Goal: Information Seeking & Learning: Check status

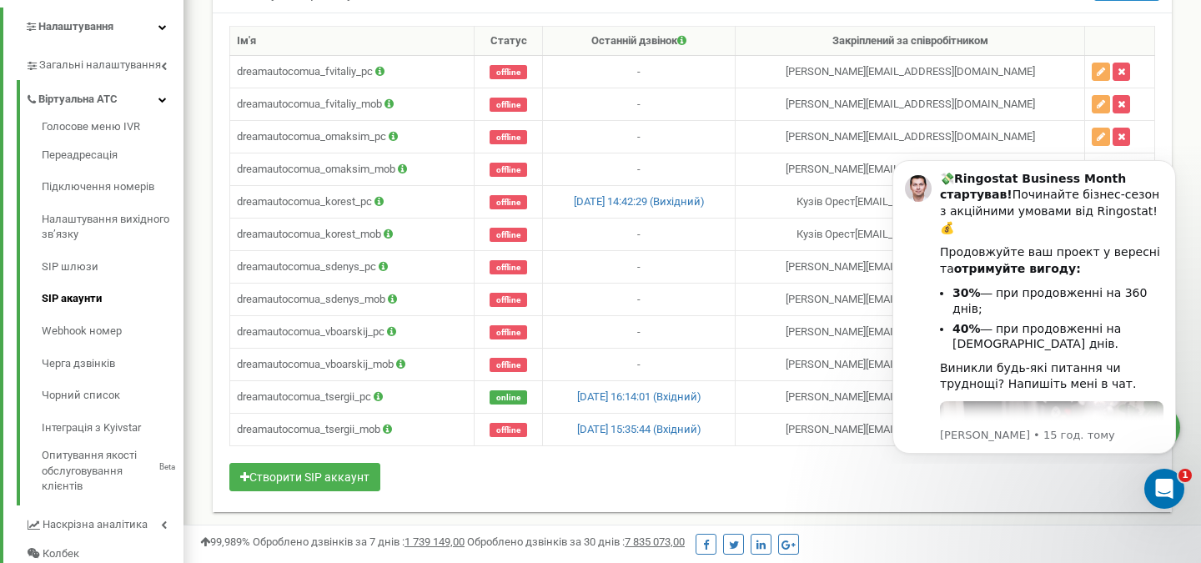
scroll to position [1001, 1018]
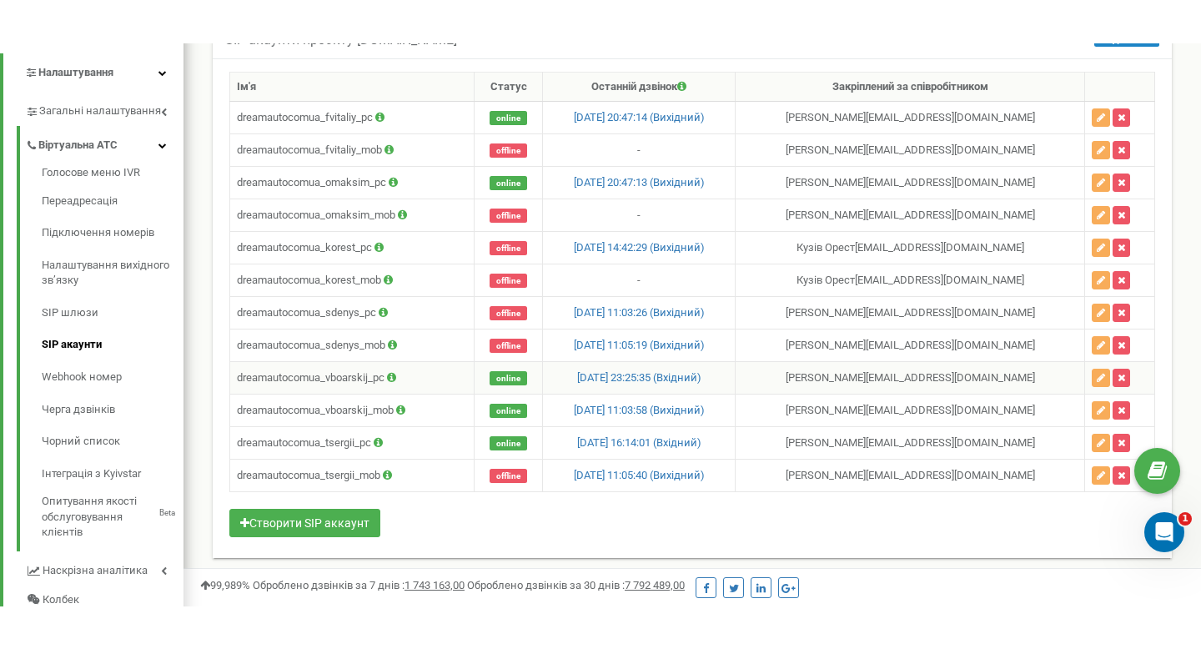
scroll to position [335, 0]
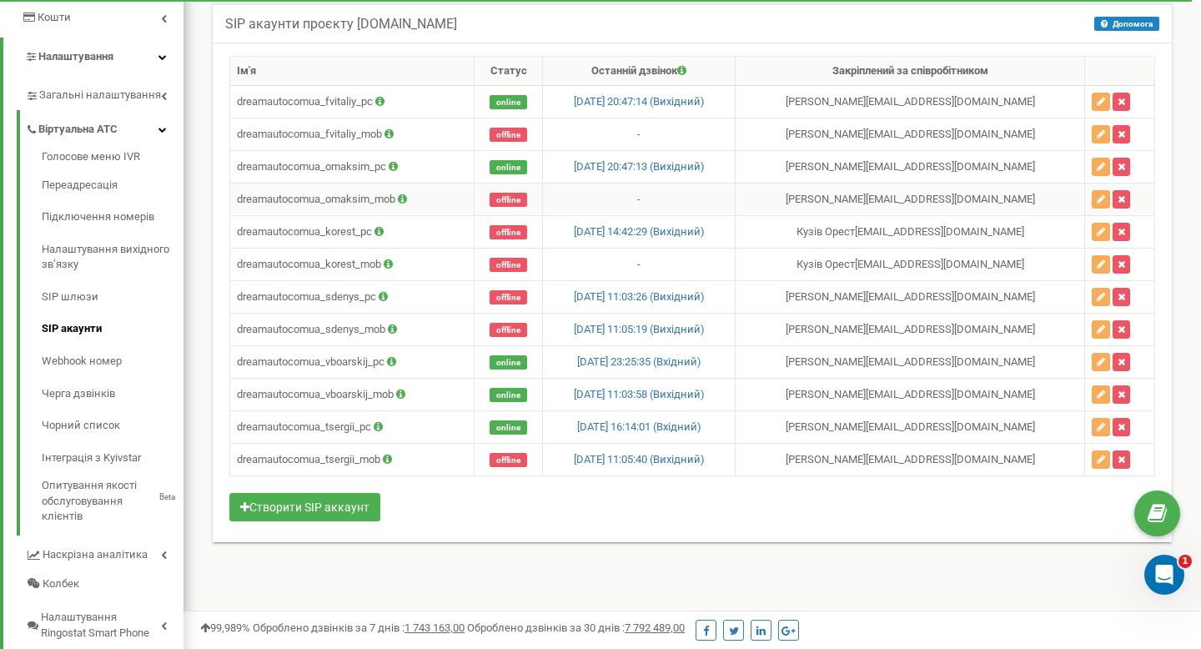
click at [363, 205] on td "dreamautocomua_omaksim_mob" at bounding box center [352, 200] width 244 height 33
copy td "dreamautocomua_omaksim_mob"
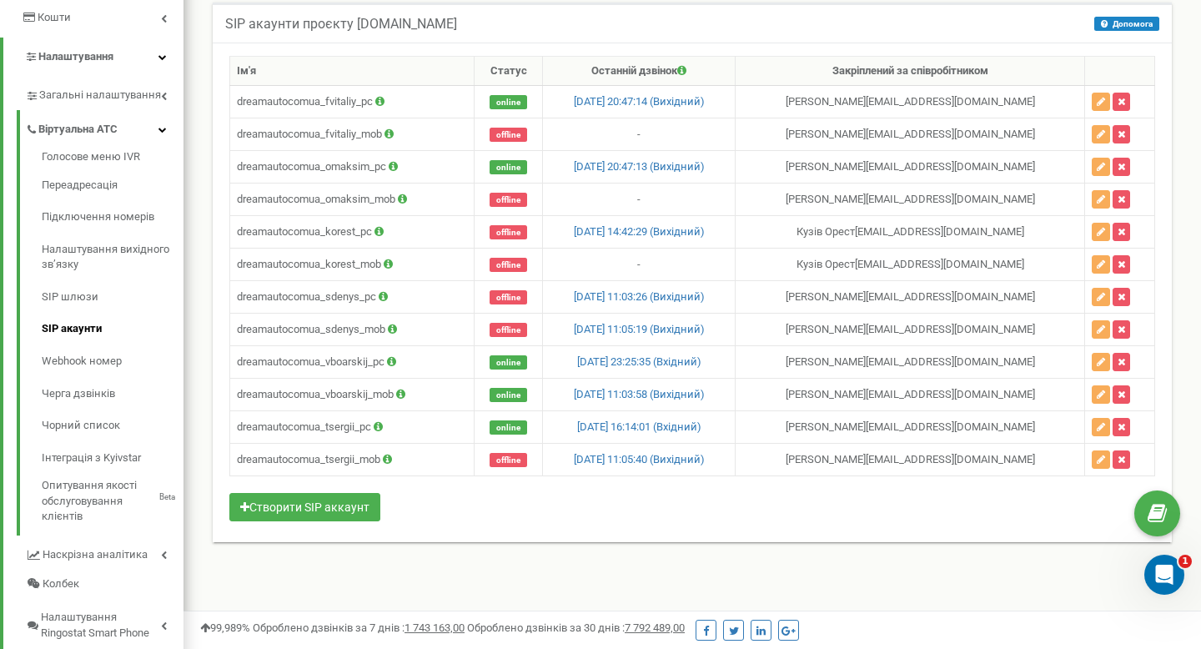
click at [427, 524] on div "Ім'я Статус Останній дзвінок Закріплений за співробітником dreamautocomua_fvita…" at bounding box center [692, 291] width 926 height 471
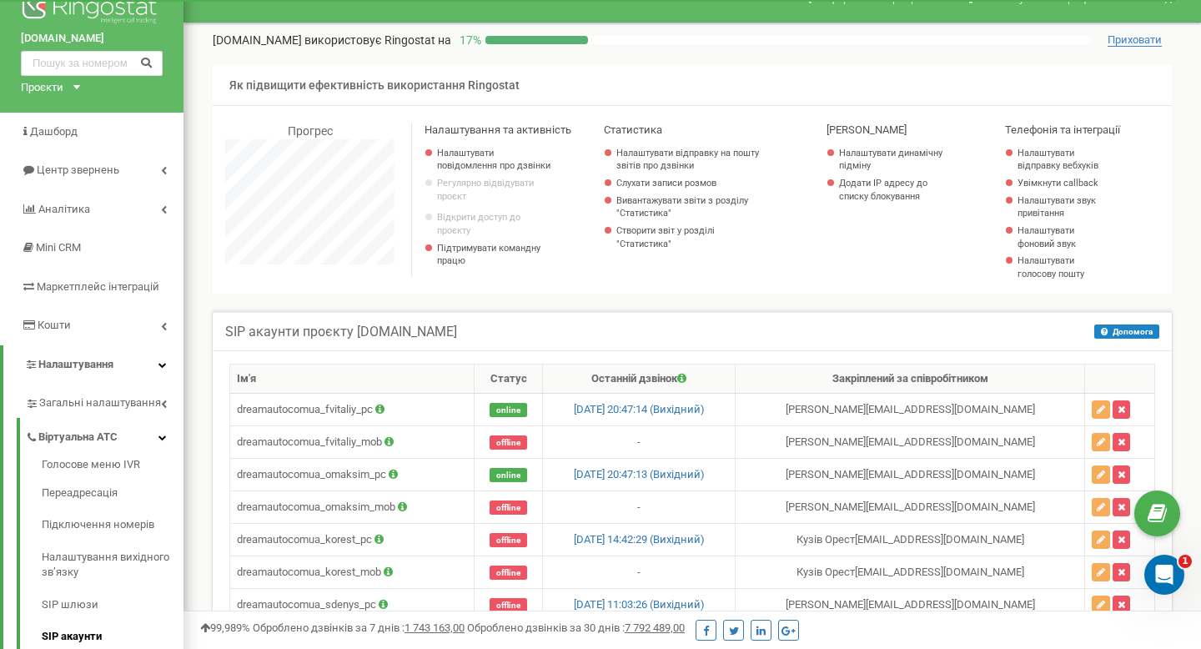
scroll to position [0, 0]
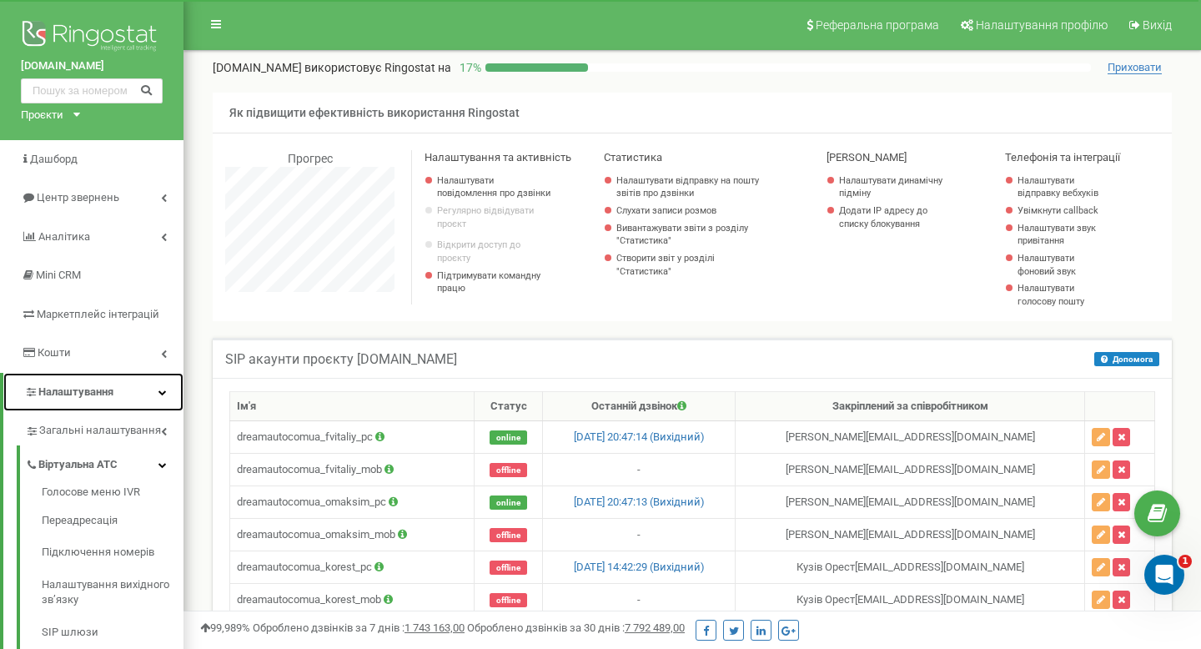
click at [137, 391] on link "Налаштування" at bounding box center [93, 392] width 180 height 39
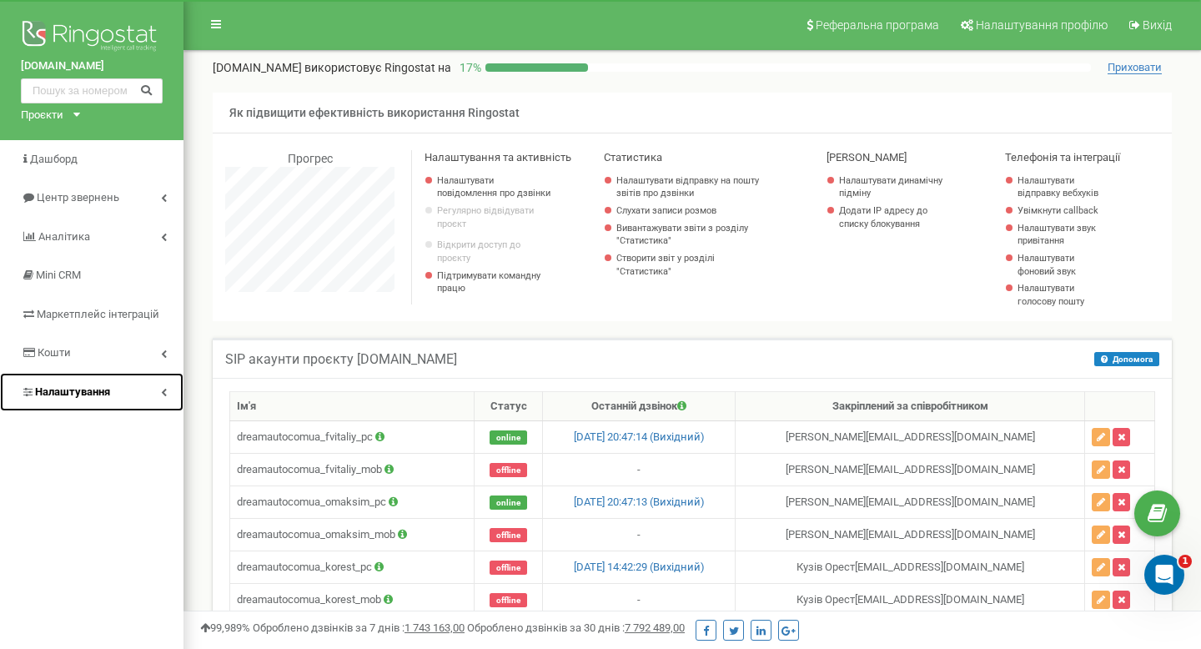
click at [132, 391] on link "Налаштування" at bounding box center [92, 392] width 184 height 39
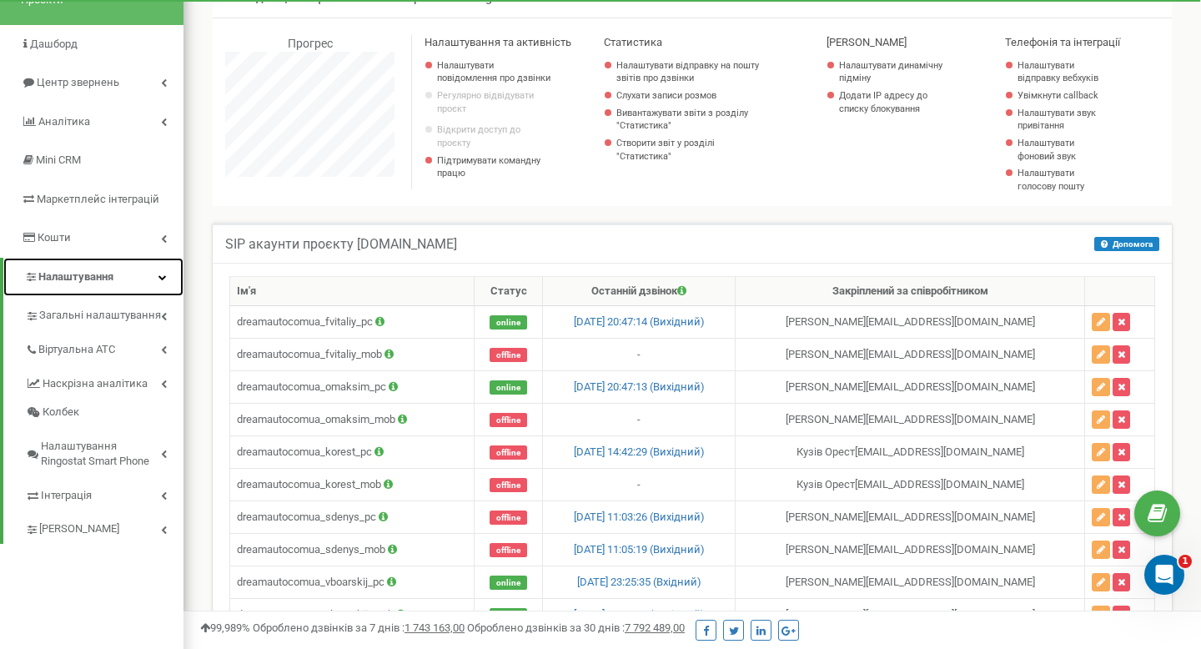
scroll to position [118, 0]
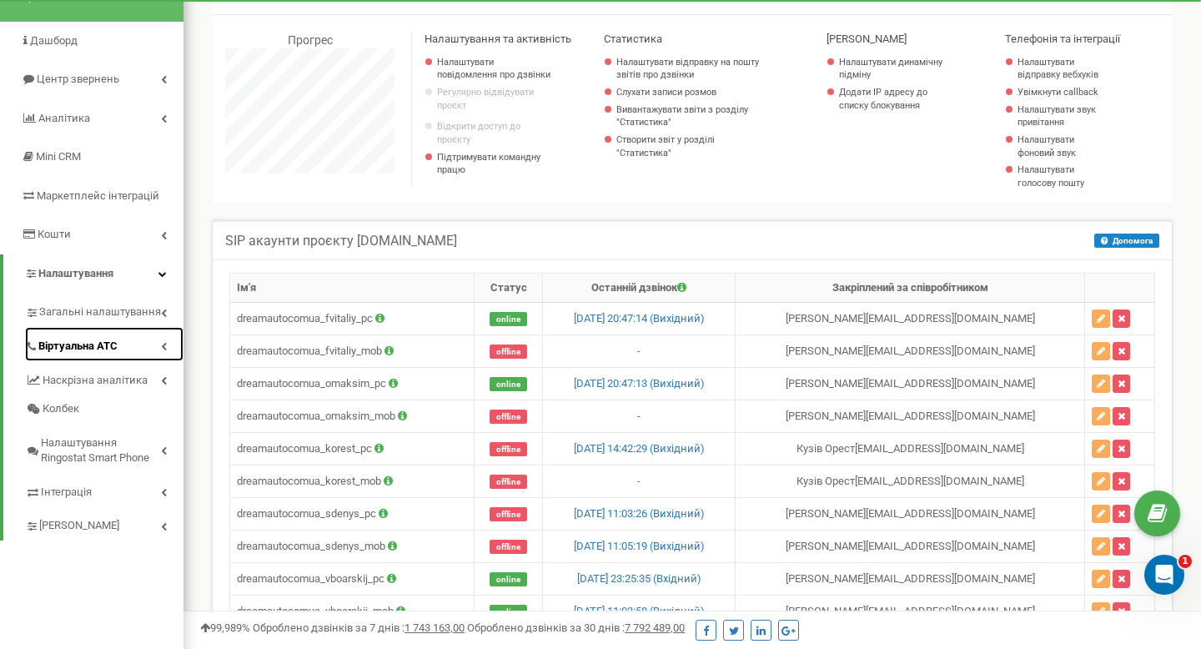
click at [159, 348] on link "Віртуальна АТС" at bounding box center [104, 344] width 159 height 34
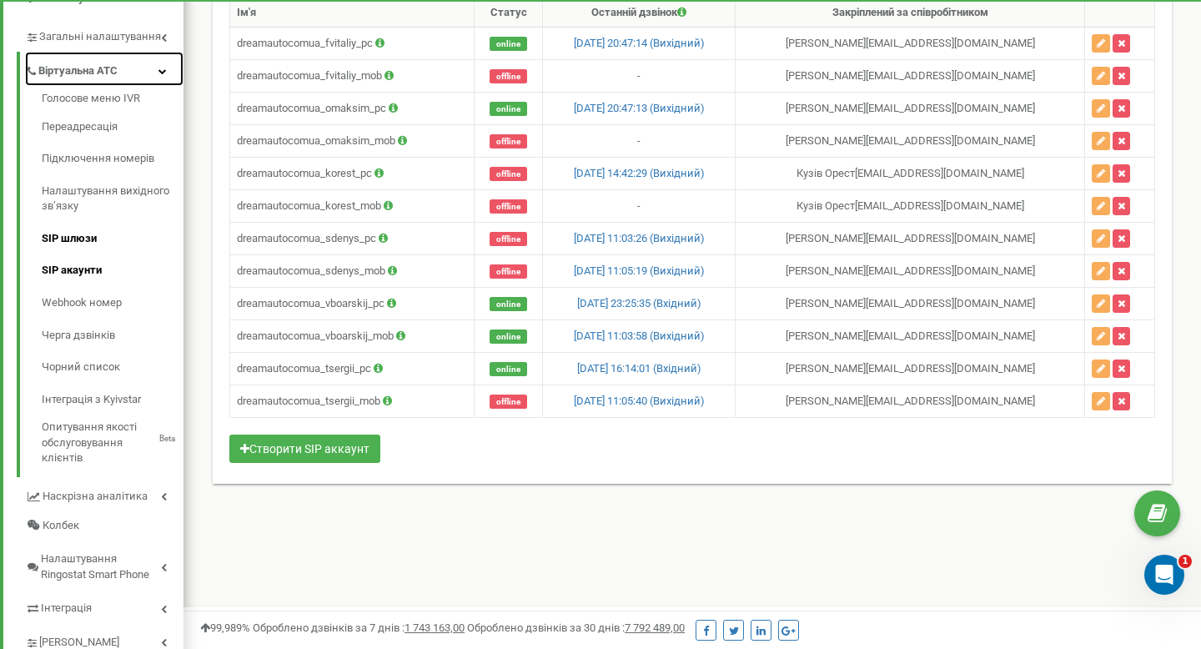
scroll to position [443, 0]
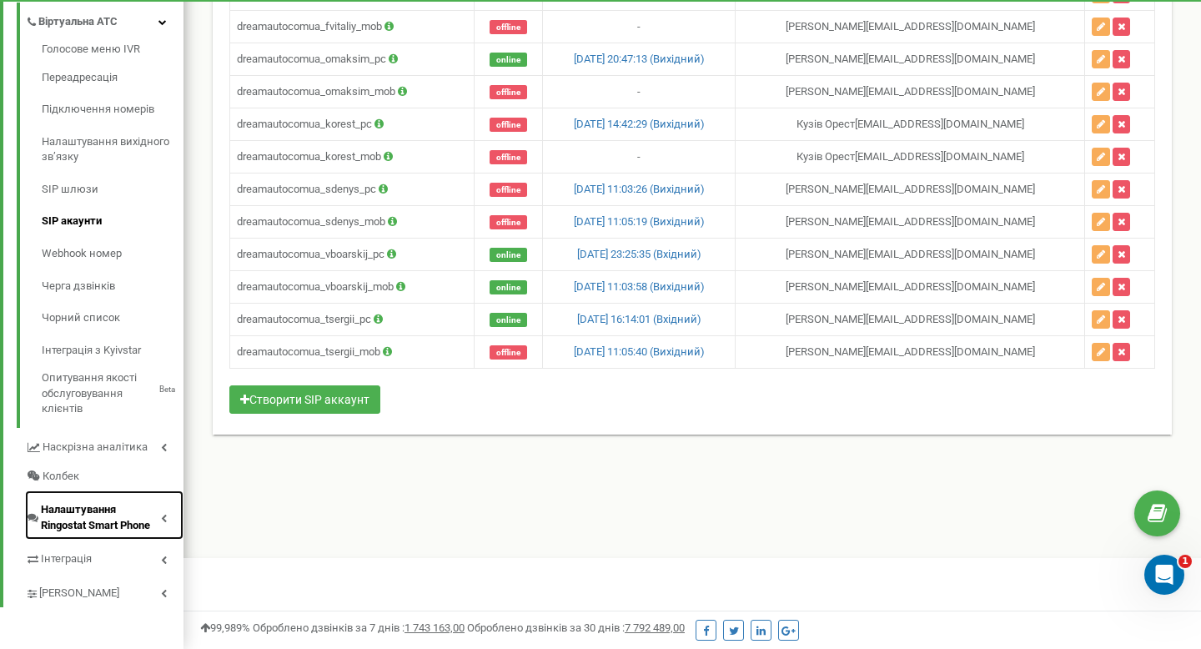
click at [123, 512] on span "Налаштування Ringostat Smart Phone" at bounding box center [101, 517] width 120 height 31
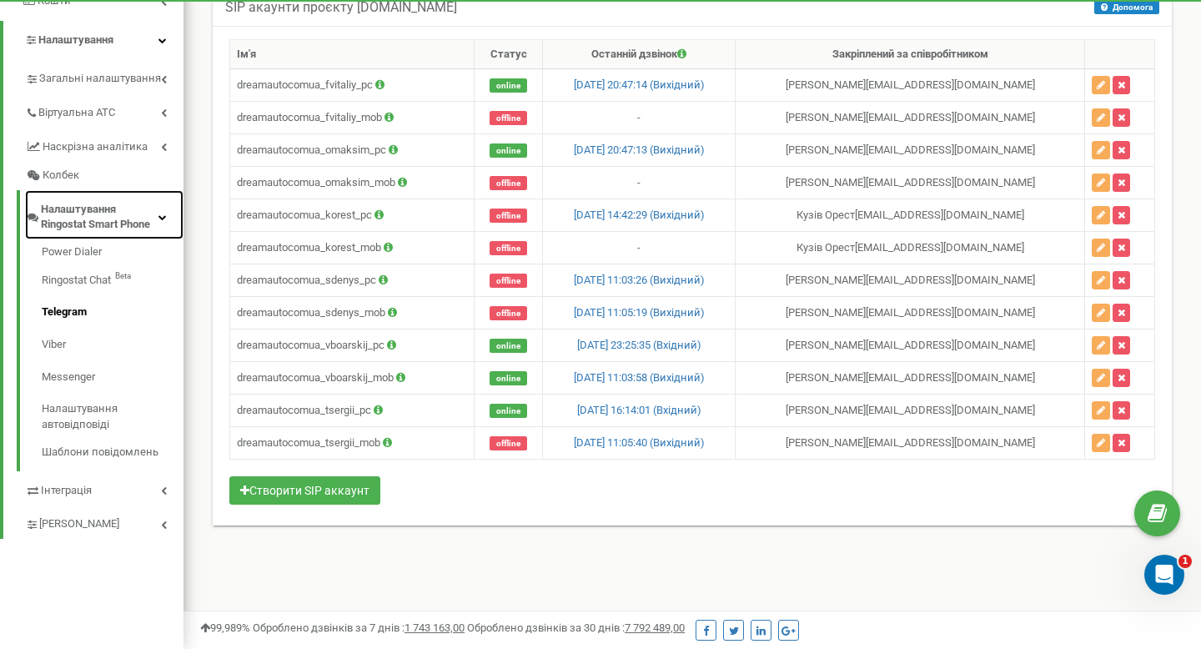
scroll to position [0, 0]
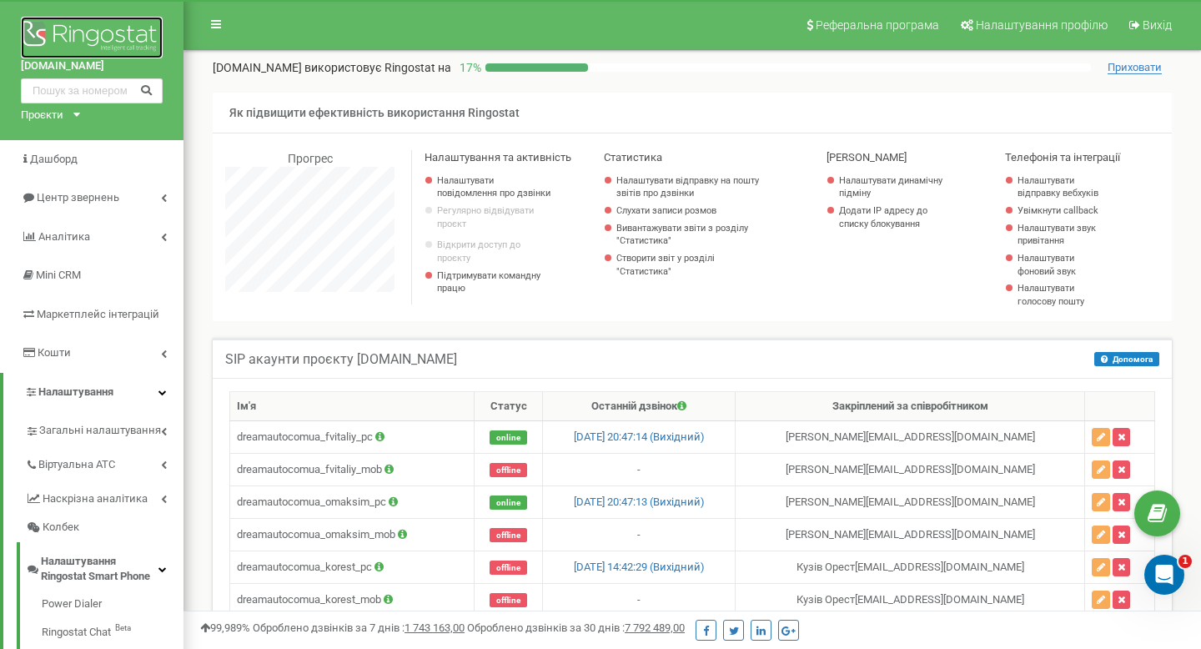
click at [114, 38] on img at bounding box center [92, 38] width 142 height 42
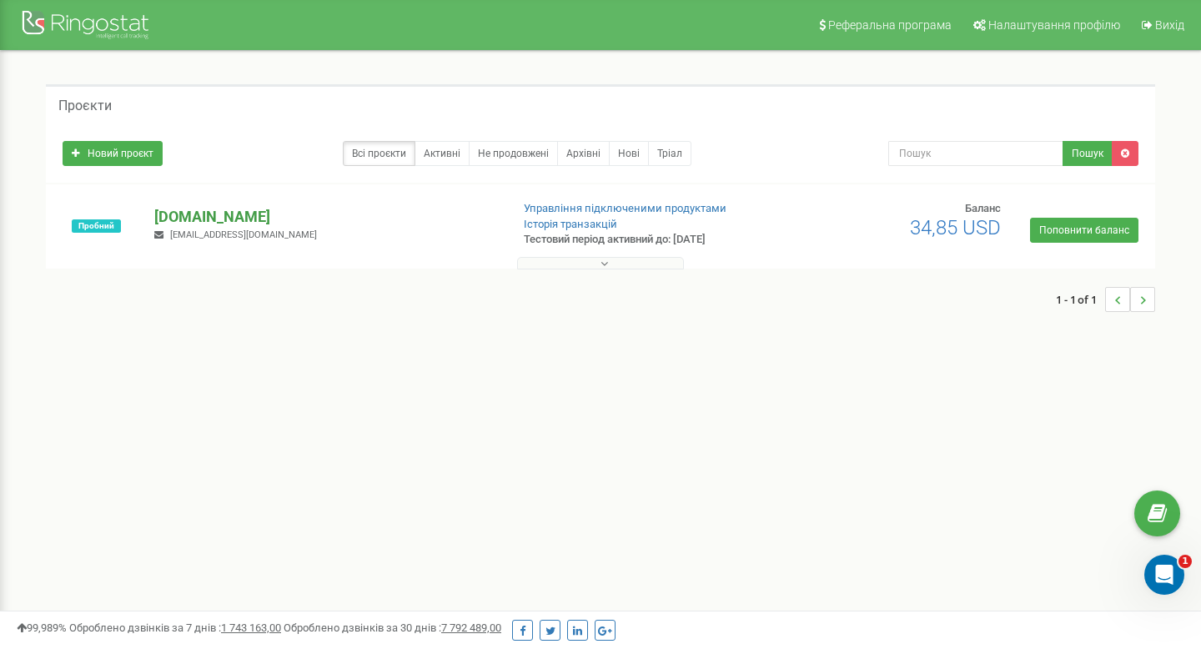
click at [214, 219] on p "[DOMAIN_NAME]" at bounding box center [325, 217] width 342 height 22
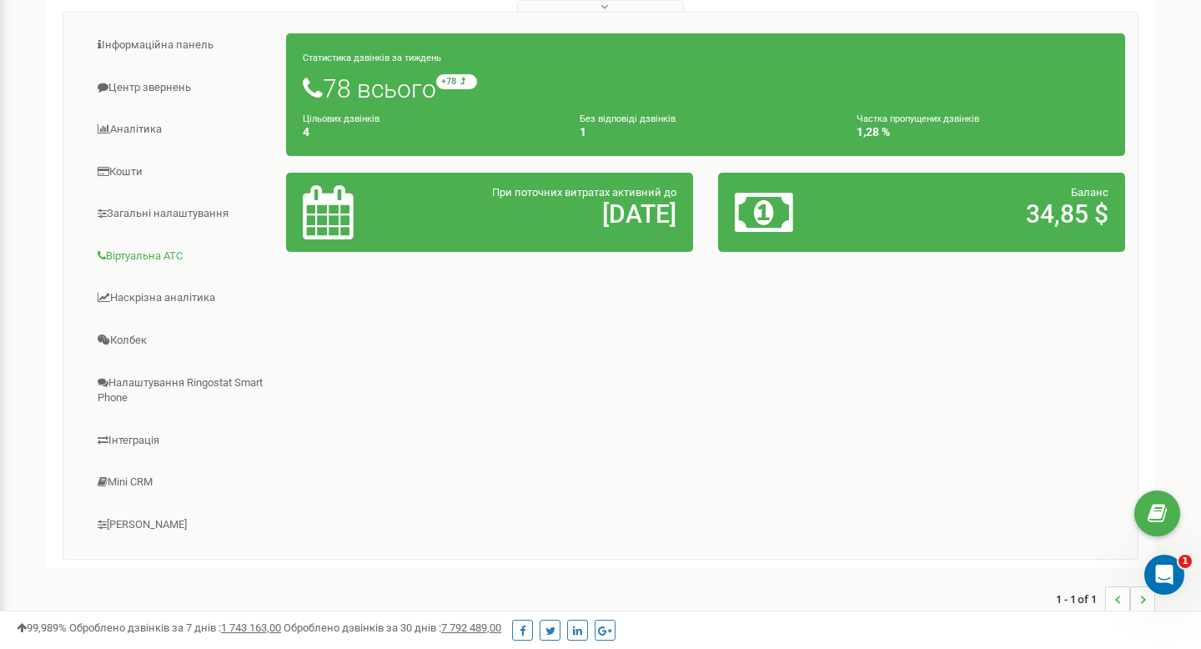
scroll to position [253, 0]
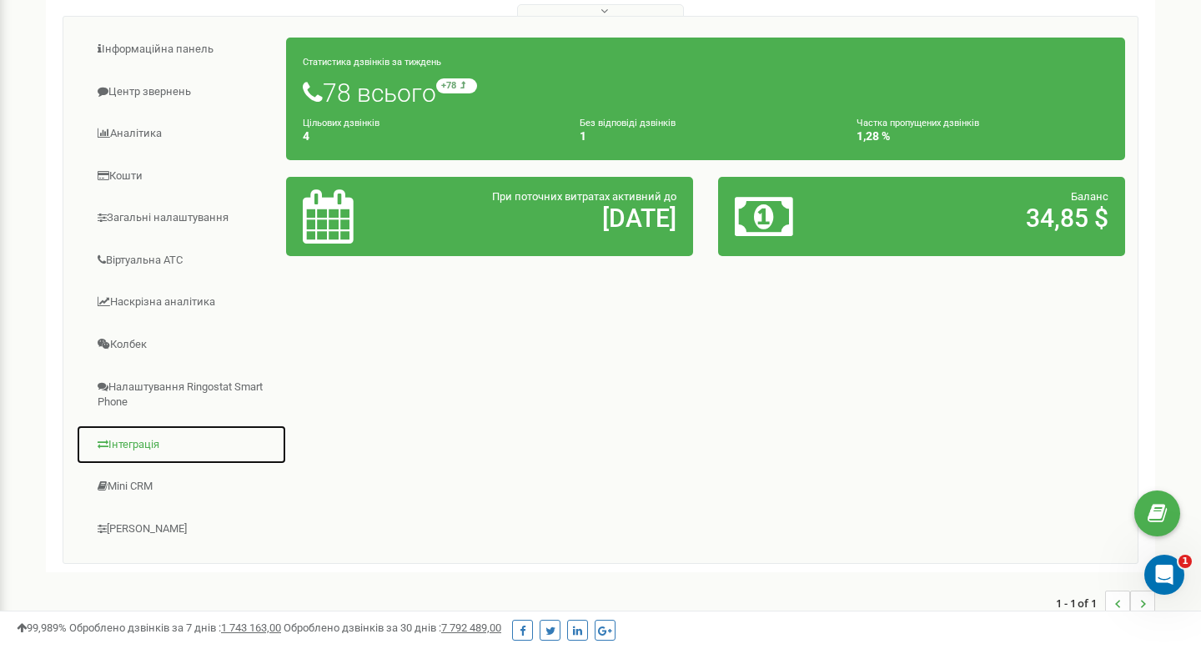
click at [143, 445] on link "Інтеграція" at bounding box center [181, 445] width 211 height 41
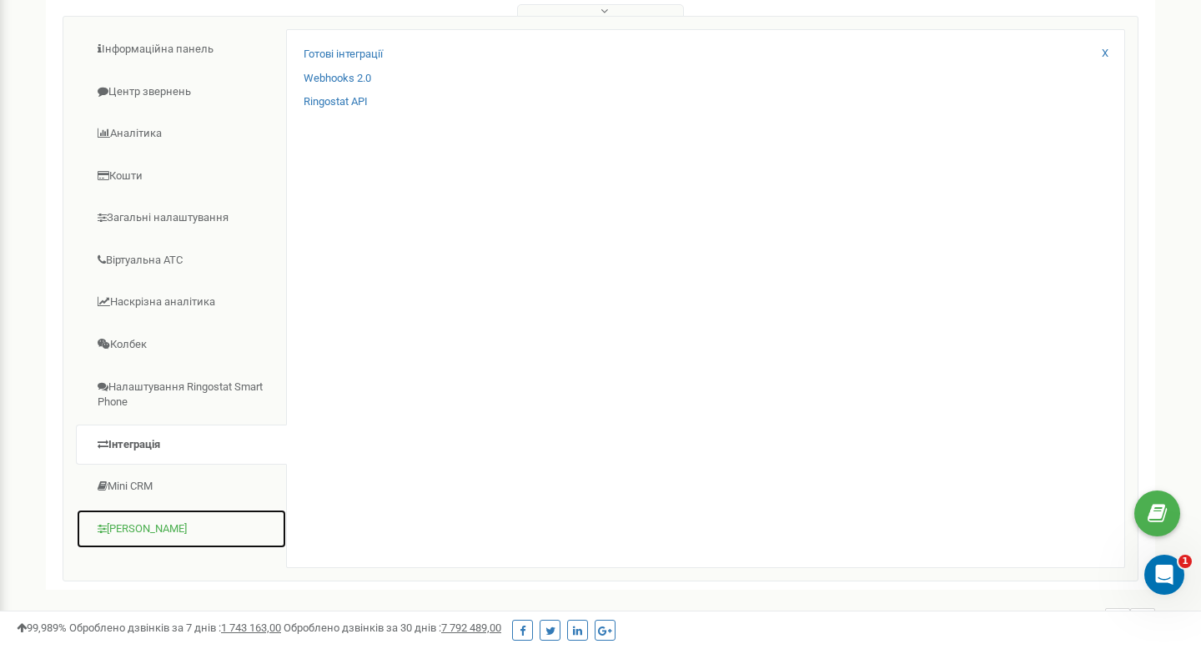
click at [141, 526] on link "[PERSON_NAME]" at bounding box center [181, 529] width 211 height 41
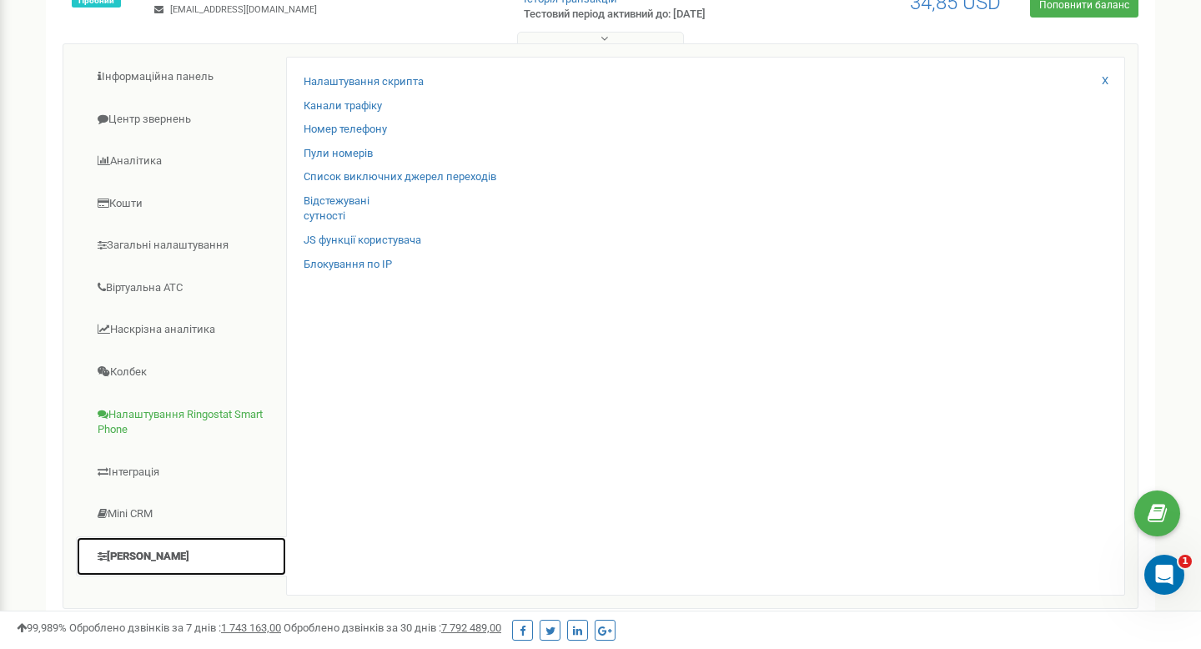
scroll to position [221, 0]
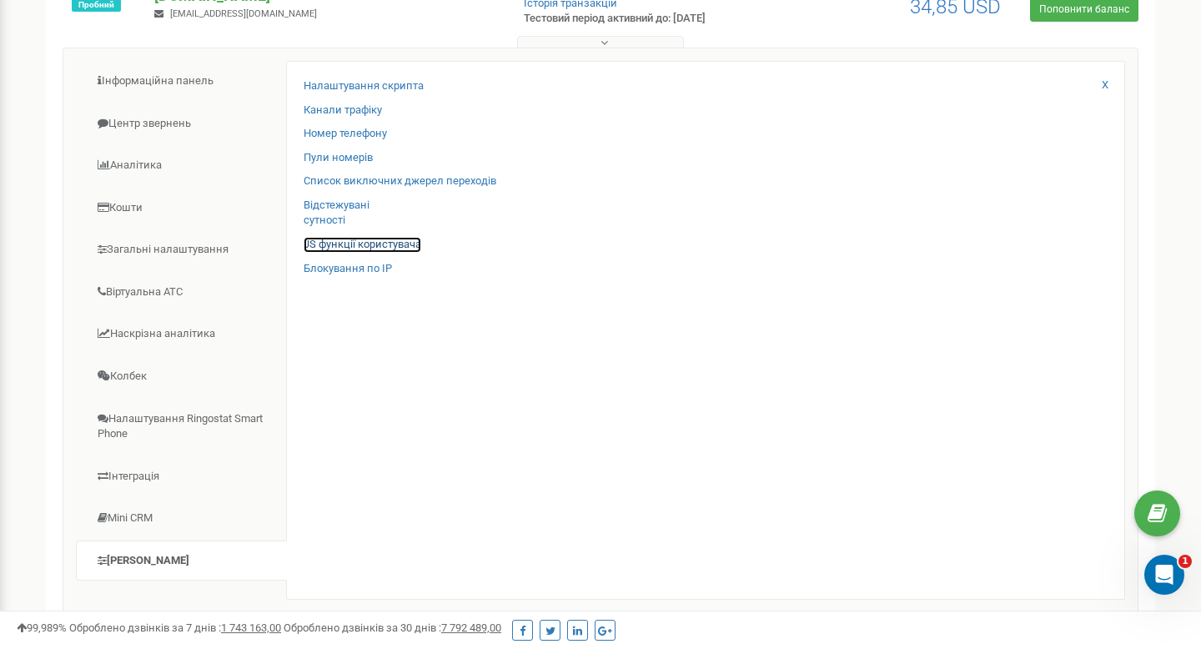
click at [325, 243] on link "JS функції користувача" at bounding box center [363, 245] width 118 height 16
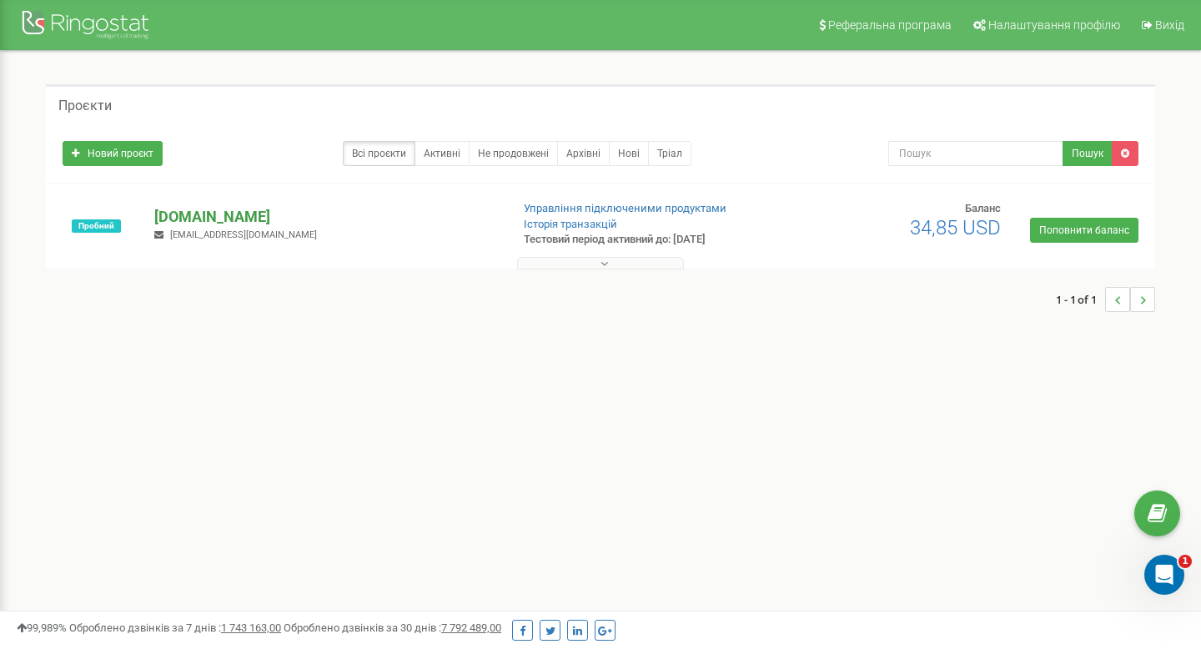
click at [224, 212] on p "[DOMAIN_NAME]" at bounding box center [325, 217] width 342 height 22
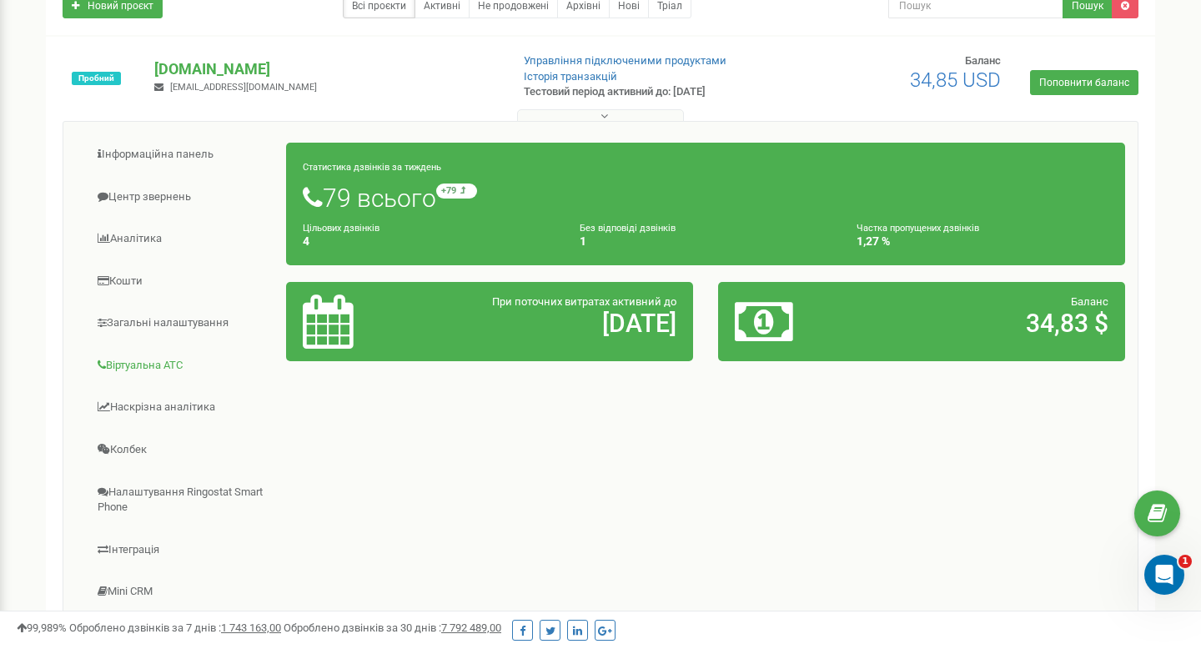
scroll to position [148, 0]
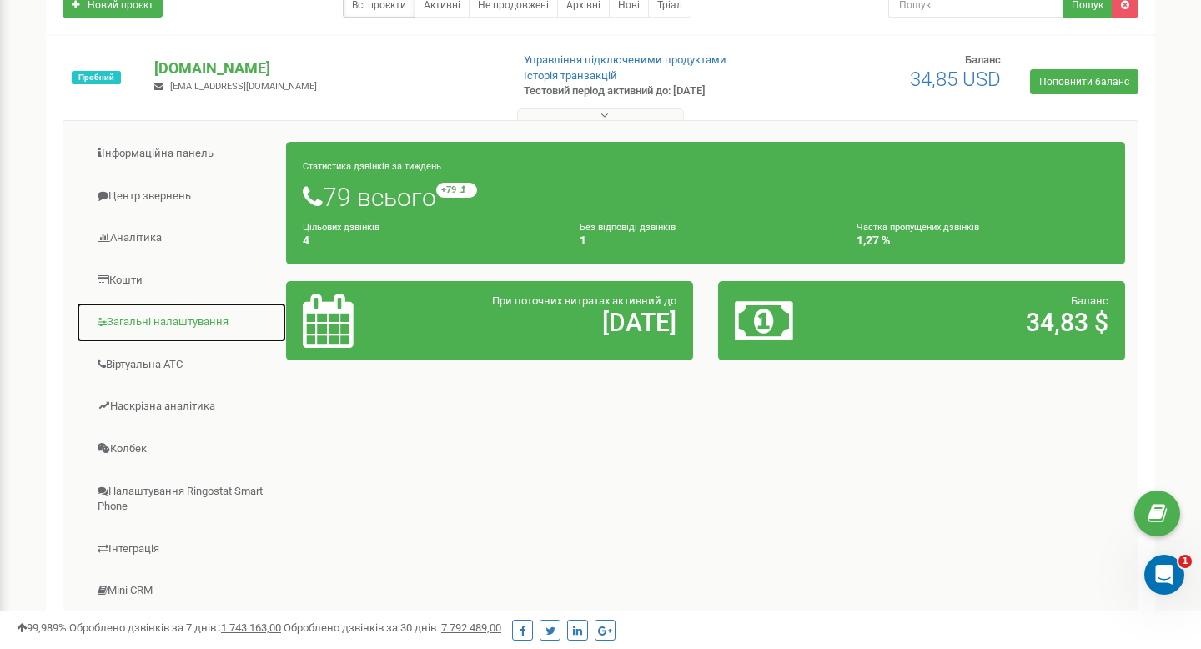
click at [175, 316] on link "Загальні налаштування" at bounding box center [181, 322] width 211 height 41
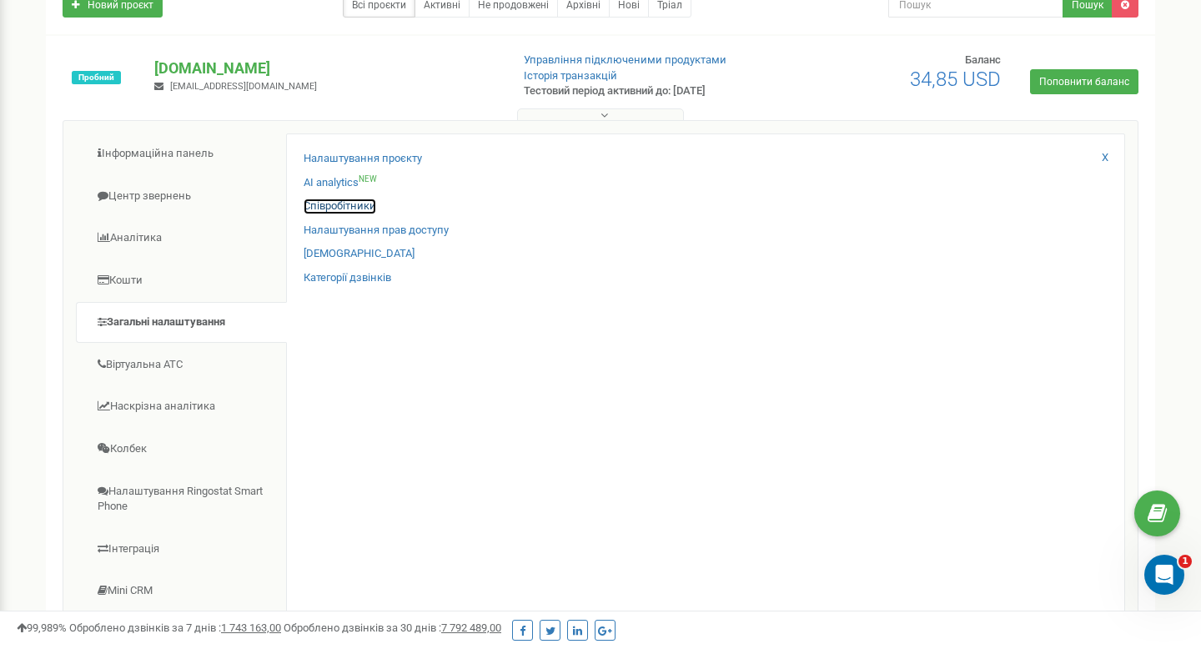
click at [340, 210] on link "Співробітники" at bounding box center [340, 207] width 73 height 16
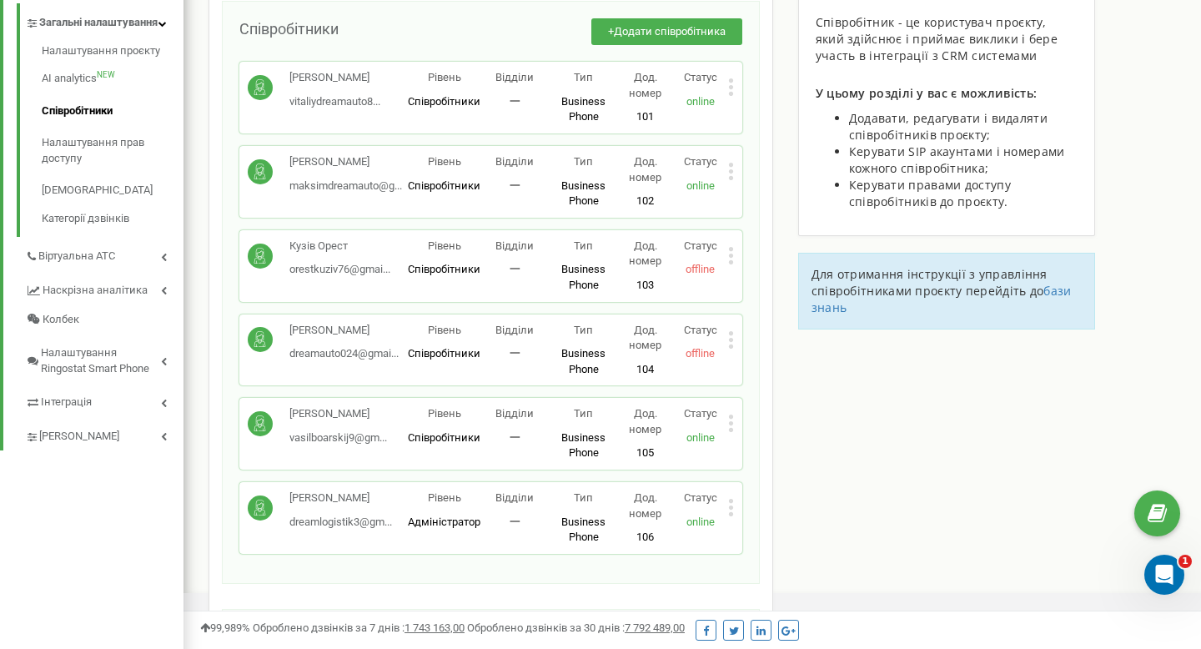
scroll to position [413, 0]
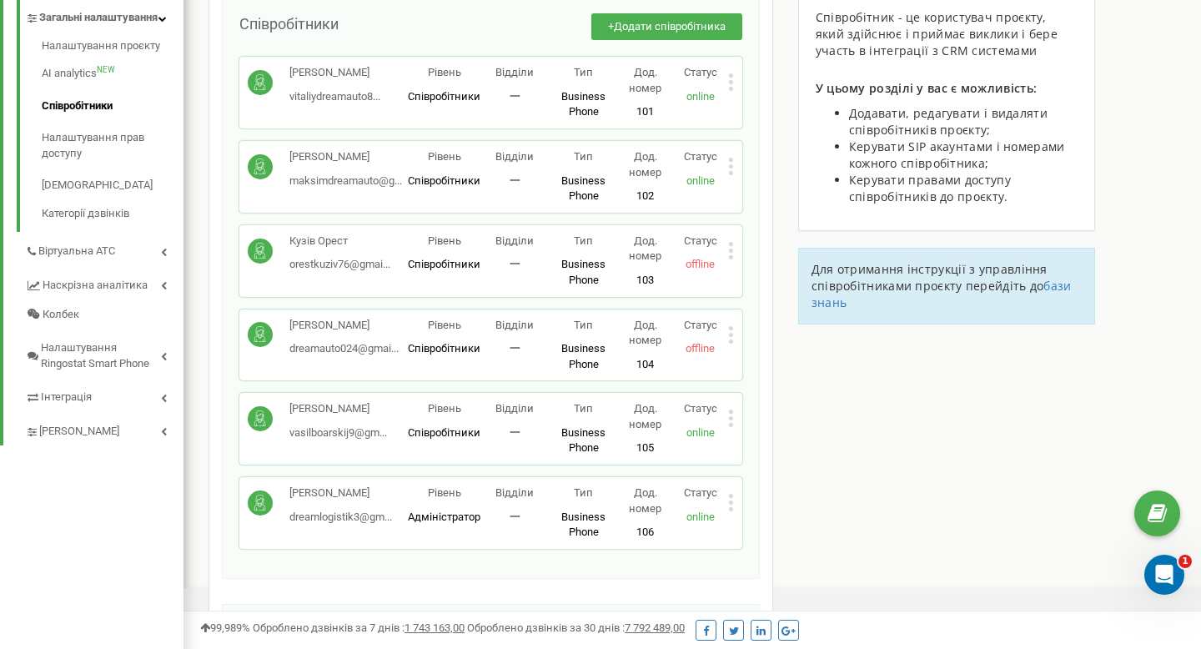
click at [730, 84] on icon at bounding box center [731, 82] width 4 height 4
click at [527, 118] on div "Фостик Віталій vitaliydreamauto8... vitaliydreamauto8@gmail.com Рівень Співробі…" at bounding box center [491, 92] width 486 height 55
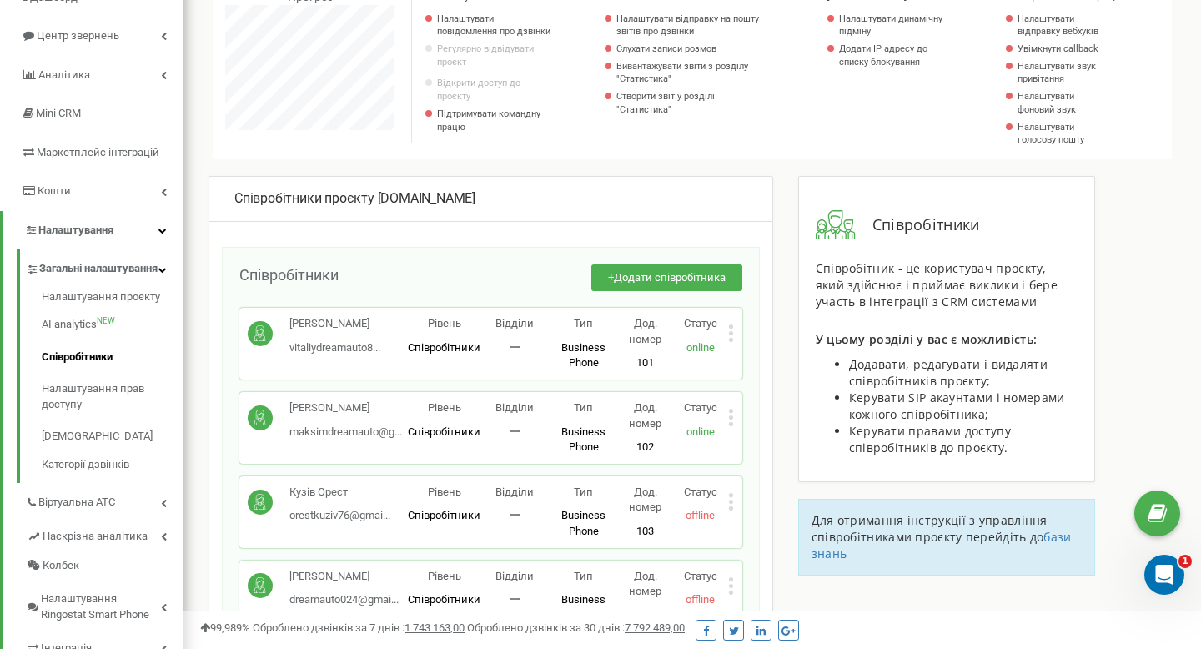
scroll to position [160, 0]
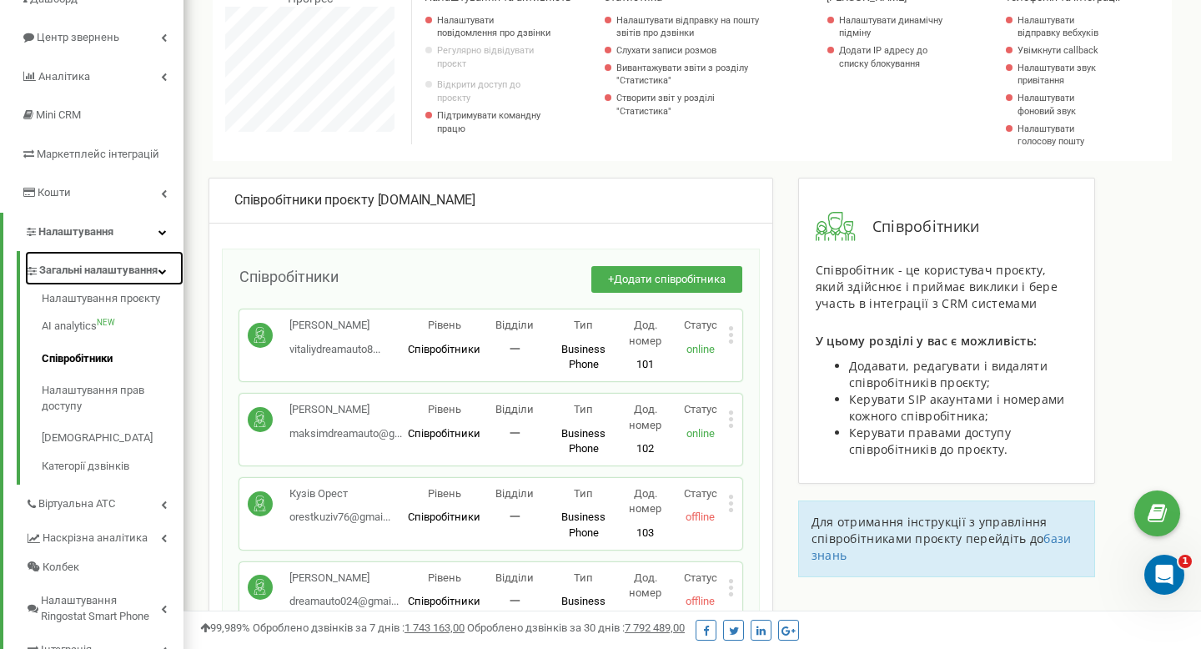
click at [163, 275] on icon at bounding box center [163, 271] width 8 height 8
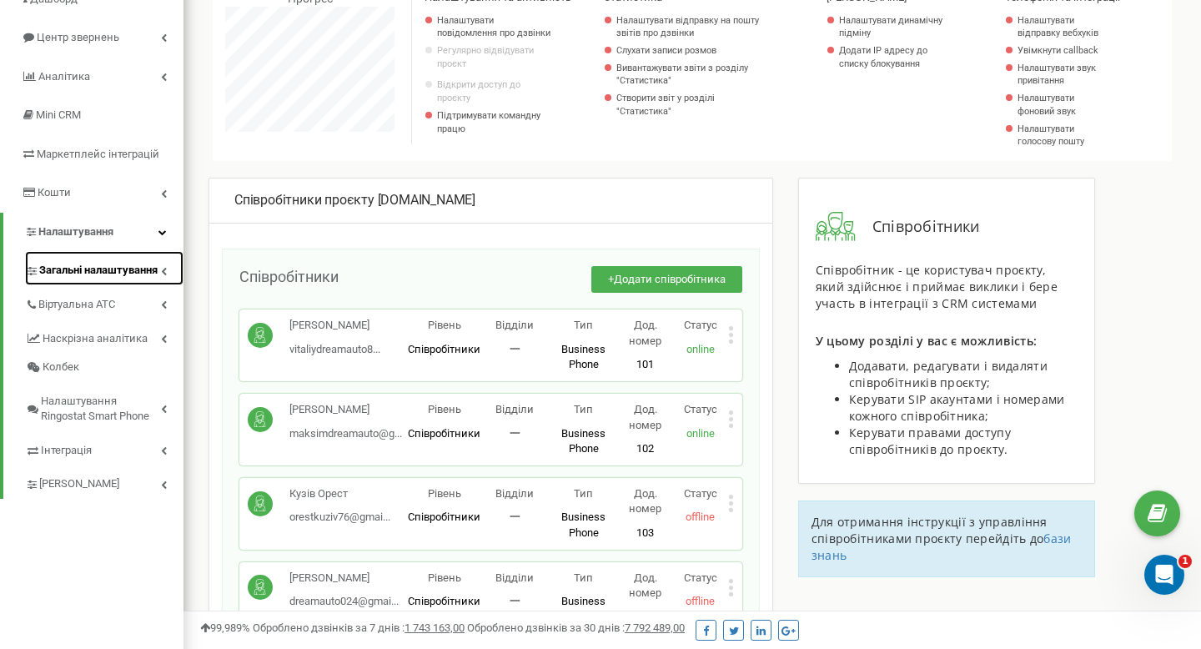
click at [161, 271] on icon at bounding box center [164, 271] width 6 height 8
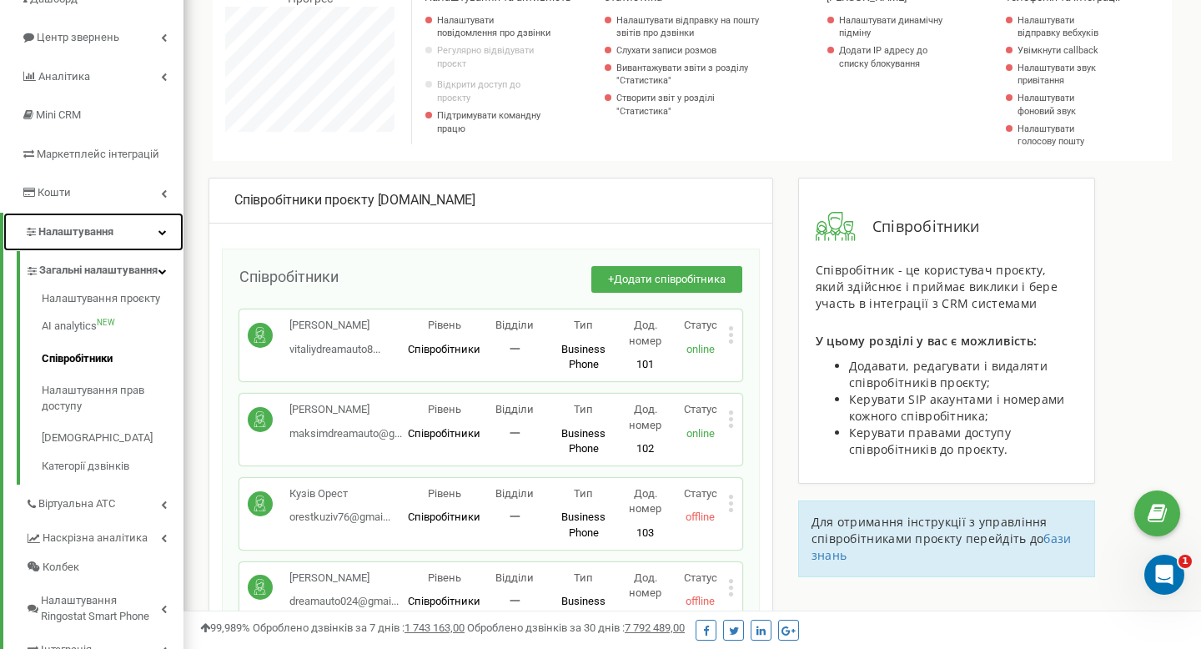
click at [162, 229] on icon at bounding box center [163, 232] width 8 height 8
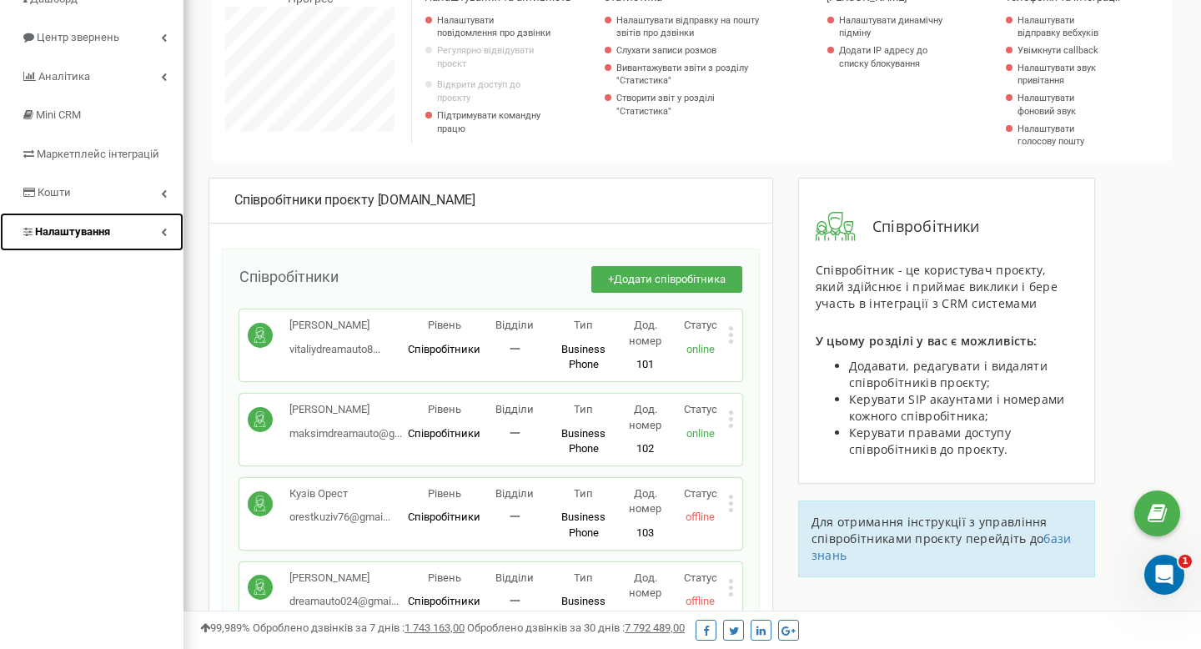
click at [162, 229] on icon at bounding box center [164, 232] width 6 height 8
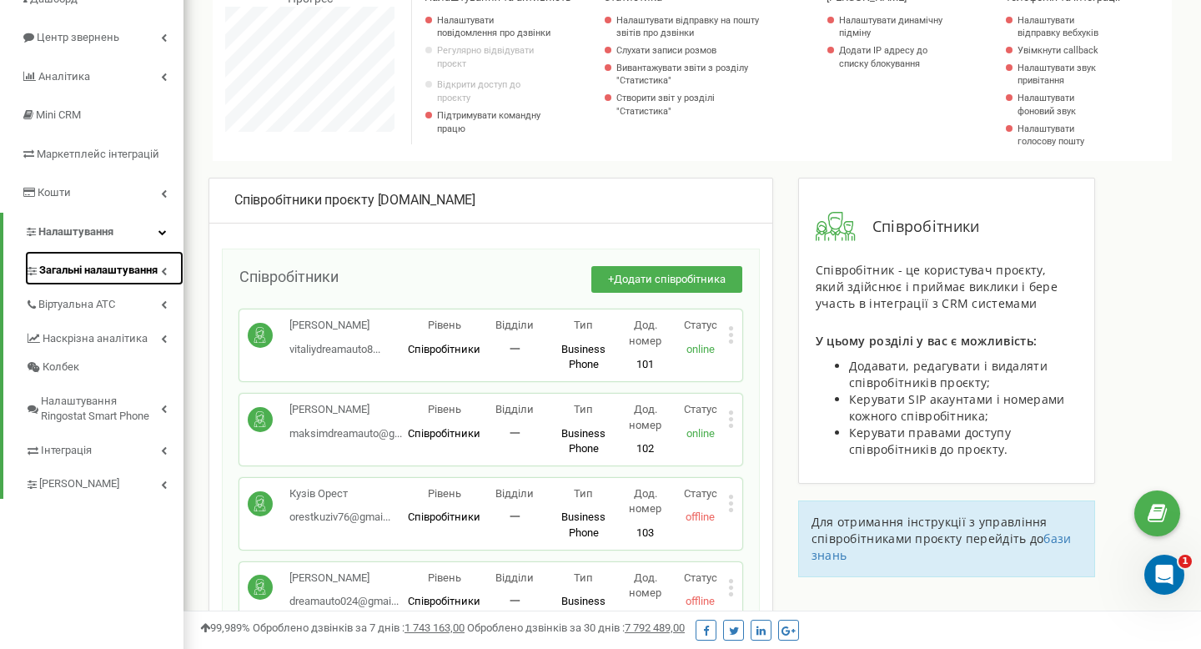
click at [156, 265] on span "Загальні налаштування" at bounding box center [98, 271] width 118 height 16
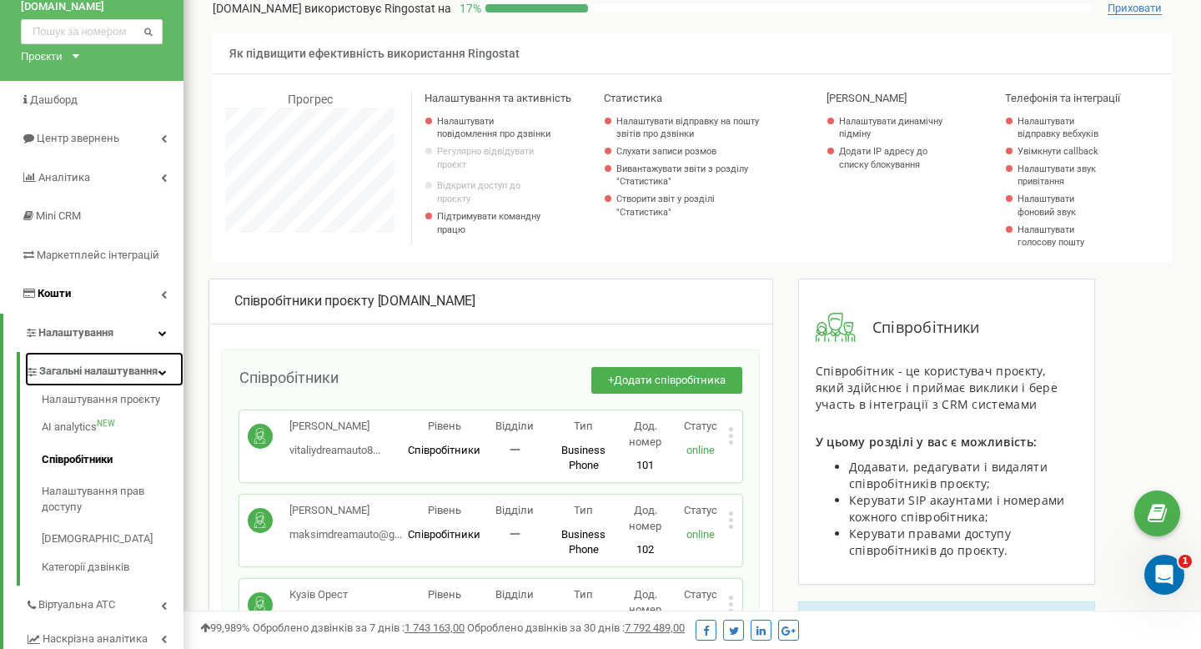
scroll to position [0, 0]
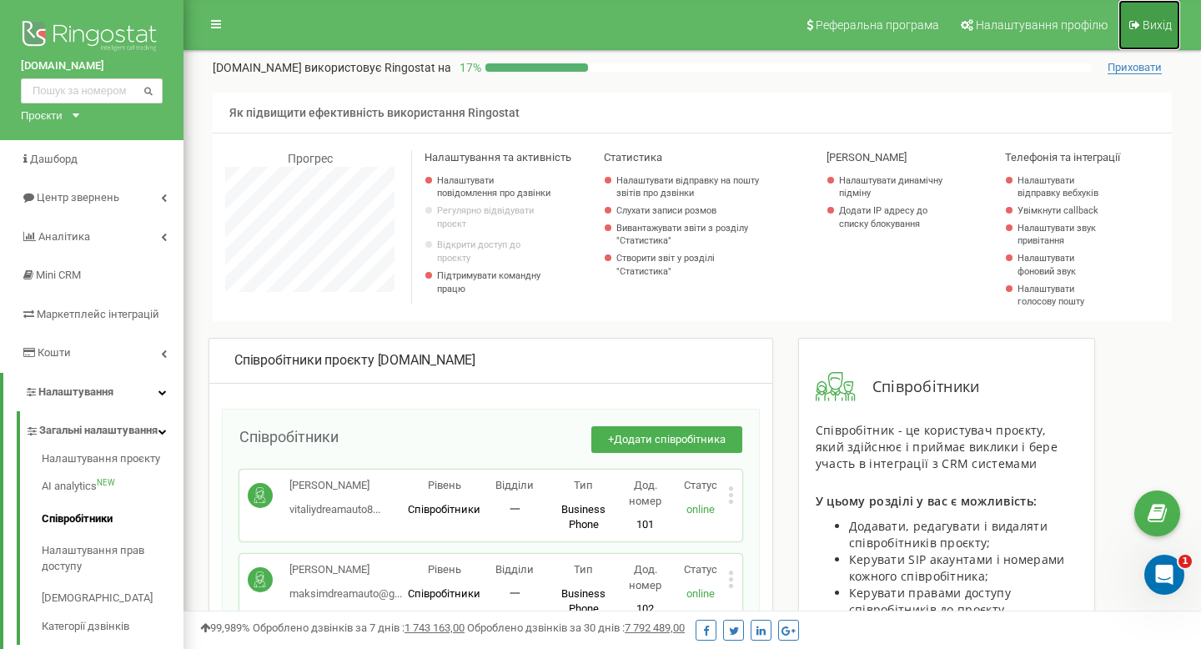
click at [1141, 38] on link "Вихід" at bounding box center [1150, 25] width 62 height 50
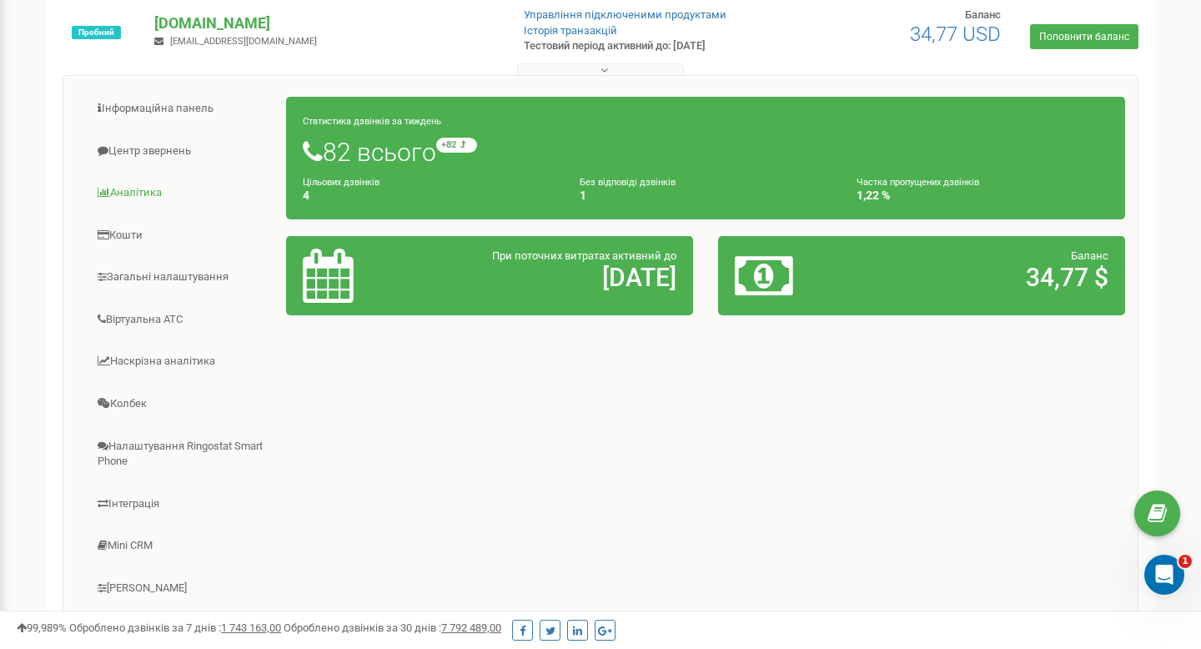
scroll to position [197, 0]
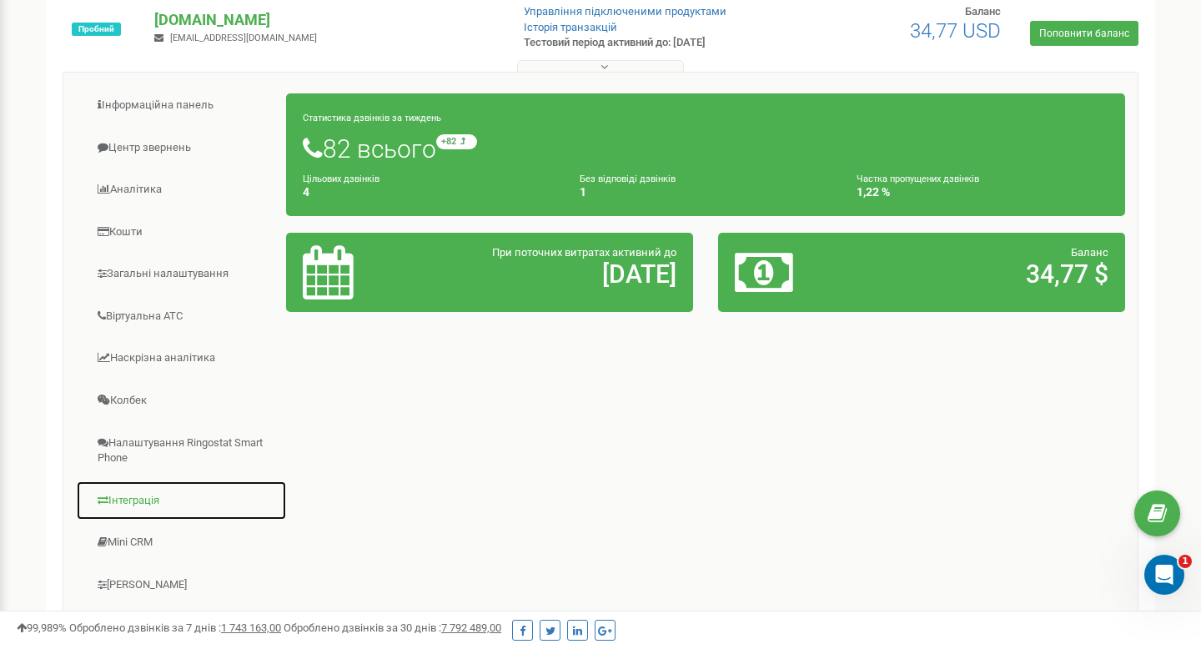
click at [129, 506] on link "Інтеграція" at bounding box center [181, 501] width 211 height 41
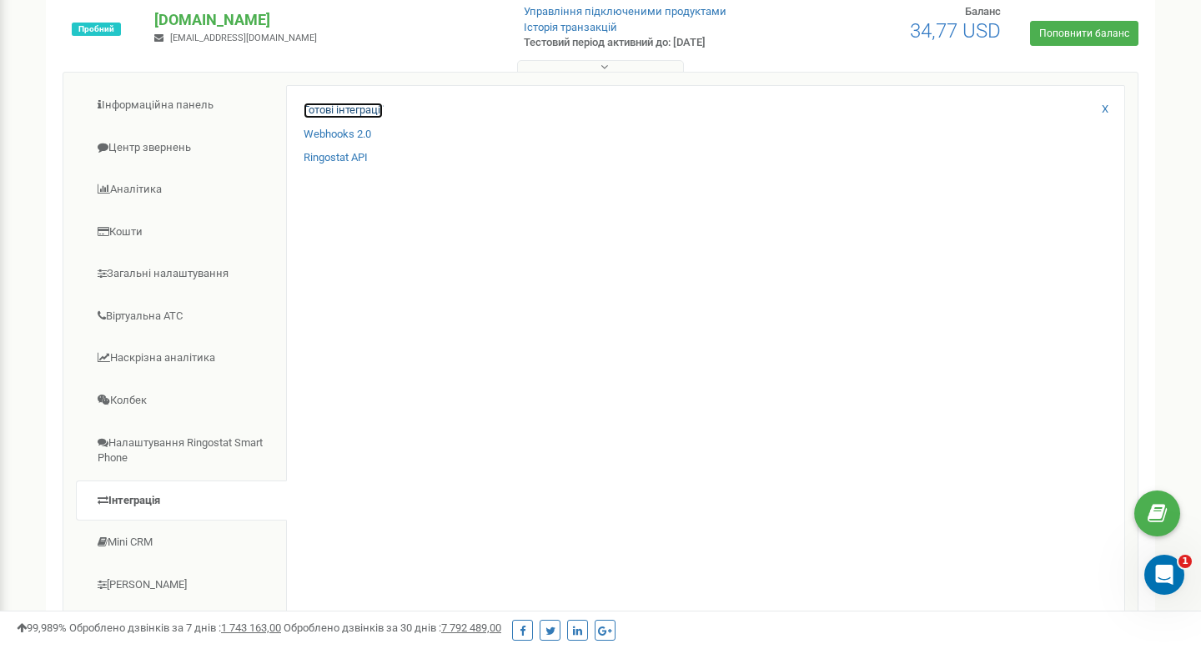
click at [340, 108] on link "Готові інтеграції" at bounding box center [343, 111] width 79 height 16
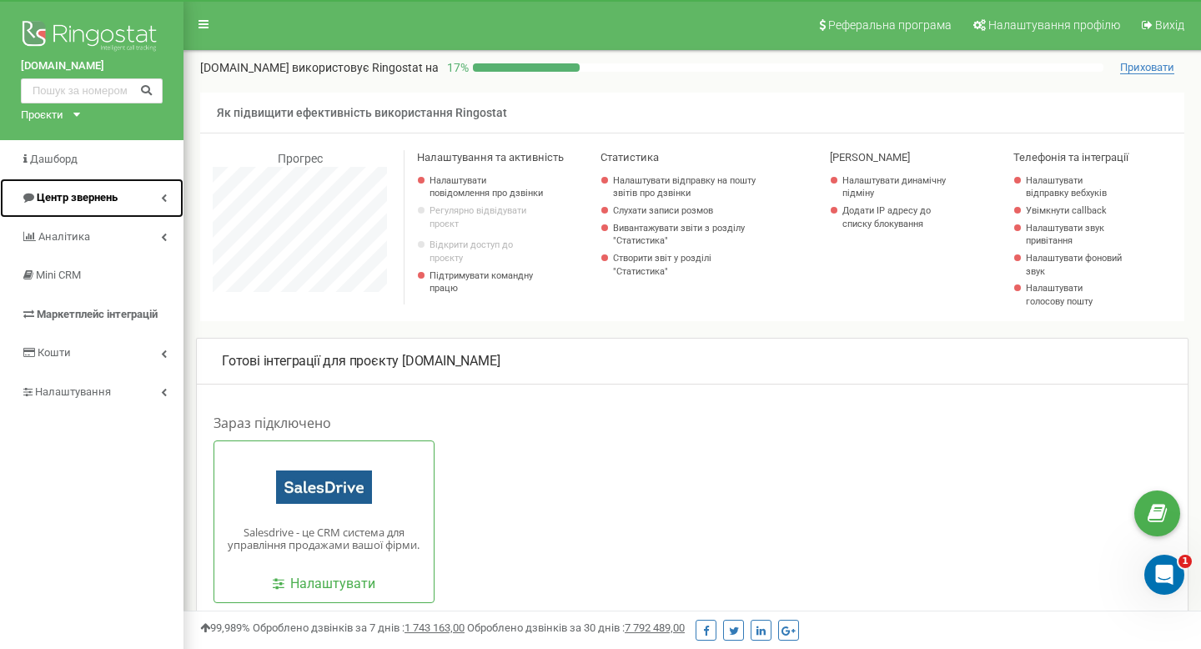
click at [89, 198] on span "Центр звернень" at bounding box center [77, 197] width 81 height 13
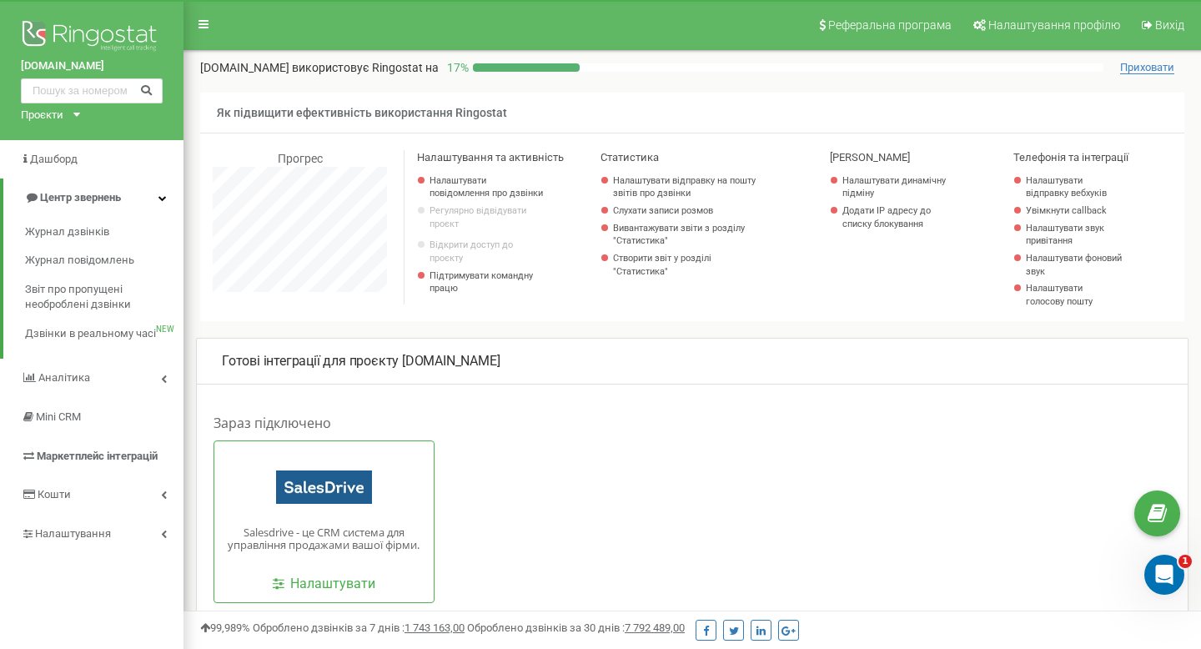
drag, startPoint x: 532, startPoint y: 357, endPoint x: 219, endPoint y: 360, distance: 312.9
click at [219, 360] on div "Готові інтеграції для проєкту dreamauto.com.ua" at bounding box center [692, 362] width 991 height 45
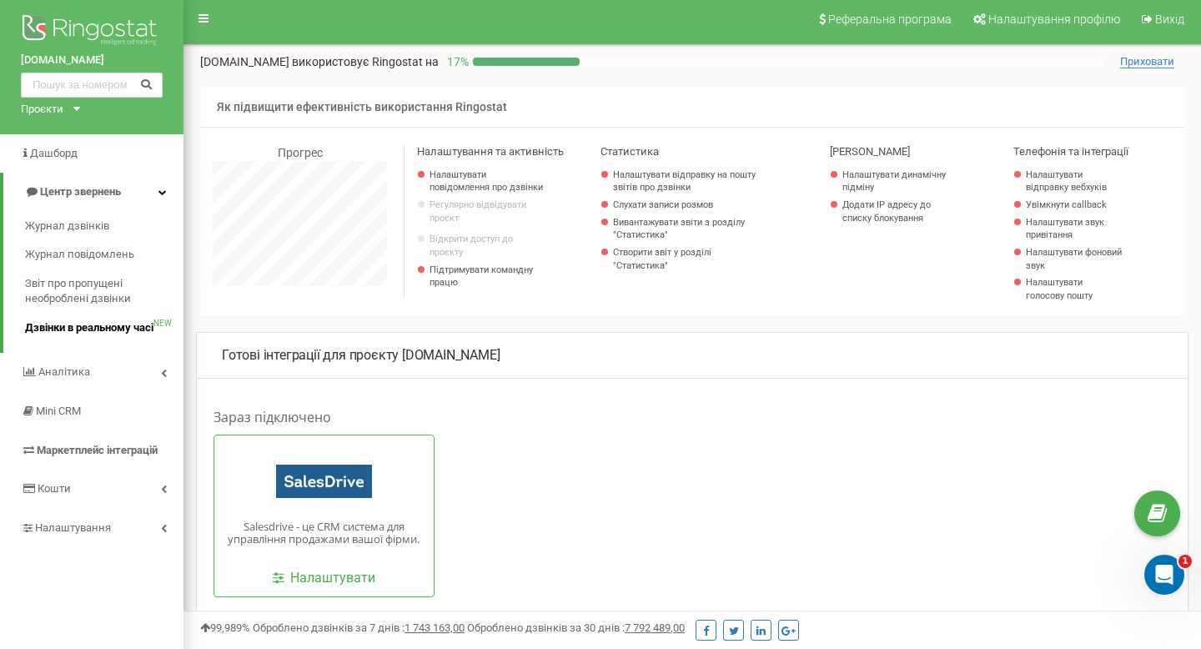
scroll to position [5, 0]
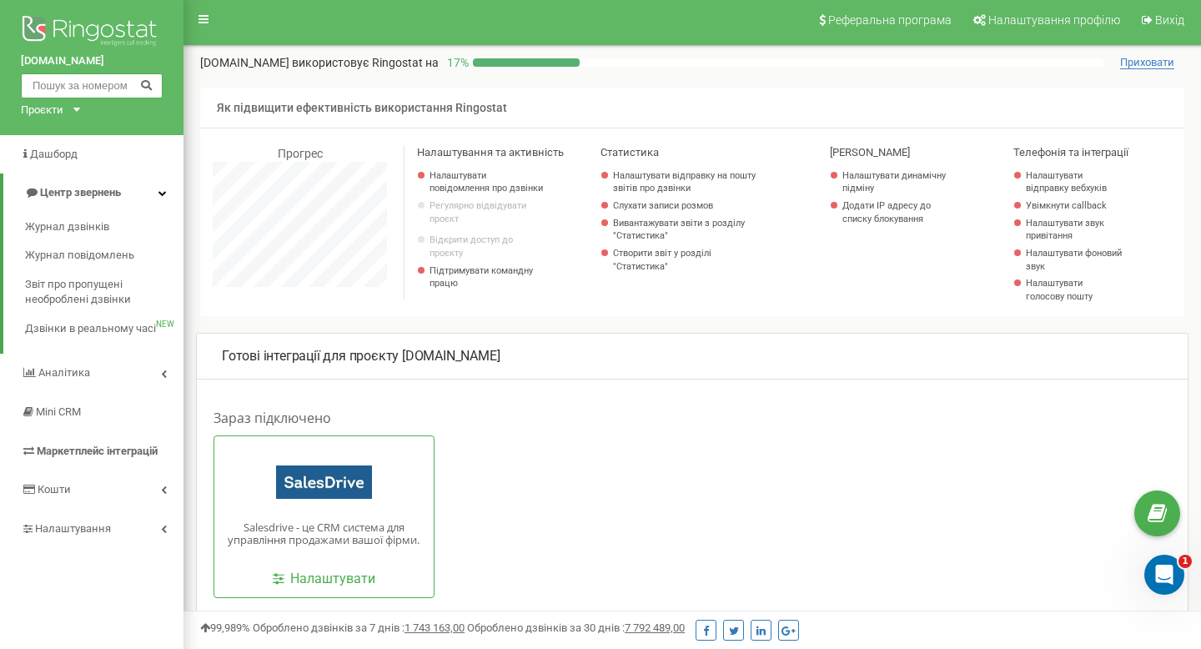
click at [111, 81] on input "text" at bounding box center [92, 85] width 142 height 25
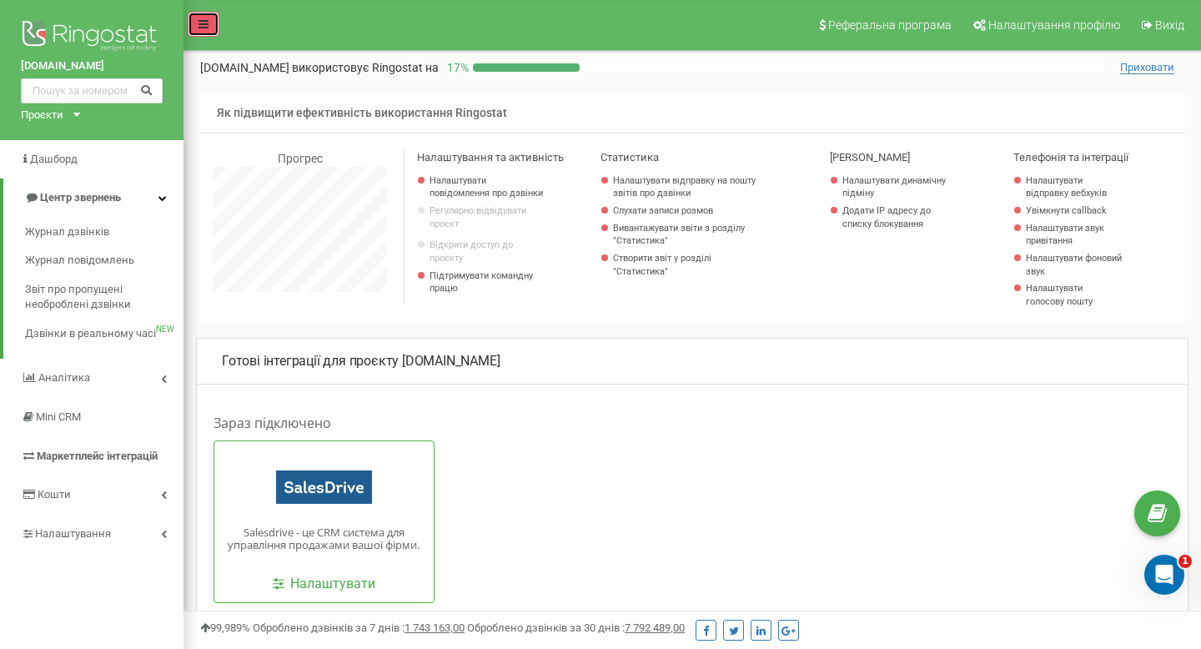
click at [201, 15] on link at bounding box center [204, 24] width 32 height 25
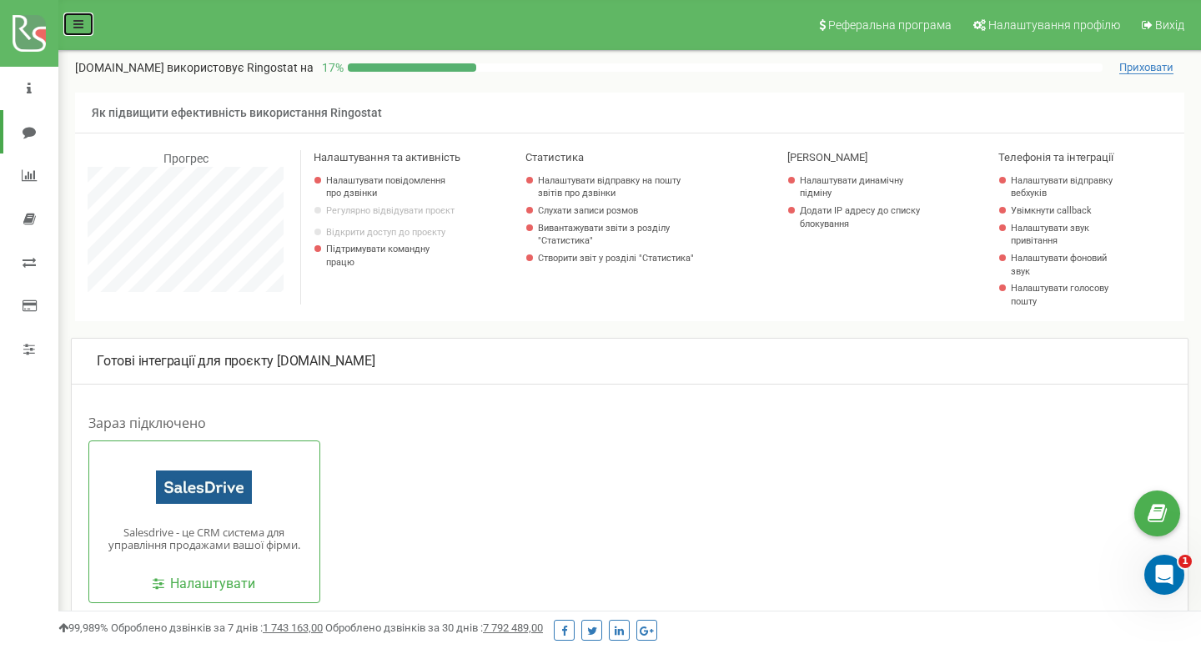
scroll to position [833225, 833084]
click at [87, 29] on link at bounding box center [79, 24] width 32 height 25
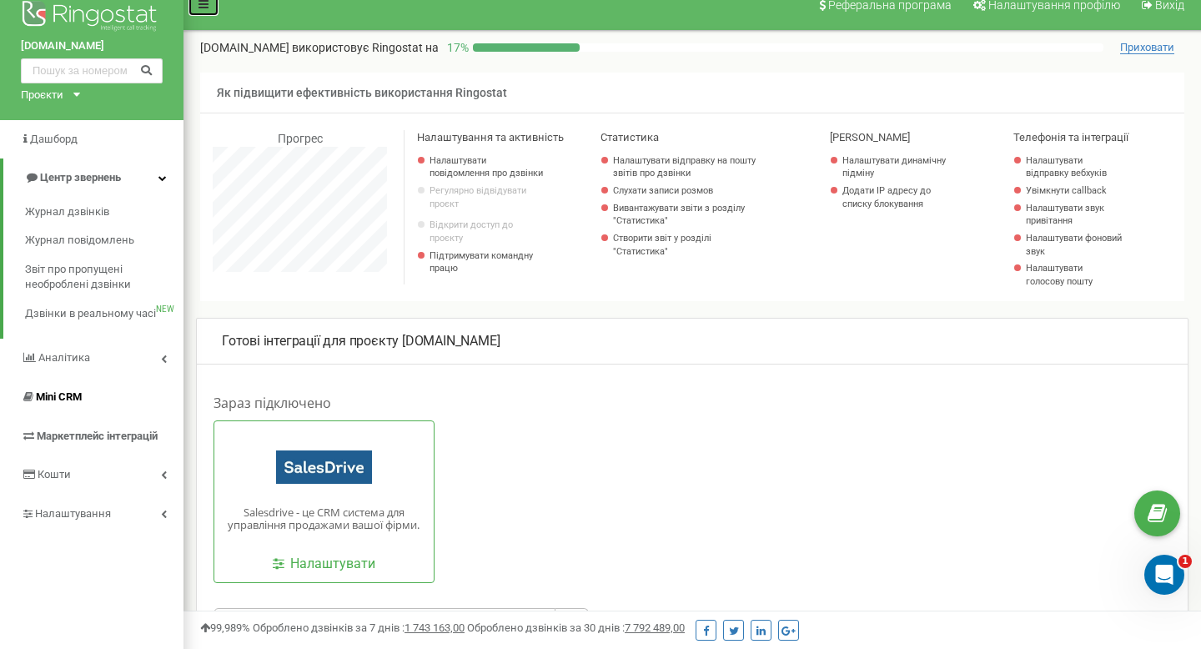
scroll to position [27, 0]
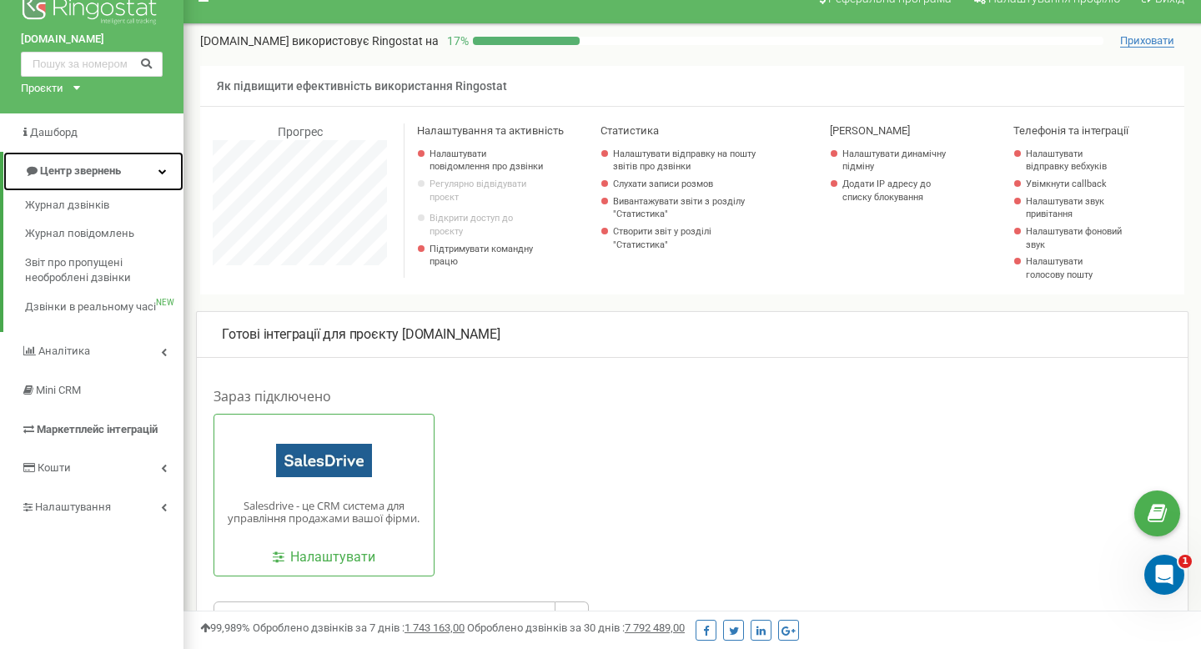
click at [161, 169] on icon at bounding box center [163, 171] width 8 height 8
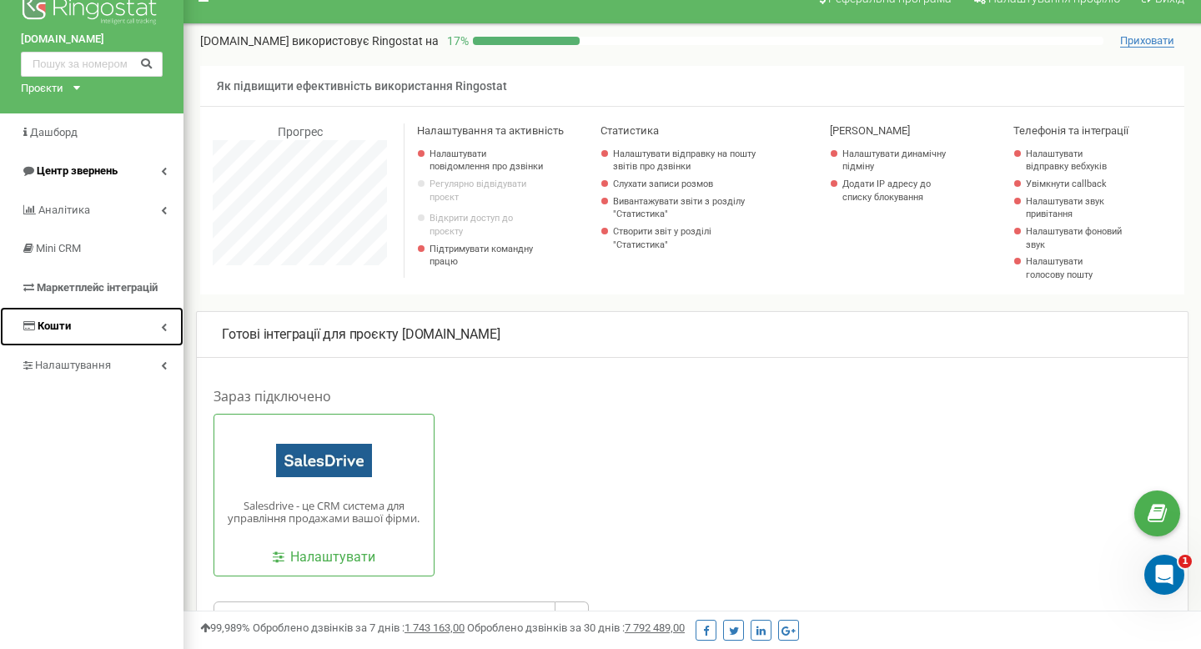
click at [126, 325] on link "Кошти" at bounding box center [92, 326] width 184 height 39
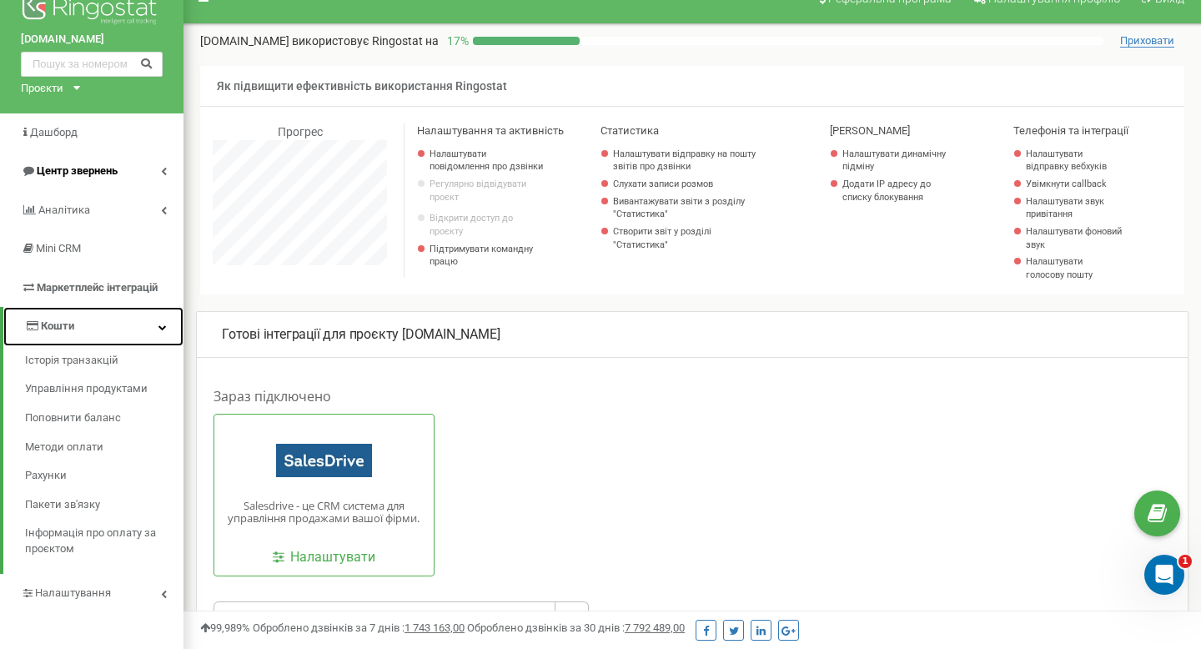
click at [124, 330] on link "Кошти" at bounding box center [93, 326] width 180 height 39
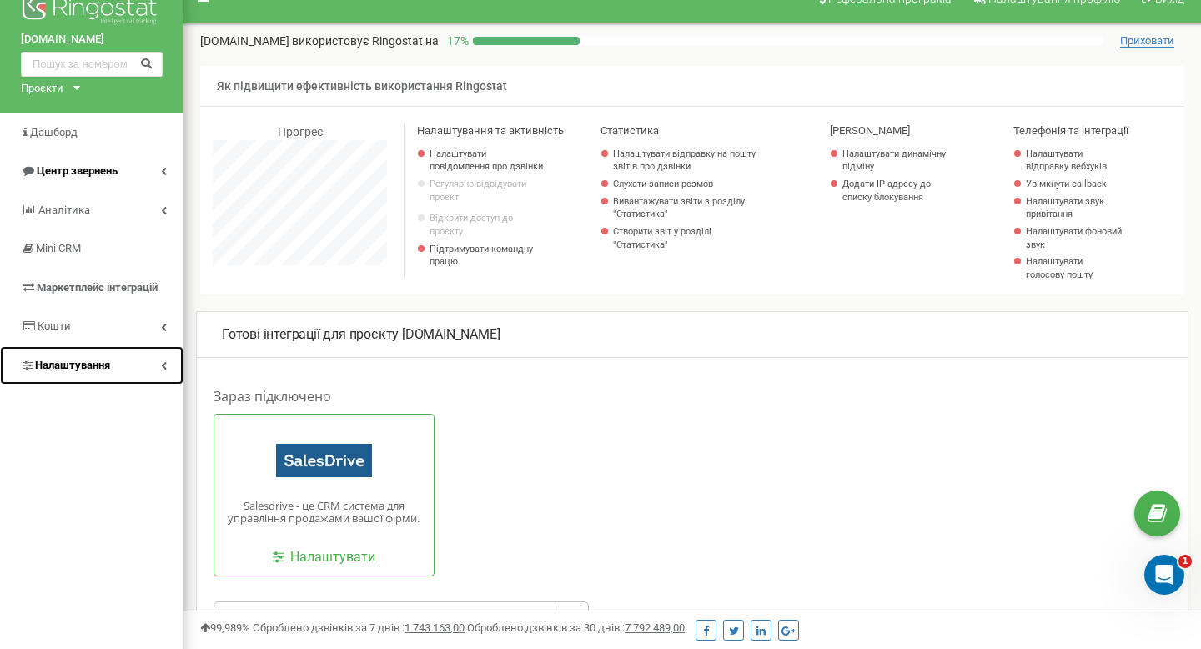
click at [134, 376] on link "Налаштування" at bounding box center [92, 365] width 184 height 39
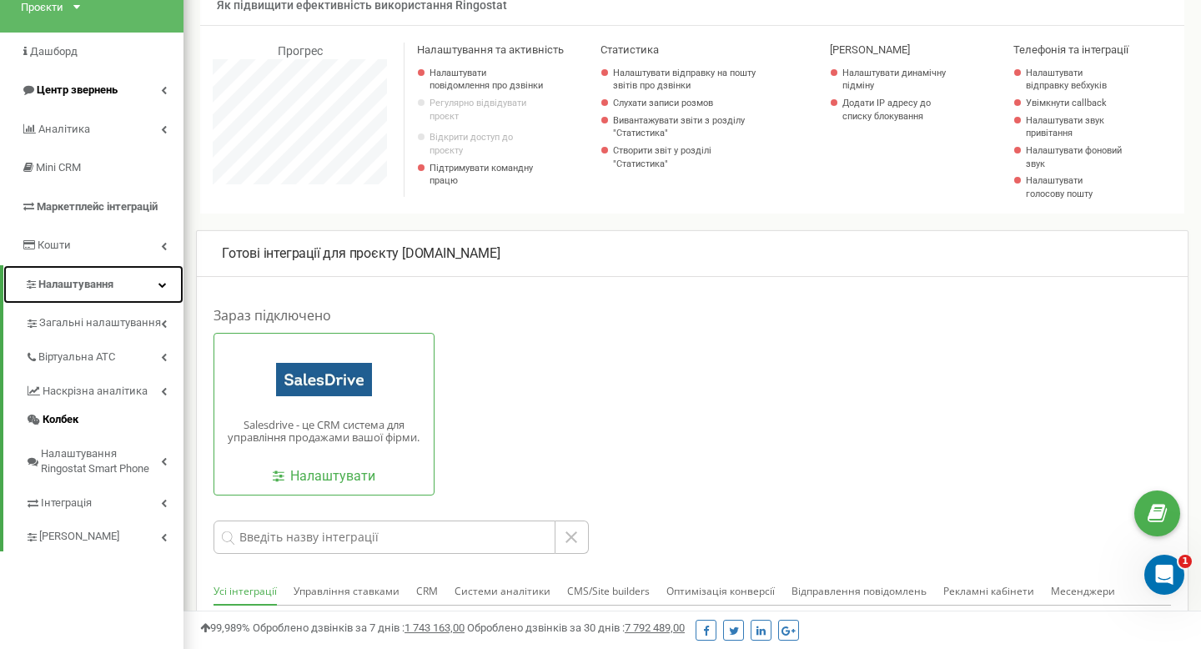
scroll to position [121, 0]
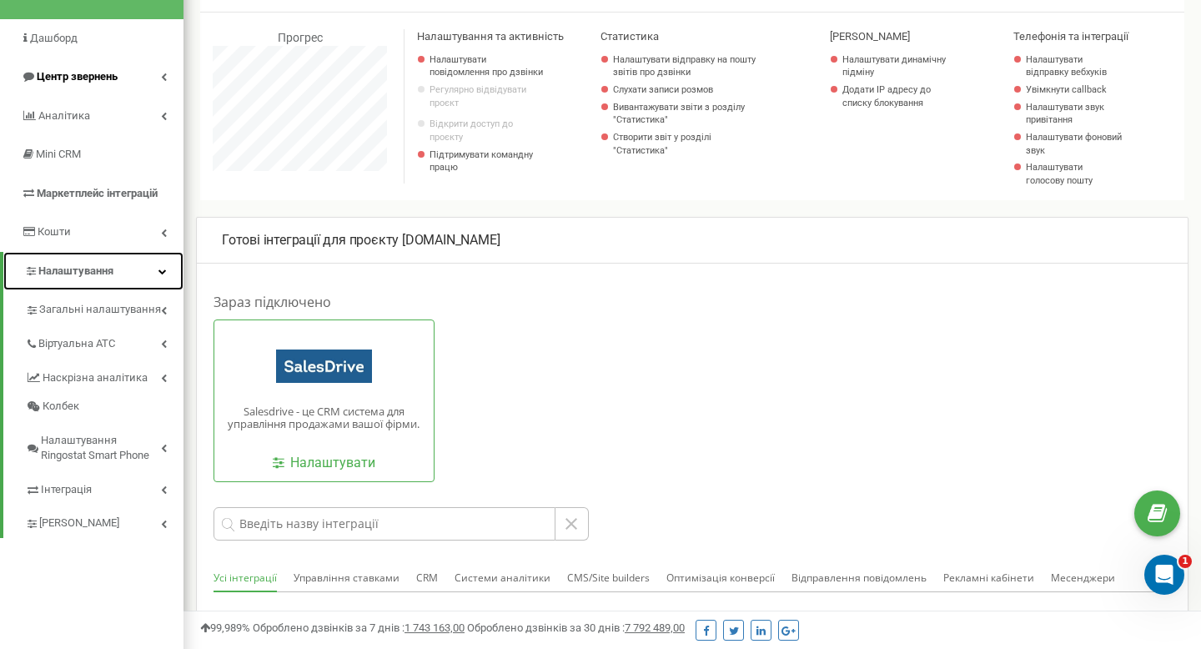
click at [151, 277] on link "Налаштування" at bounding box center [93, 271] width 180 height 39
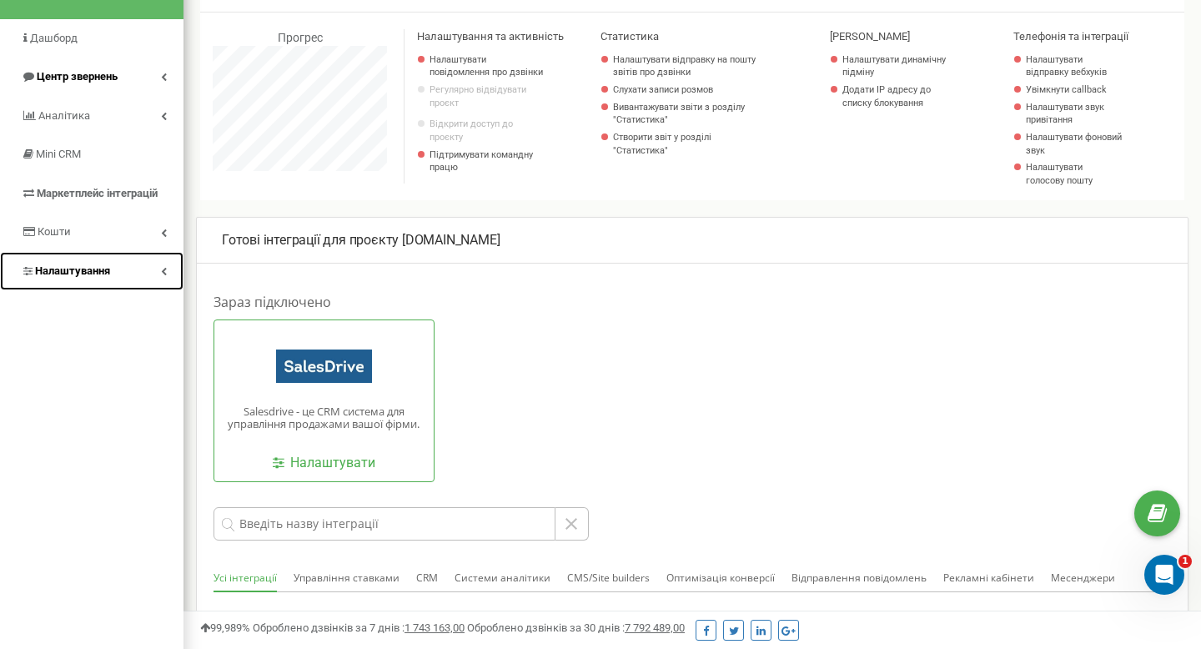
click at [151, 277] on link "Налаштування" at bounding box center [92, 271] width 184 height 39
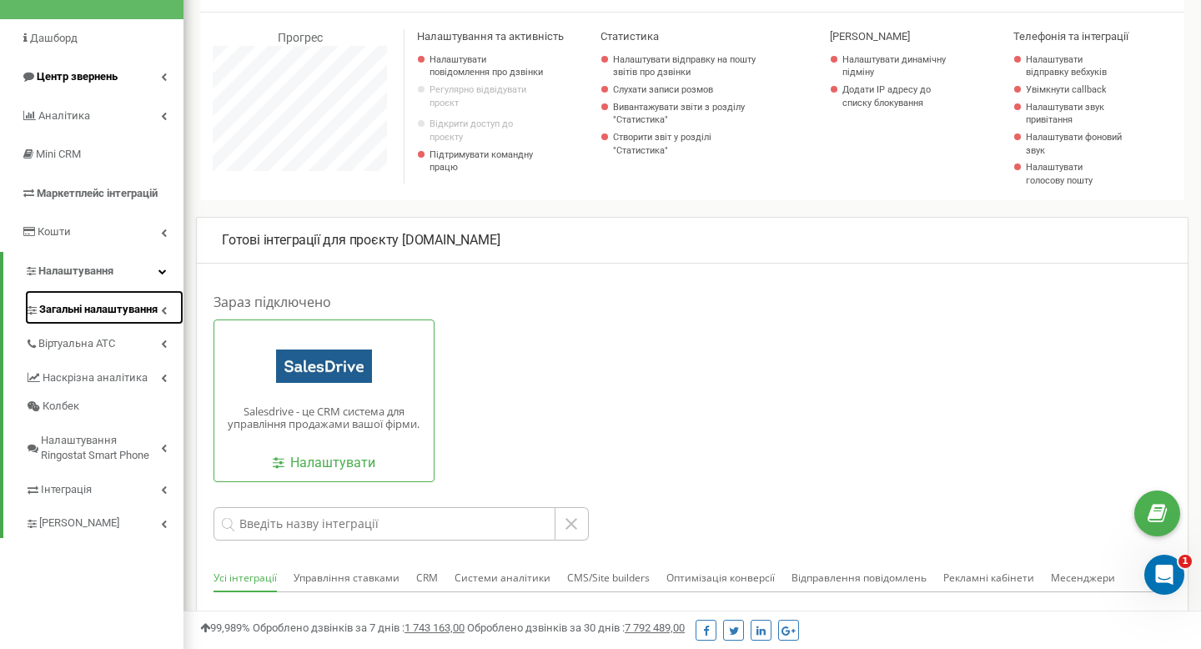
click at [156, 320] on link "Загальні налаштування" at bounding box center [104, 307] width 159 height 34
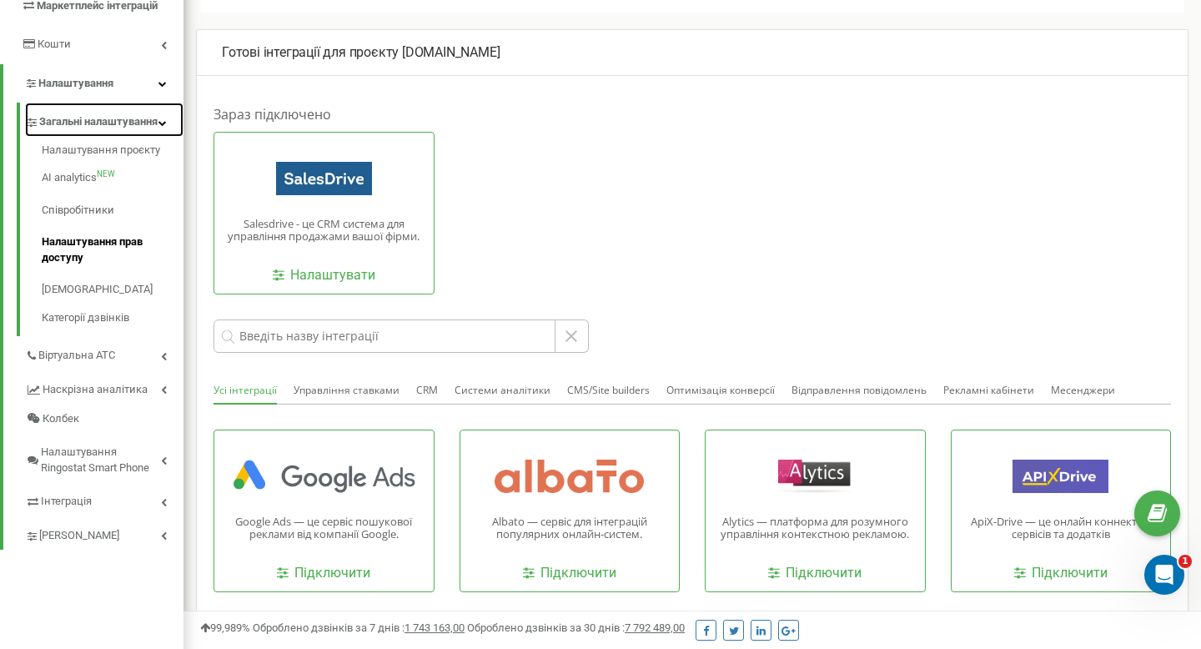
scroll to position [310, 0]
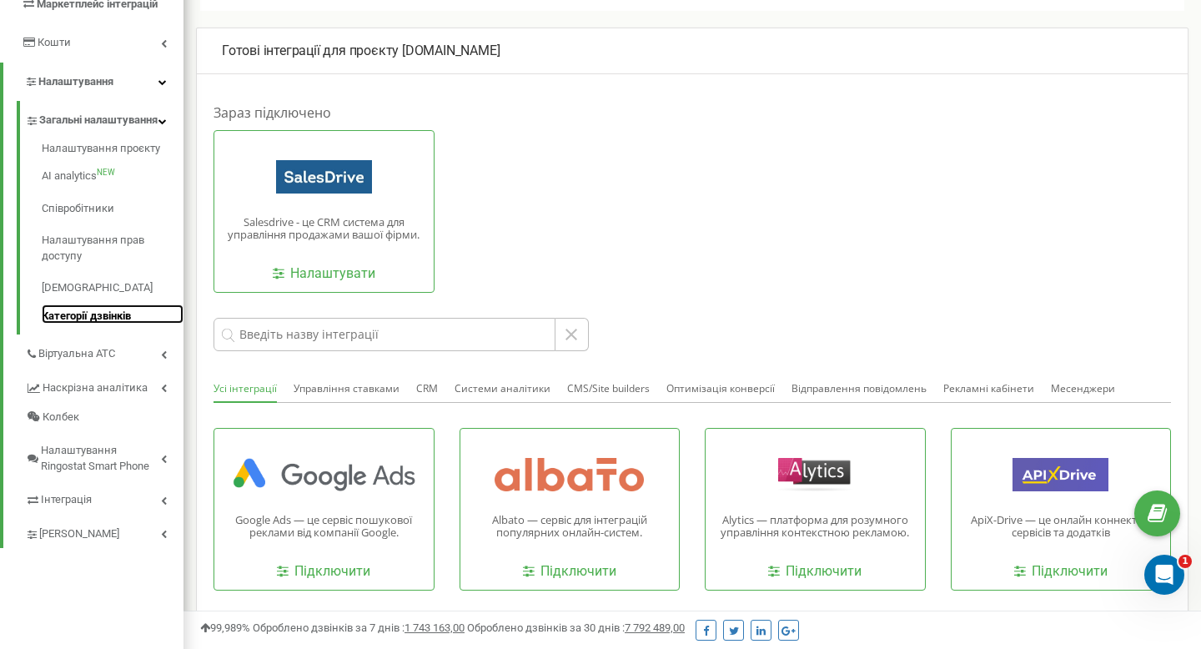
click at [108, 325] on link "Категорії дзвінків" at bounding box center [113, 314] width 142 height 20
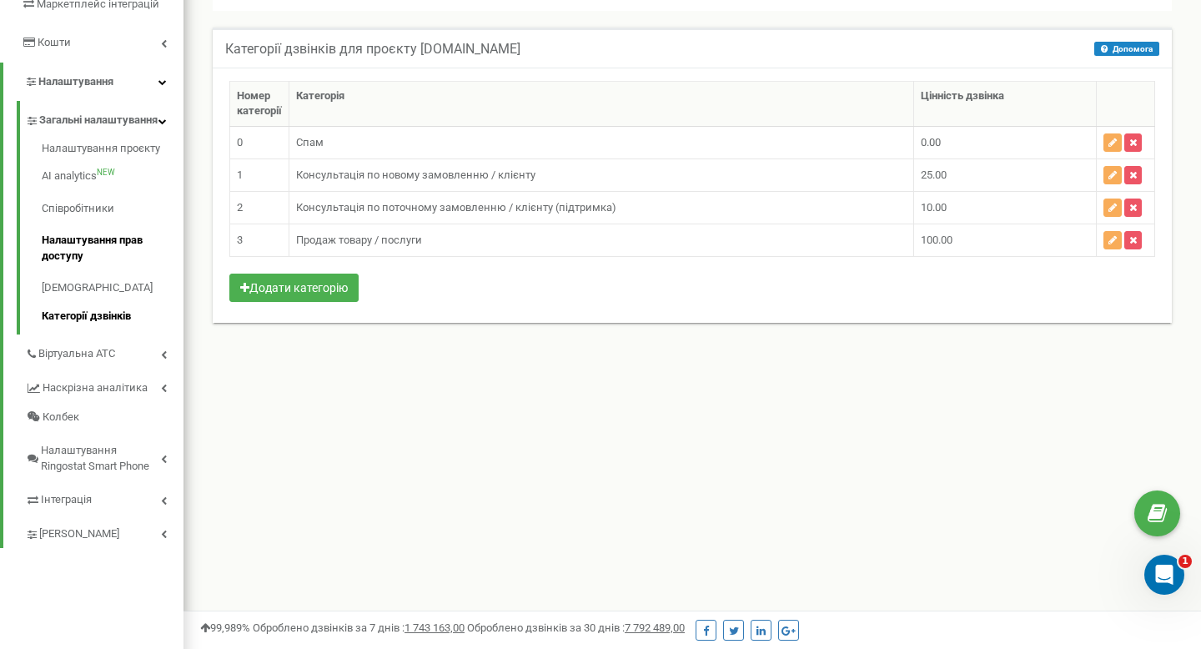
scroll to position [312, 0]
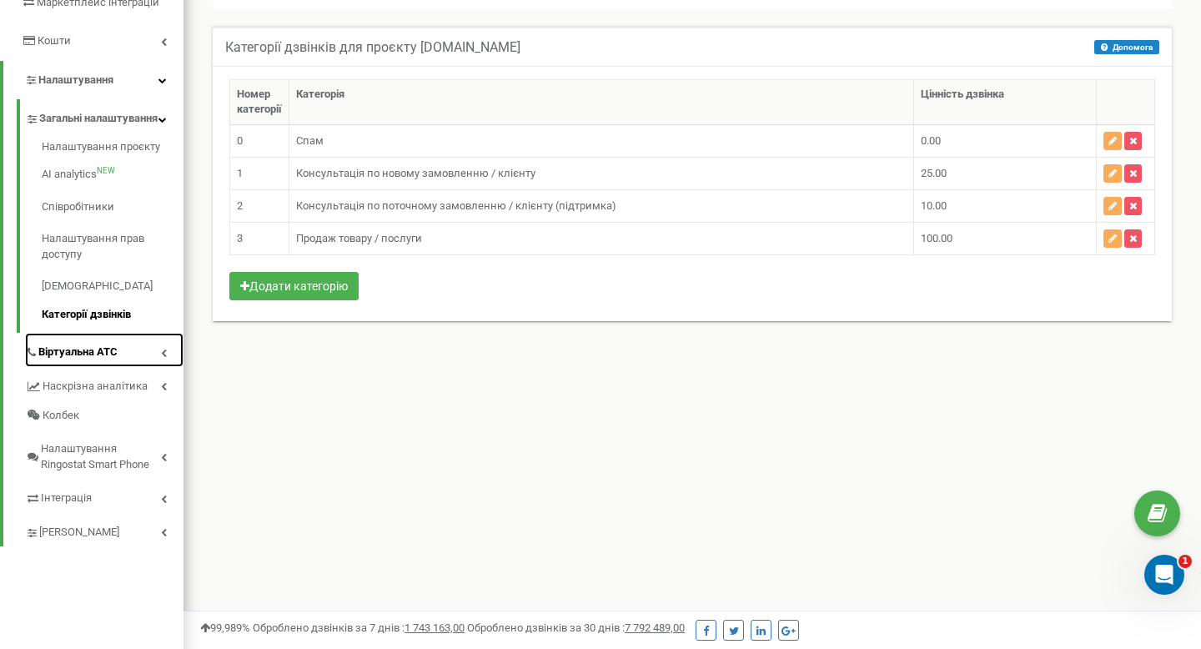
click at [92, 360] on span "Віртуальна АТС" at bounding box center [77, 353] width 79 height 16
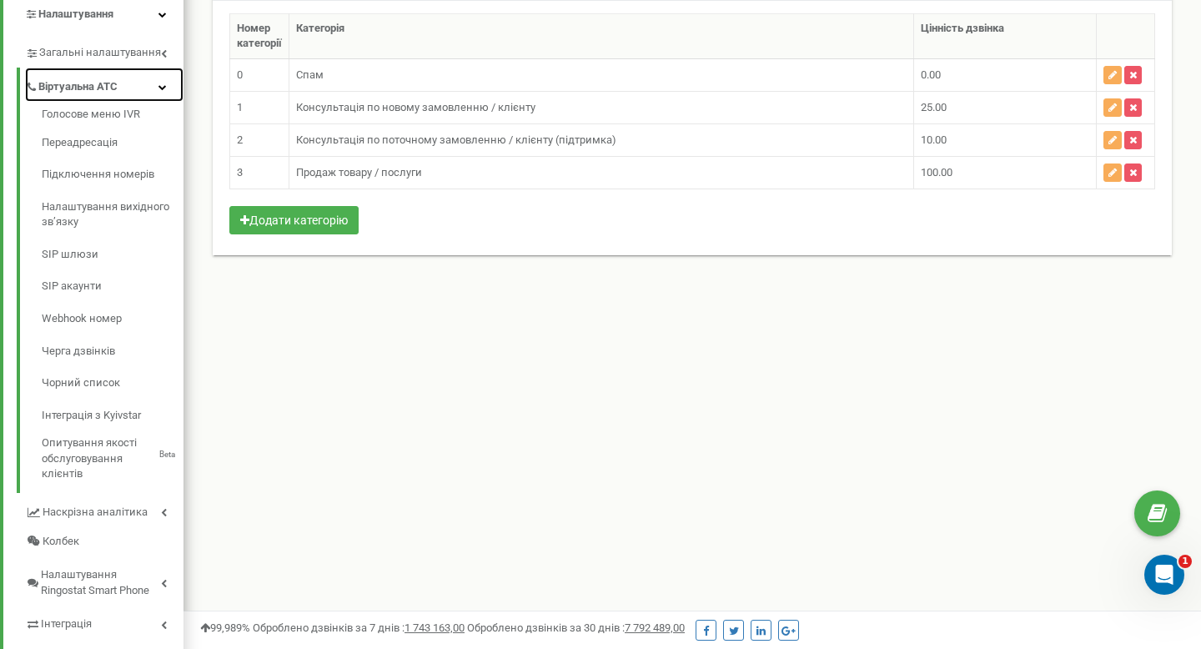
scroll to position [379, 0]
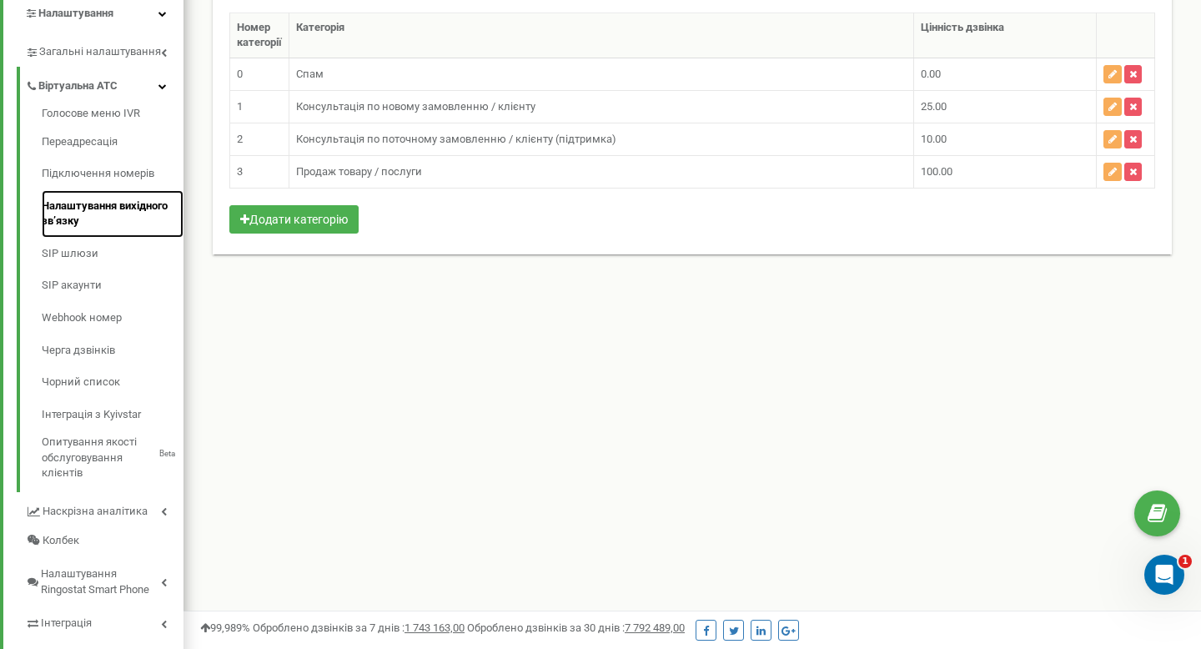
click at [104, 213] on link "Налаштування вихідного зв’язку" at bounding box center [113, 214] width 142 height 48
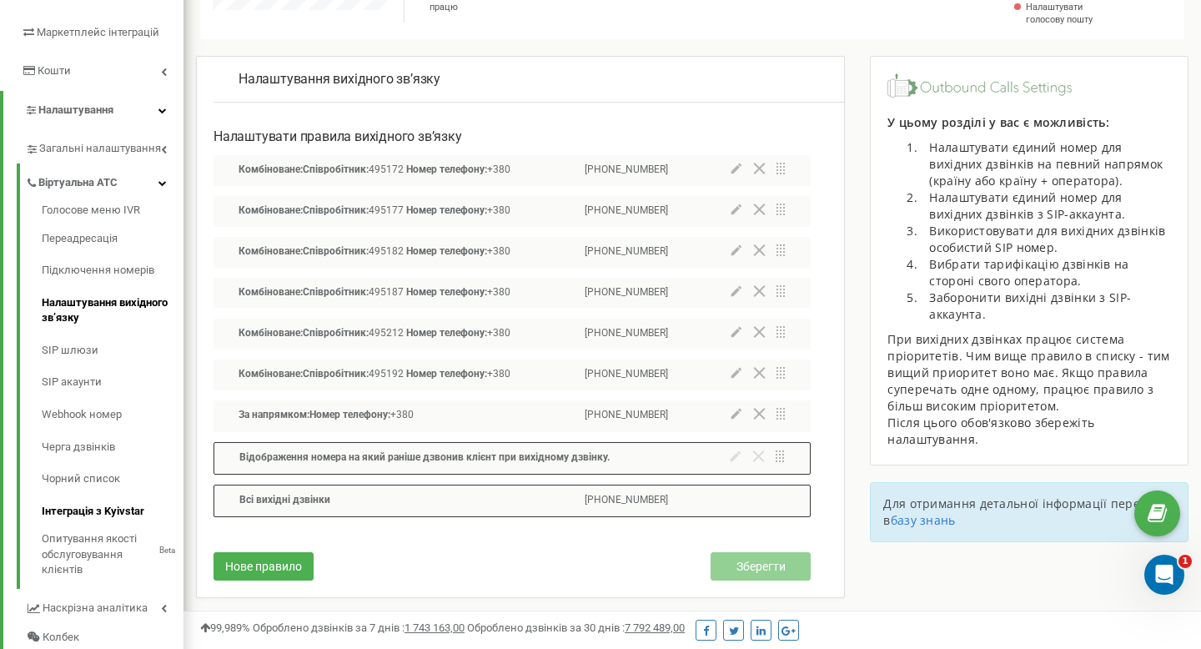
scroll to position [304, 0]
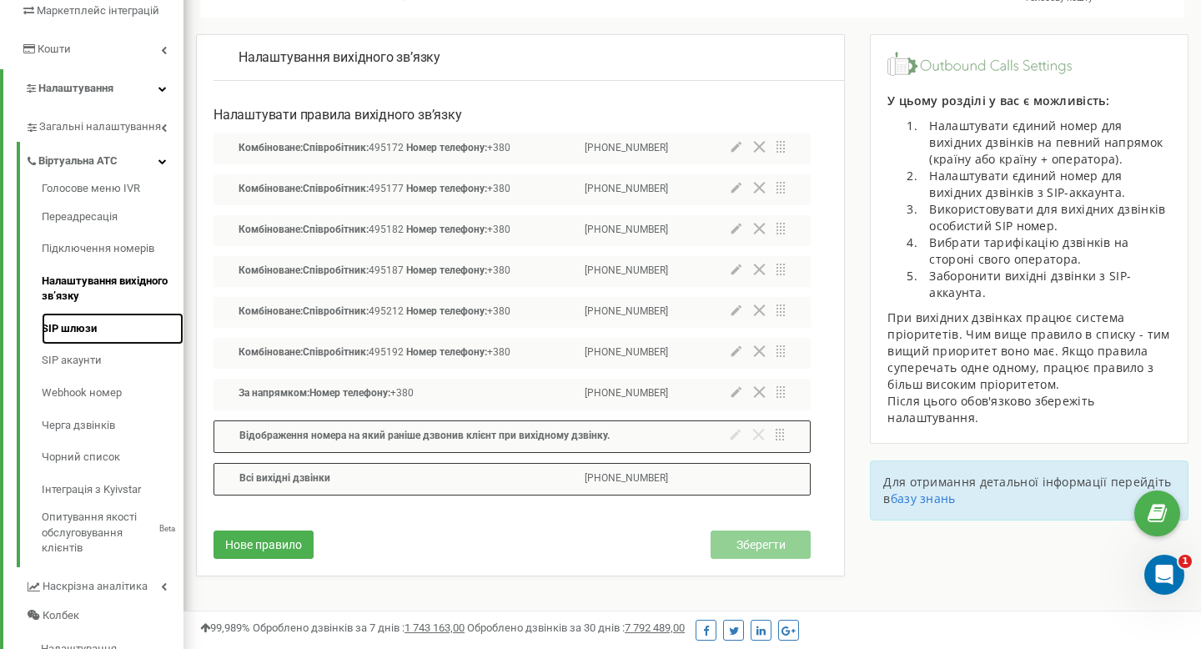
click at [121, 339] on link "SIP шлюзи" at bounding box center [113, 329] width 142 height 33
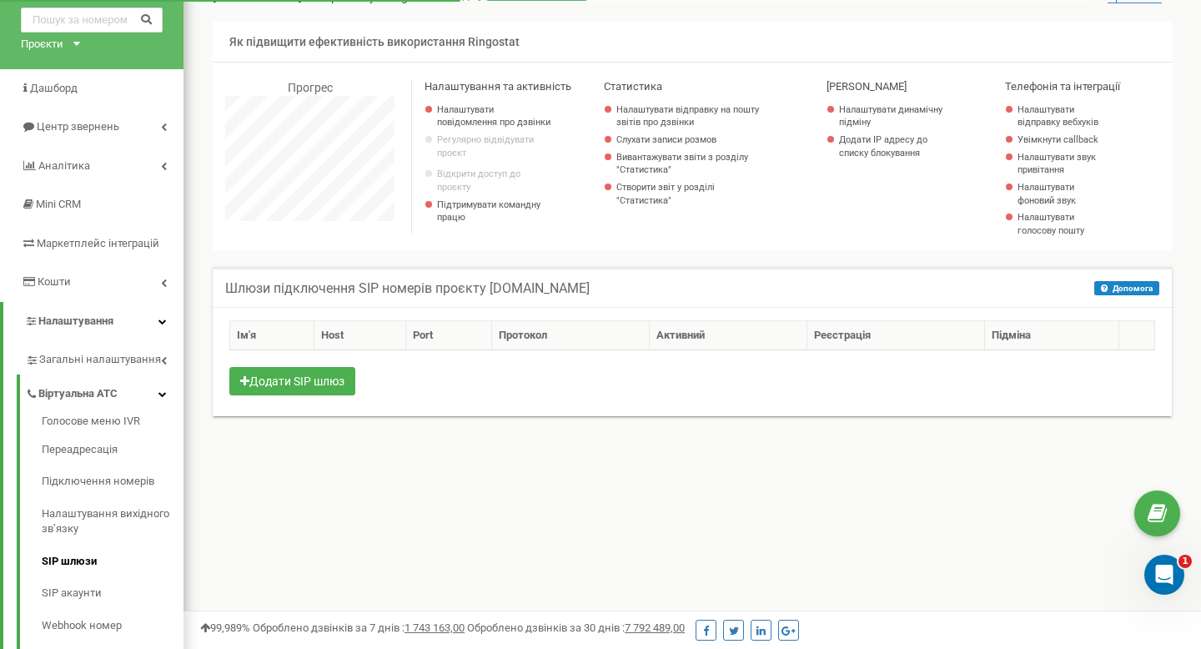
scroll to position [72, 0]
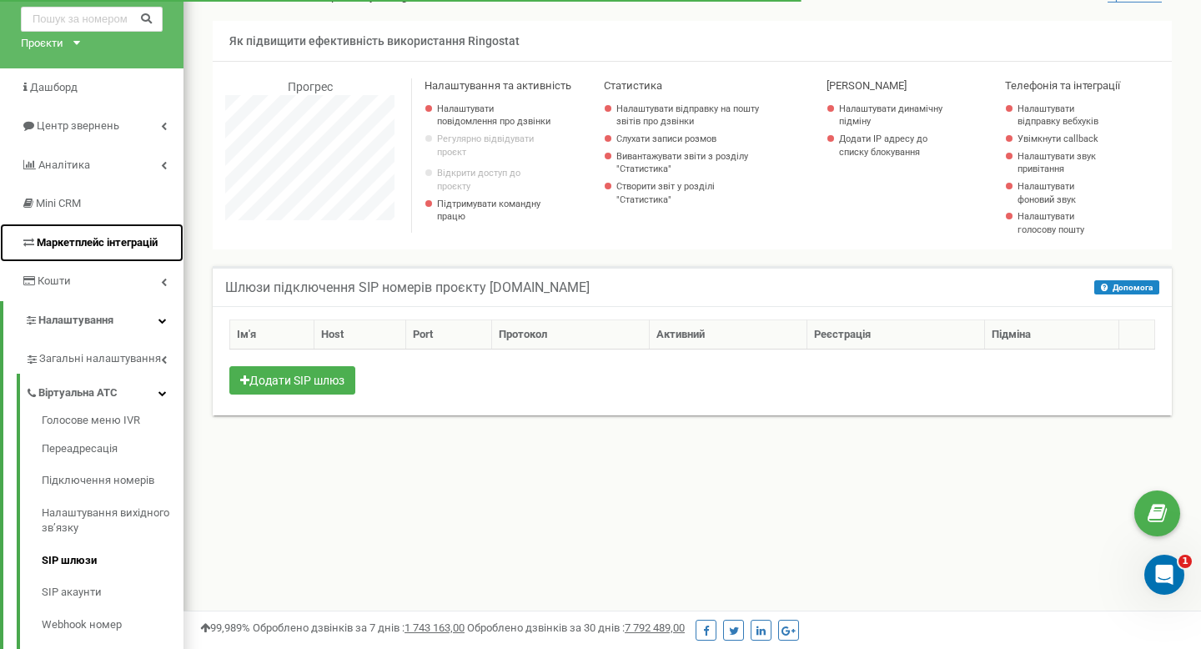
click at [117, 248] on span "Маркетплейс інтеграцій" at bounding box center [97, 242] width 121 height 13
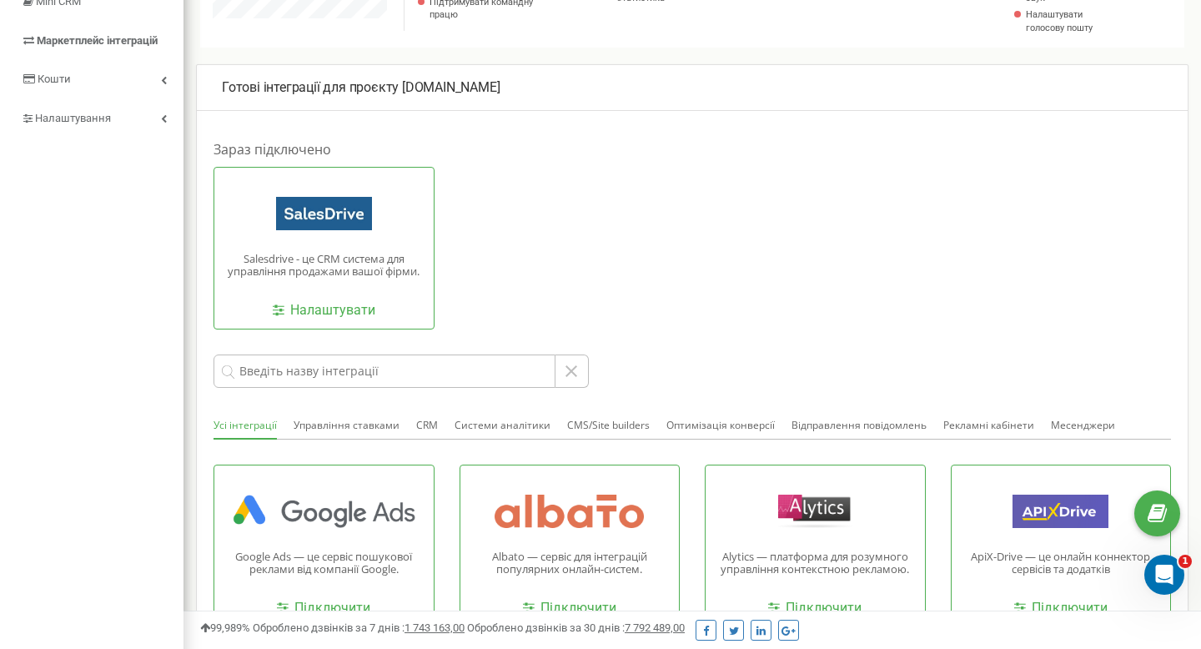
scroll to position [280, 0]
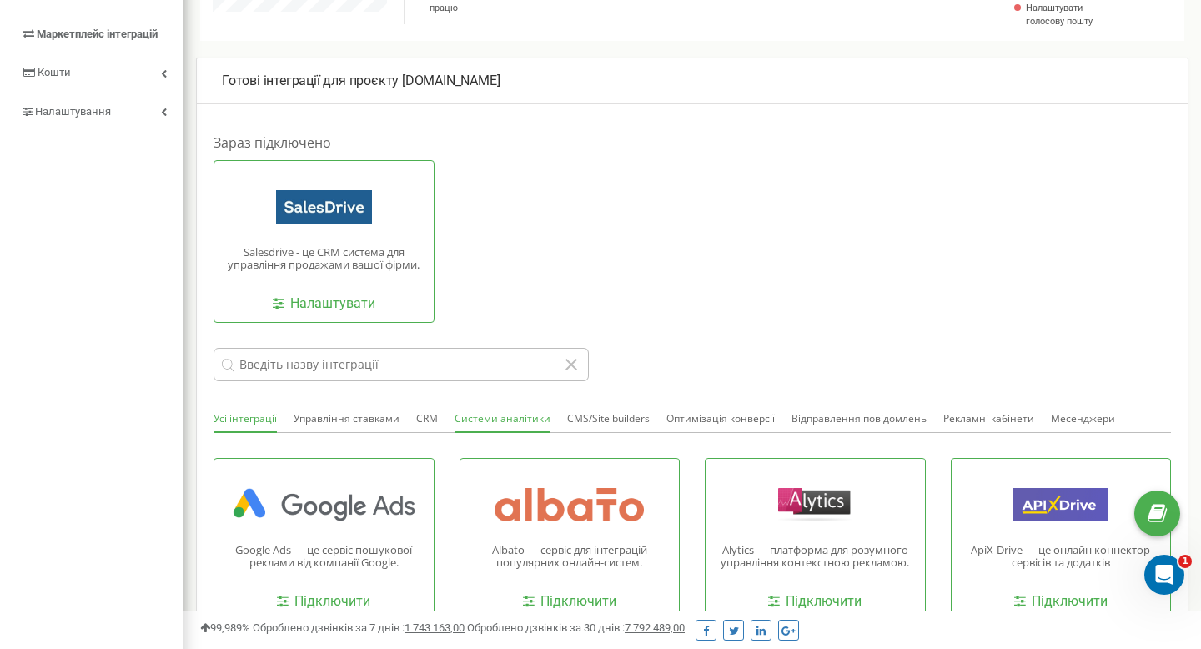
click at [491, 422] on button "Системи аналітики" at bounding box center [503, 419] width 96 height 27
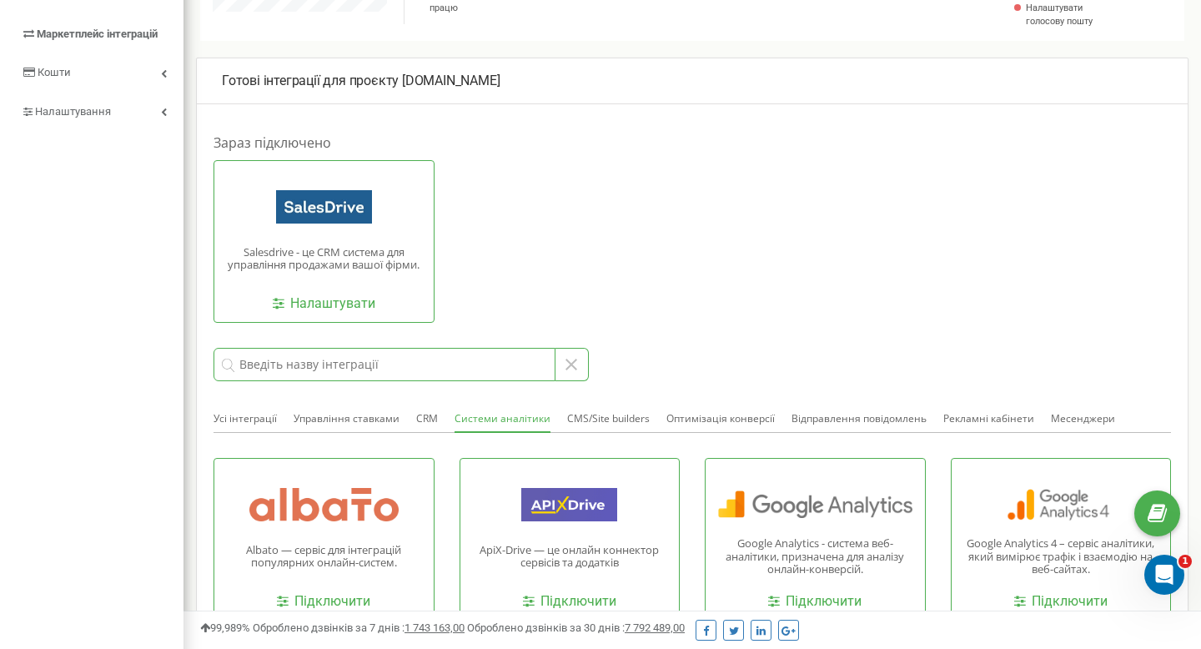
click at [459, 365] on input at bounding box center [385, 364] width 342 height 33
click at [582, 370] on button at bounding box center [572, 364] width 33 height 33
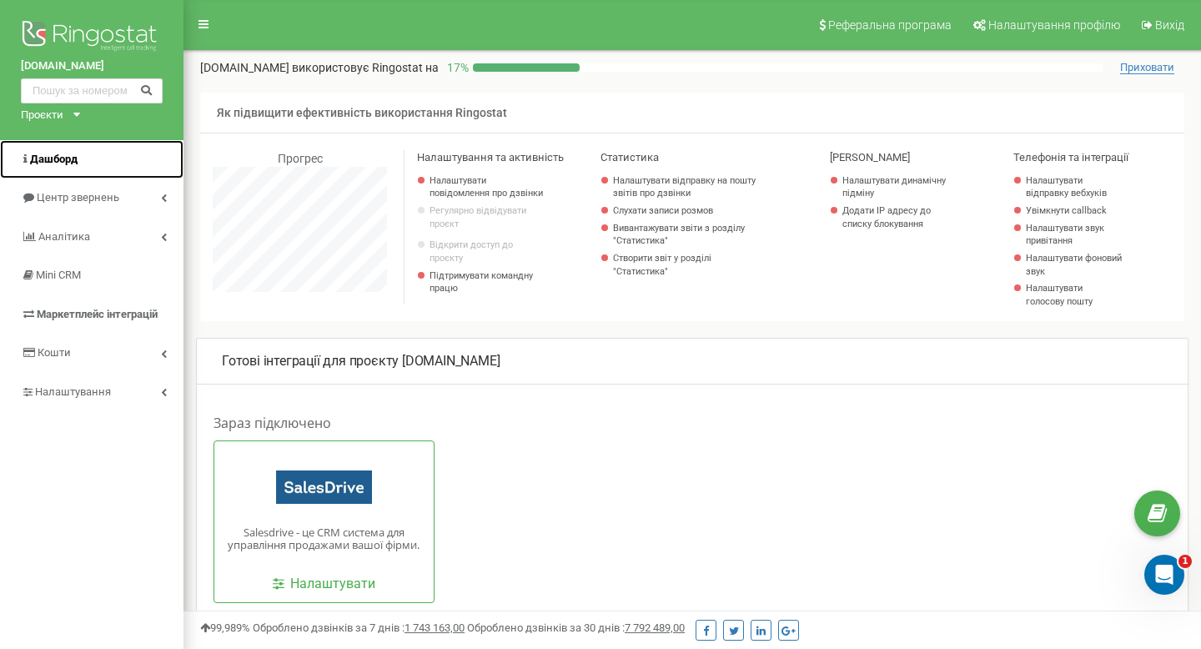
click at [76, 161] on span "Дашборд" at bounding box center [54, 159] width 48 height 13
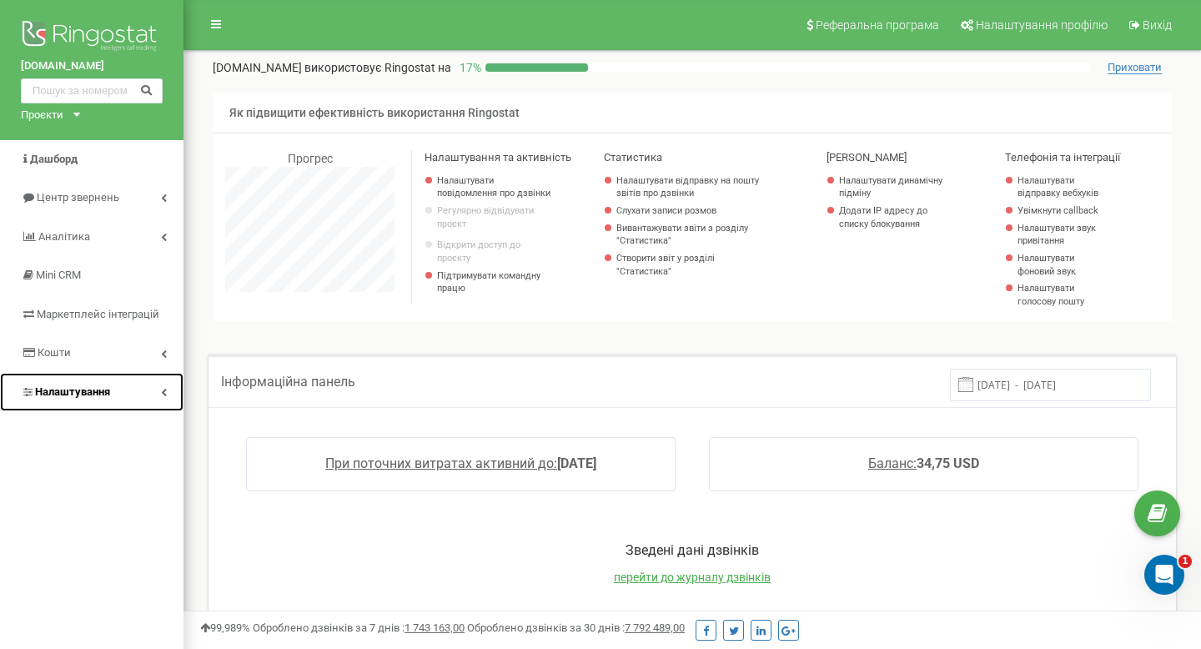
click at [88, 400] on link "Налаштування" at bounding box center [92, 392] width 184 height 39
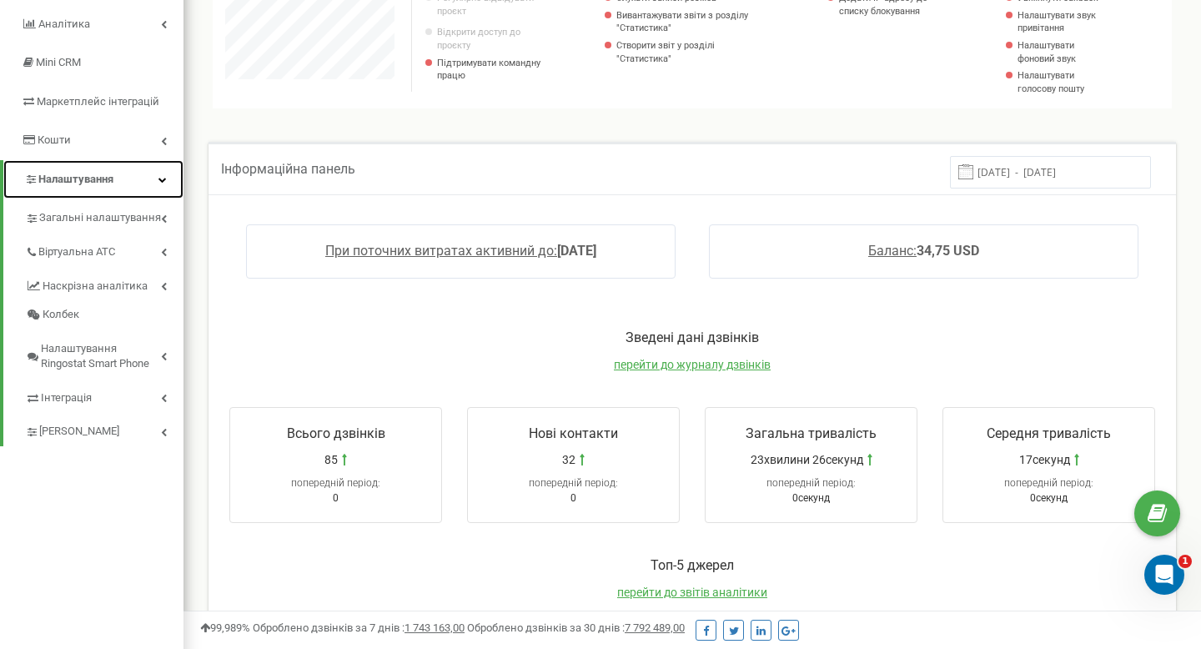
scroll to position [215, 0]
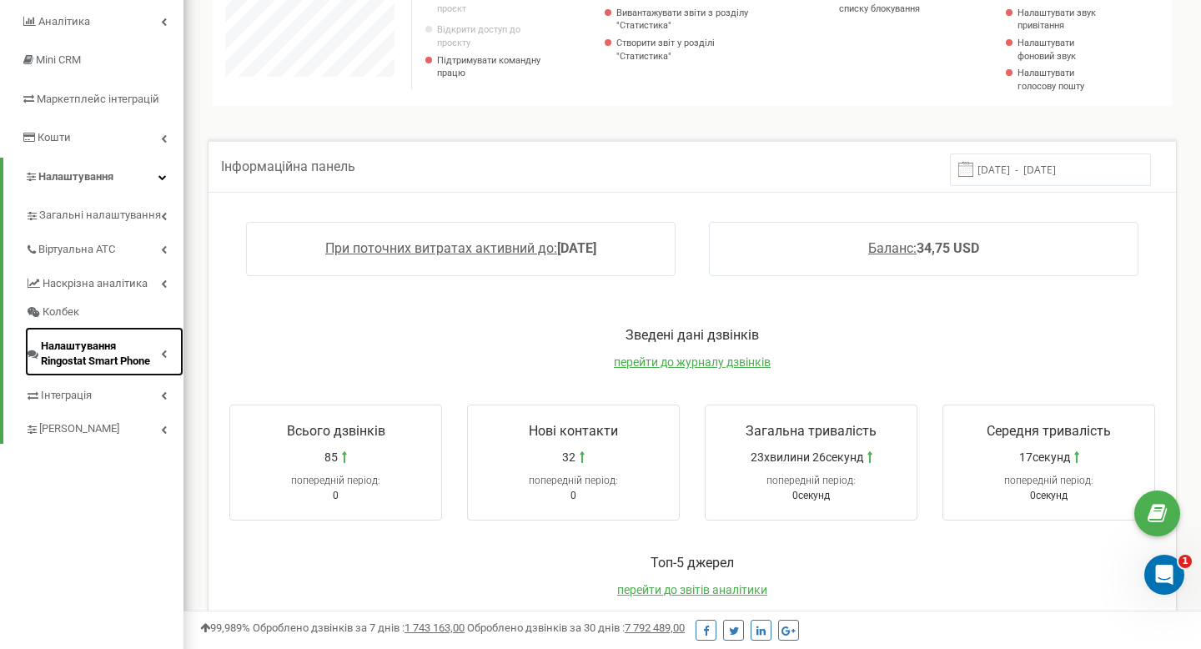
click at [148, 355] on span "Налаштування Ringostat Smart Phone" at bounding box center [101, 354] width 120 height 31
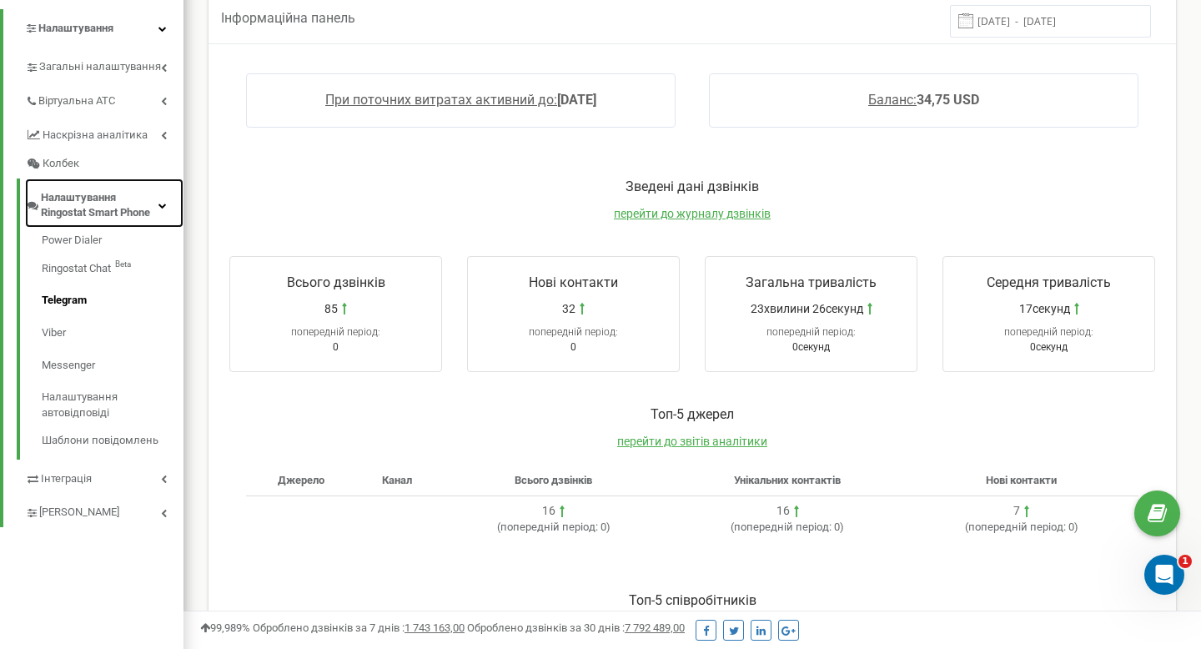
scroll to position [365, 0]
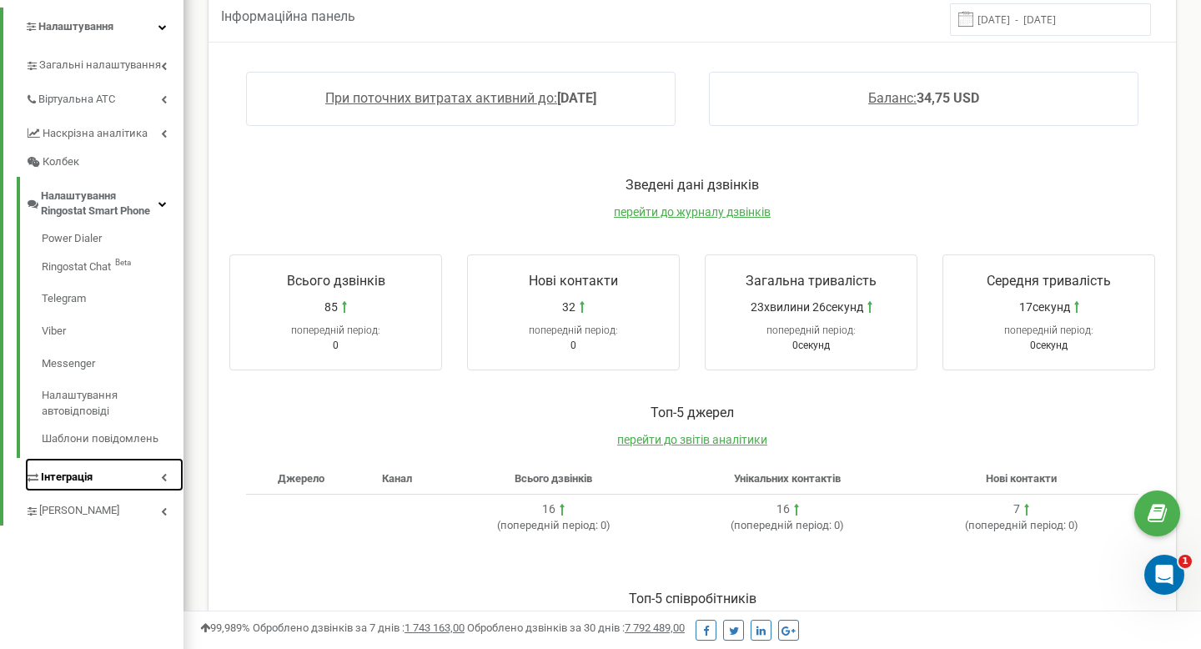
click at [138, 481] on link "Інтеграція" at bounding box center [104, 475] width 159 height 34
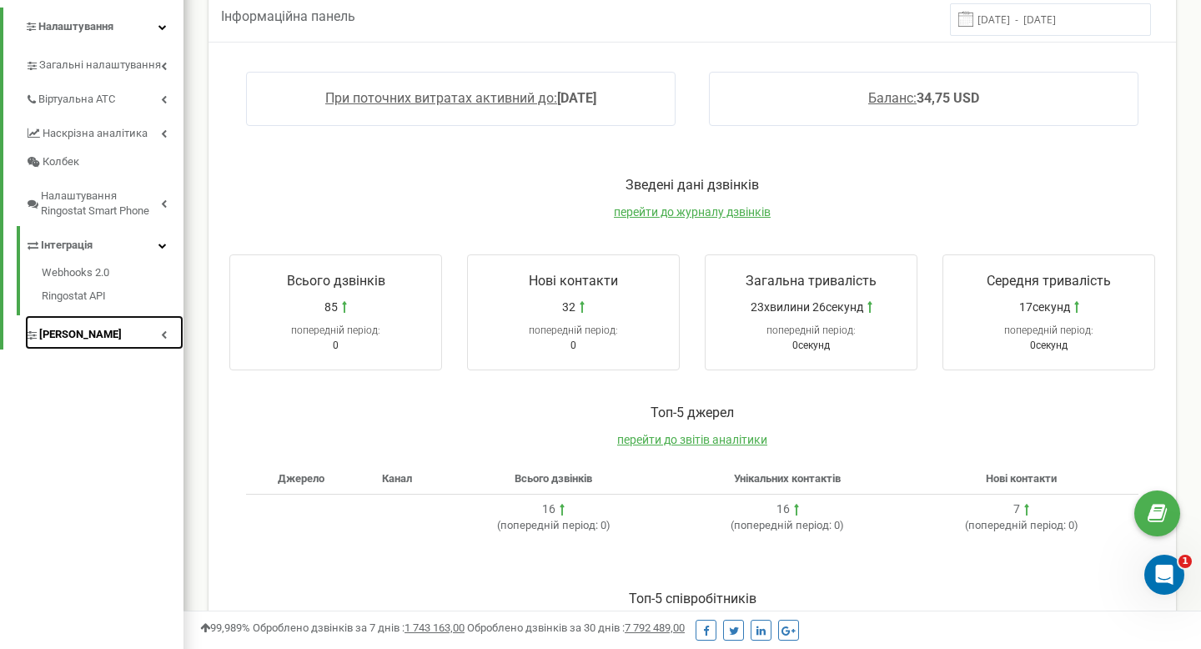
click at [133, 322] on link "[PERSON_NAME]" at bounding box center [104, 332] width 159 height 34
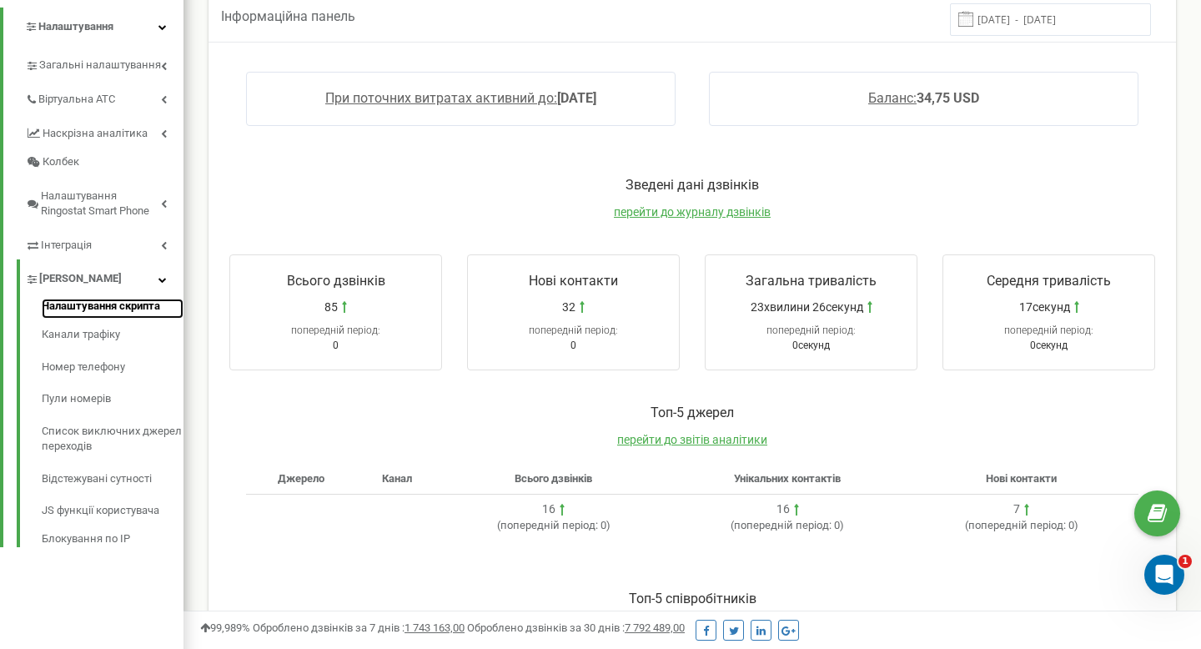
click at [135, 304] on link "Налаштування скрипта" at bounding box center [113, 309] width 142 height 20
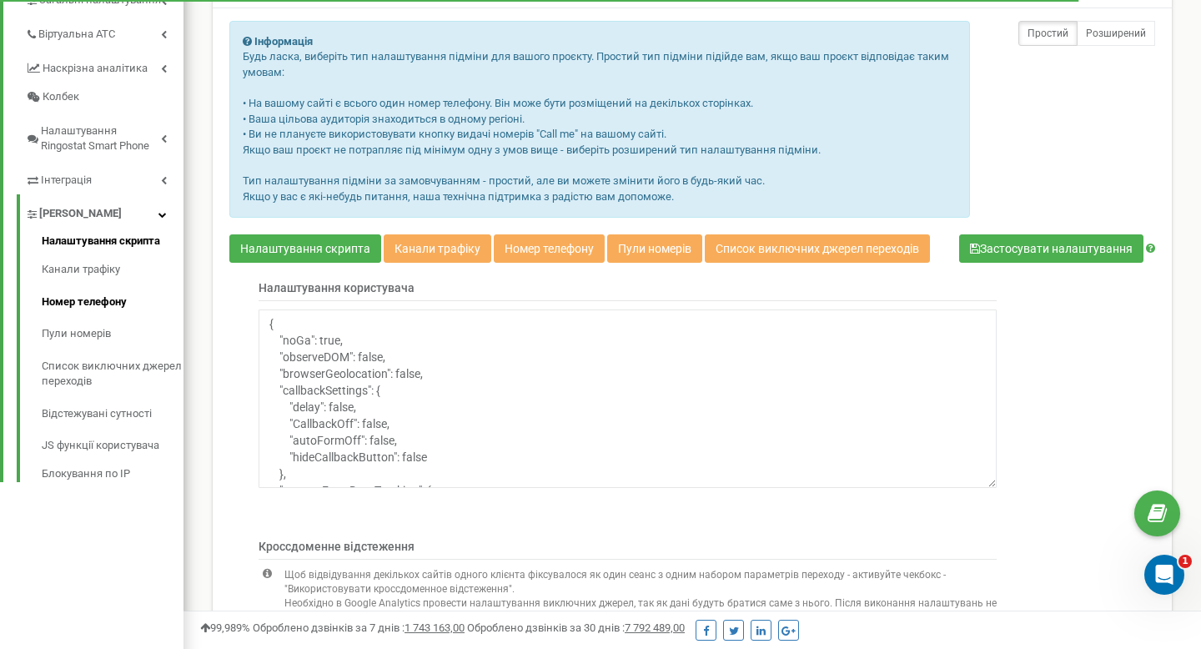
scroll to position [436, 0]
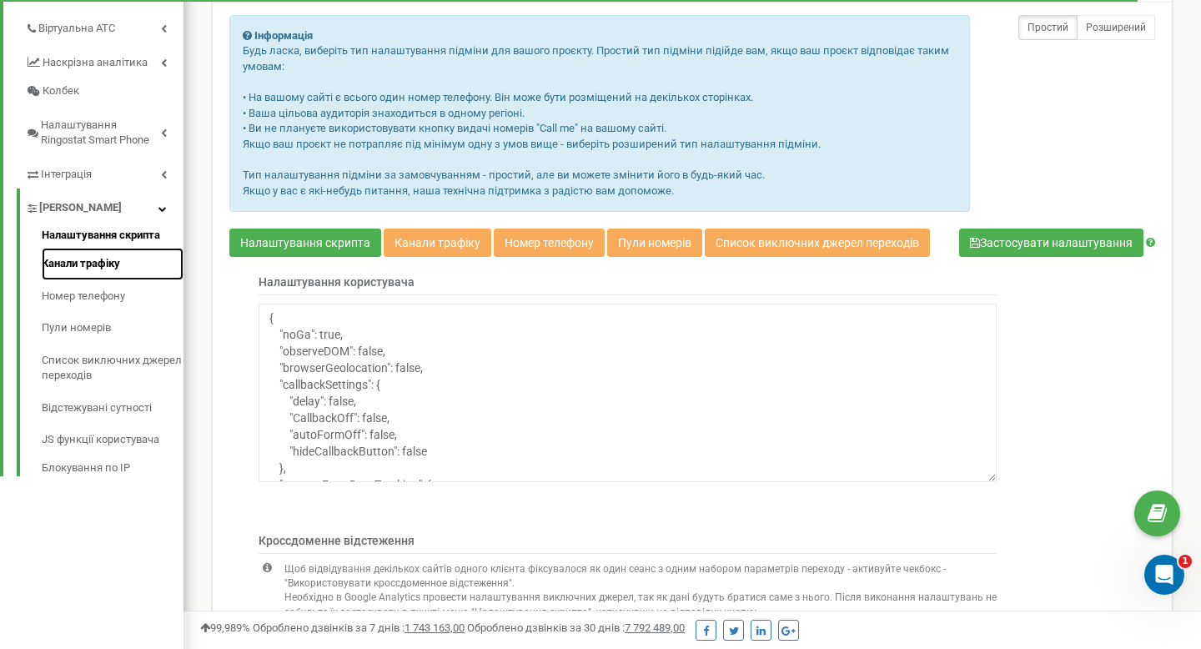
click at [103, 257] on link "Канали трафіку" at bounding box center [113, 264] width 142 height 33
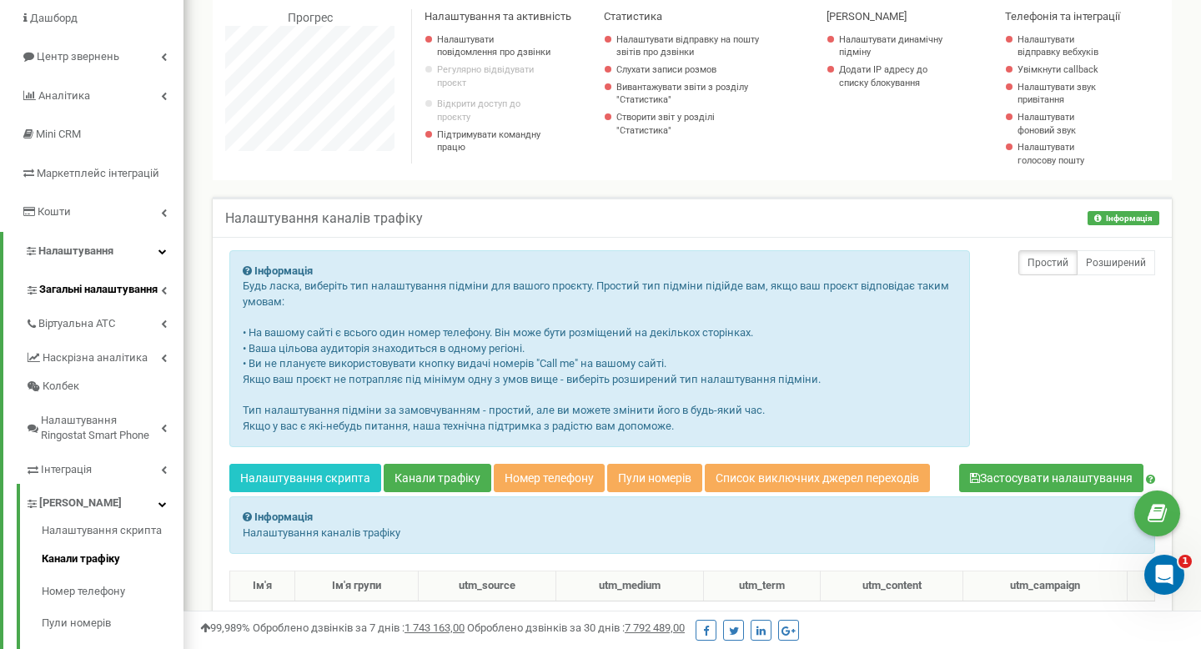
scroll to position [352, 0]
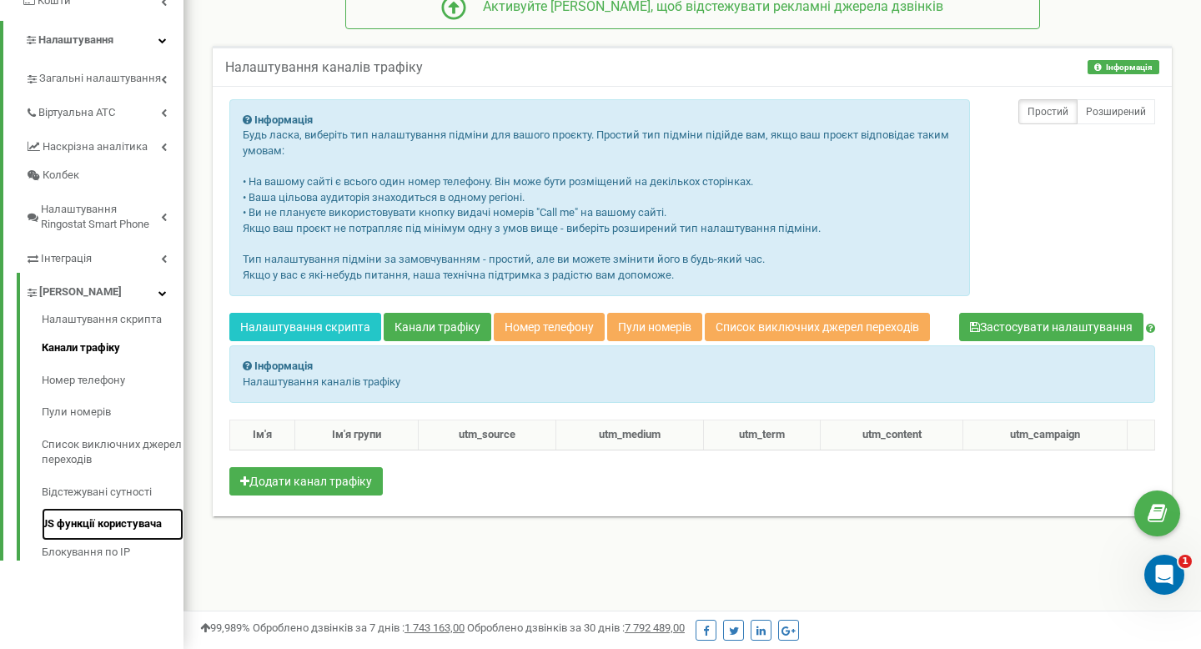
click at [99, 529] on link "JS функції користувача" at bounding box center [113, 524] width 142 height 33
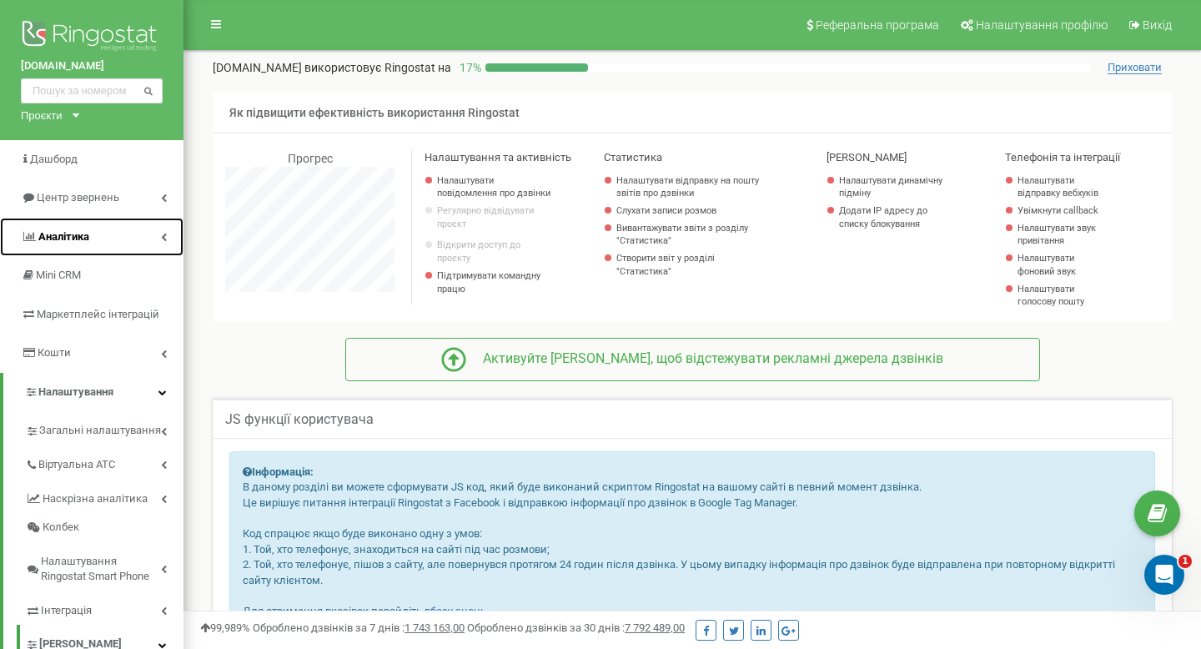
click at [77, 227] on link "Аналiтика" at bounding box center [92, 237] width 184 height 39
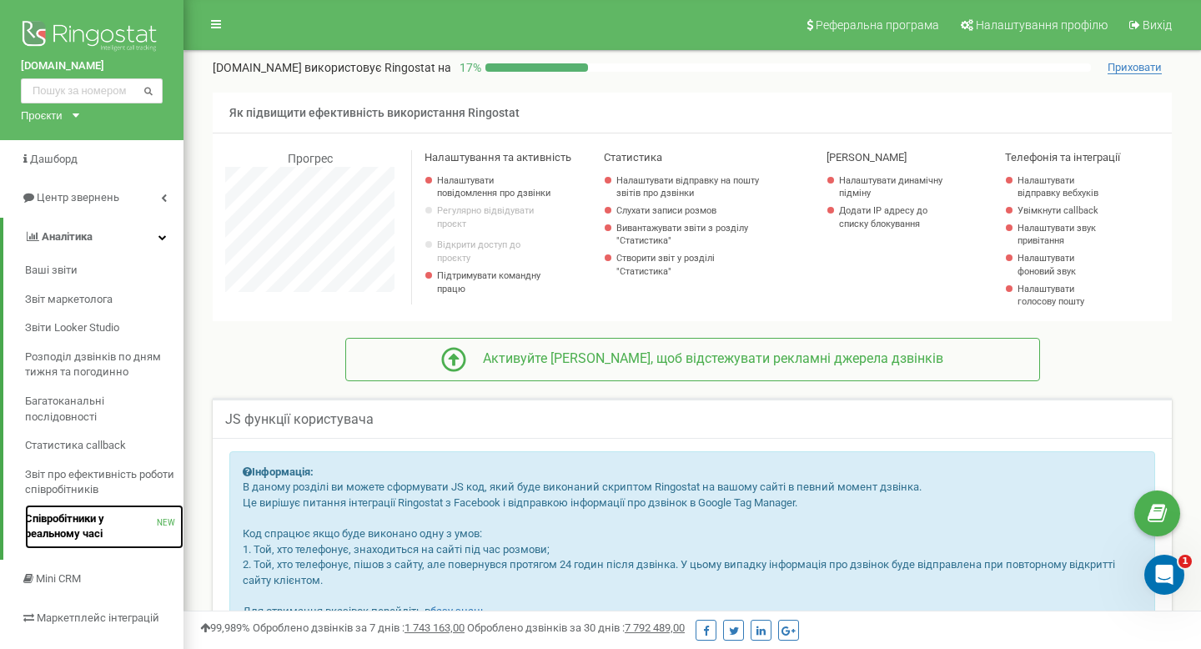
click at [103, 531] on span "Співробітники у реальному часі" at bounding box center [91, 526] width 132 height 31
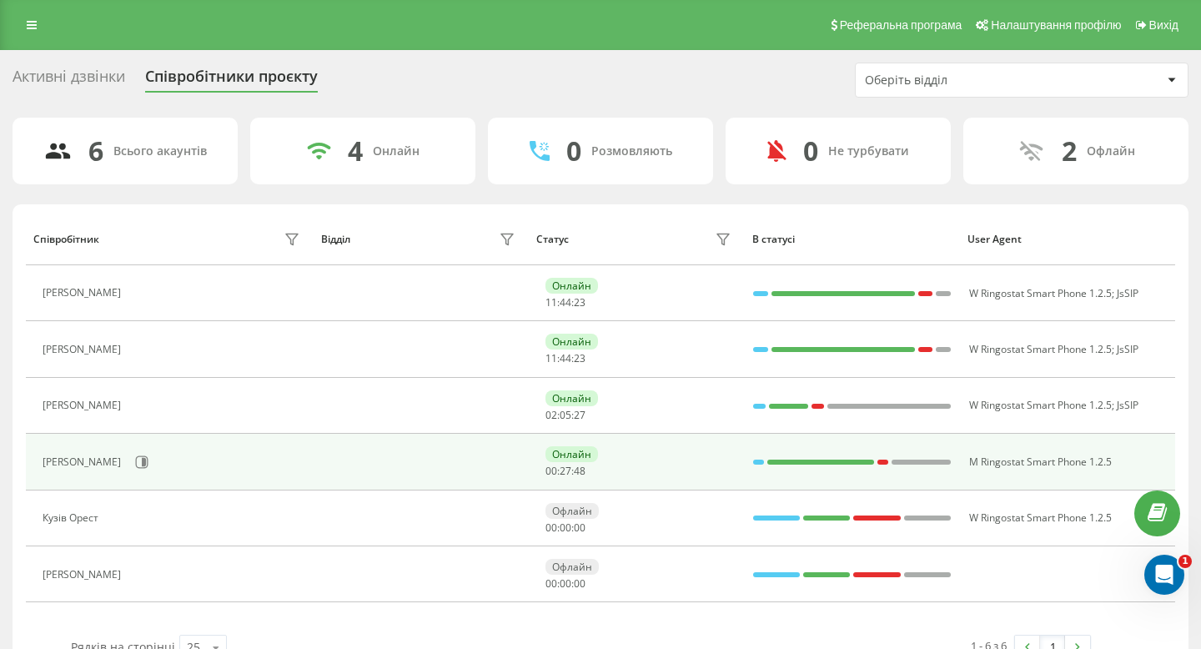
scroll to position [39, 0]
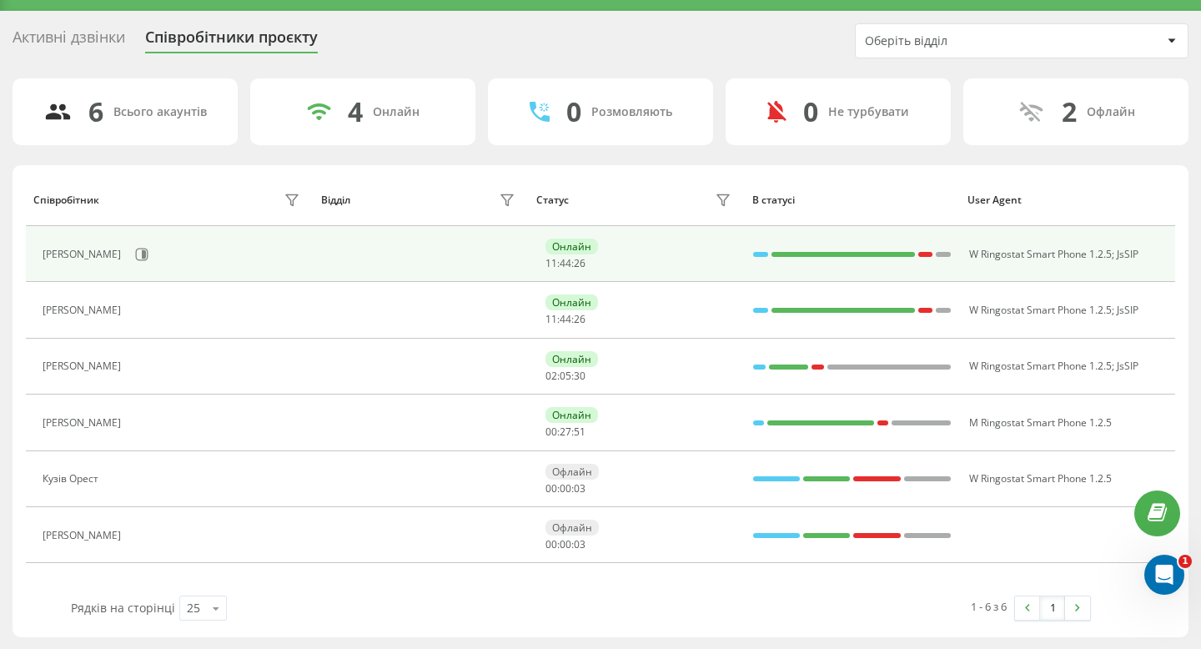
click at [565, 245] on div "Онлайн" at bounding box center [572, 247] width 53 height 16
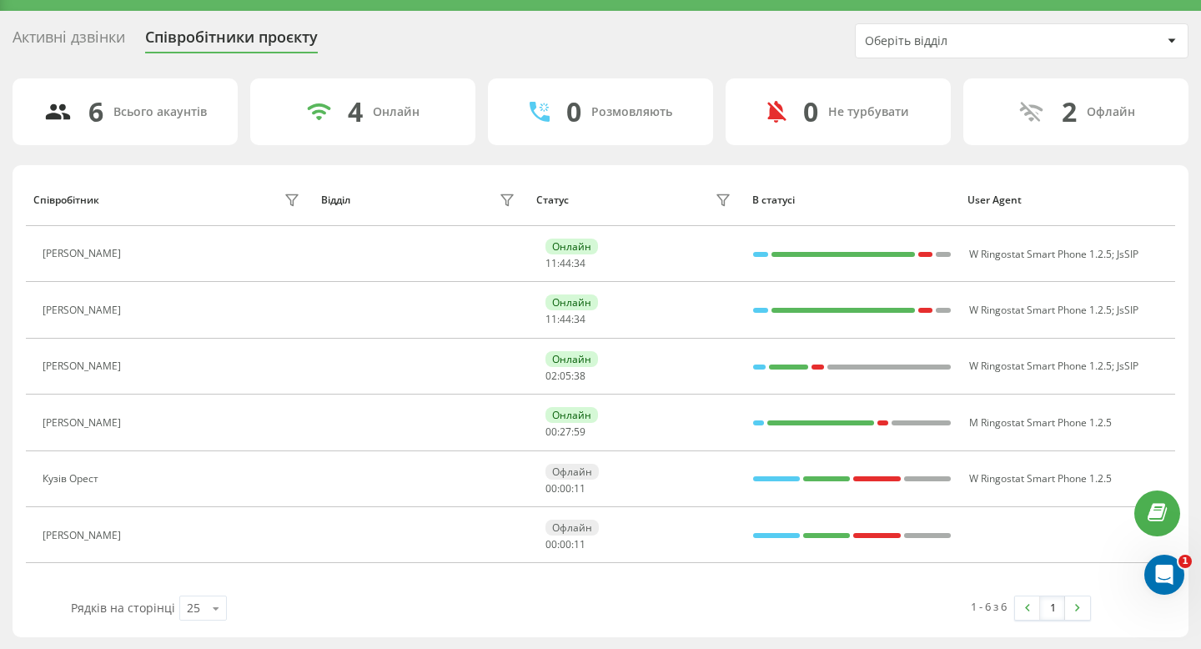
click at [107, 39] on div "Активні дзвінки" at bounding box center [69, 41] width 113 height 26
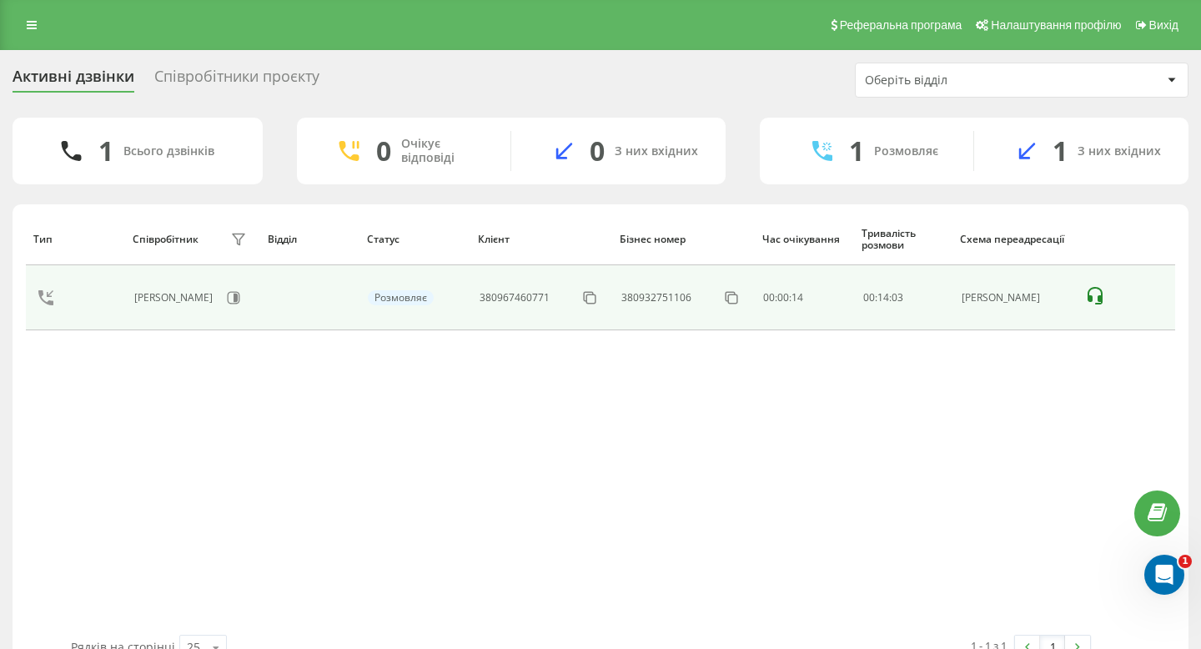
click at [1100, 298] on icon at bounding box center [1095, 296] width 15 height 18
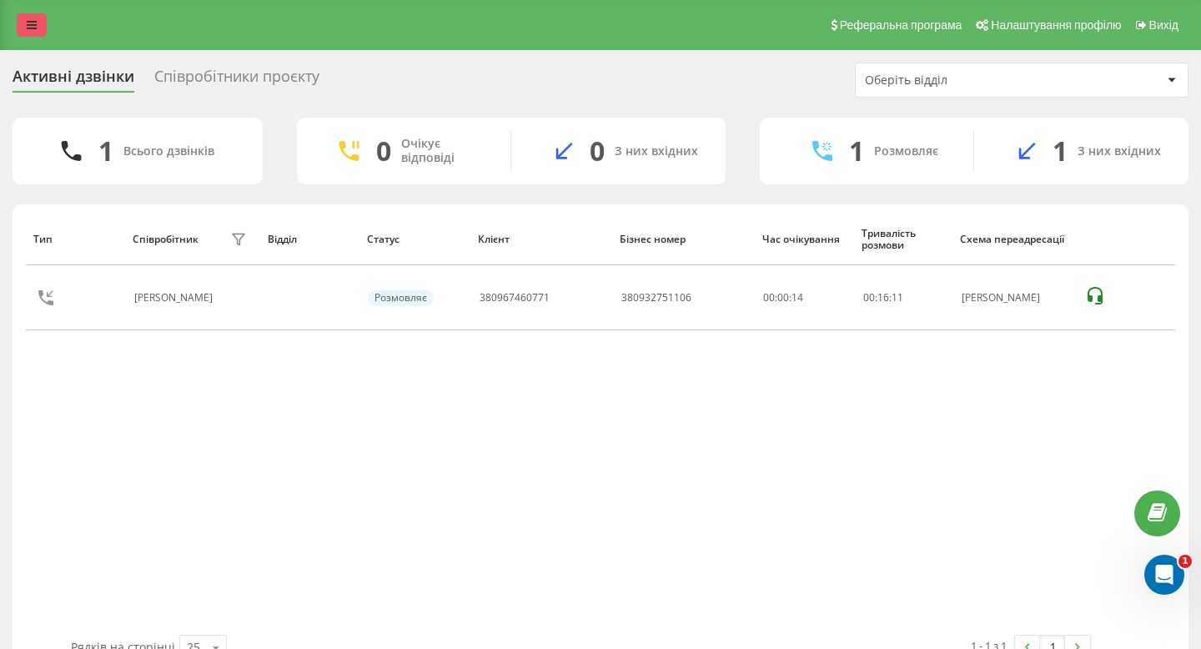
click at [40, 27] on link at bounding box center [32, 24] width 30 height 23
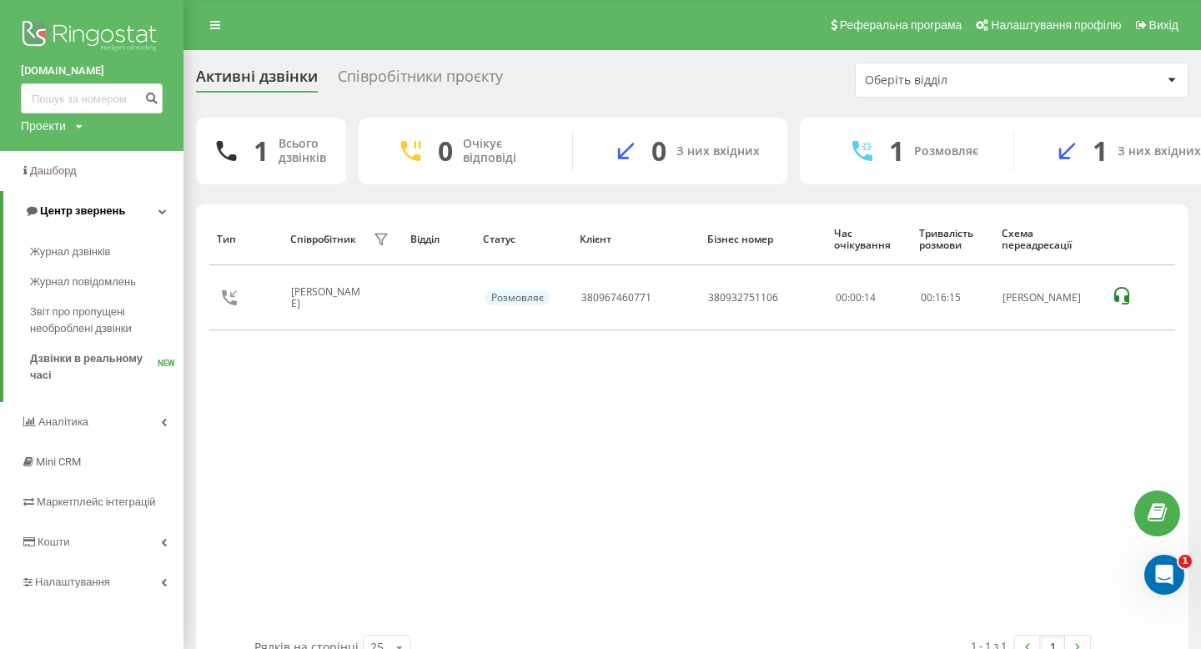
click at [150, 221] on link "Центр звернень" at bounding box center [93, 211] width 180 height 40
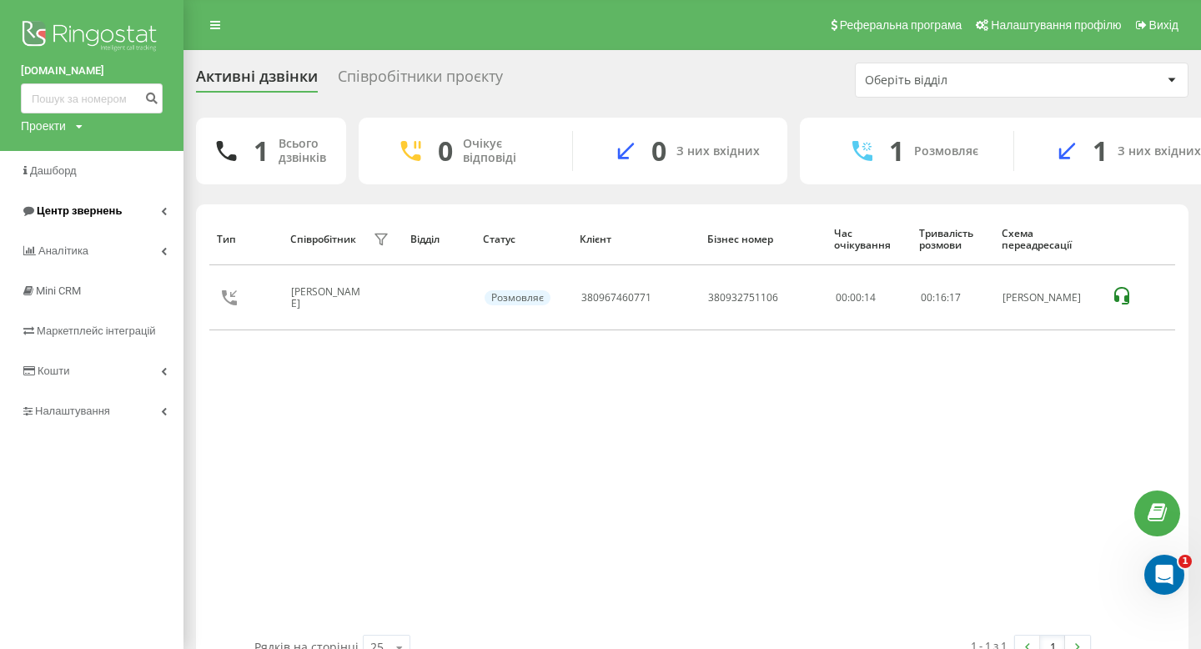
click at [141, 212] on link "Центр звернень" at bounding box center [92, 211] width 184 height 40
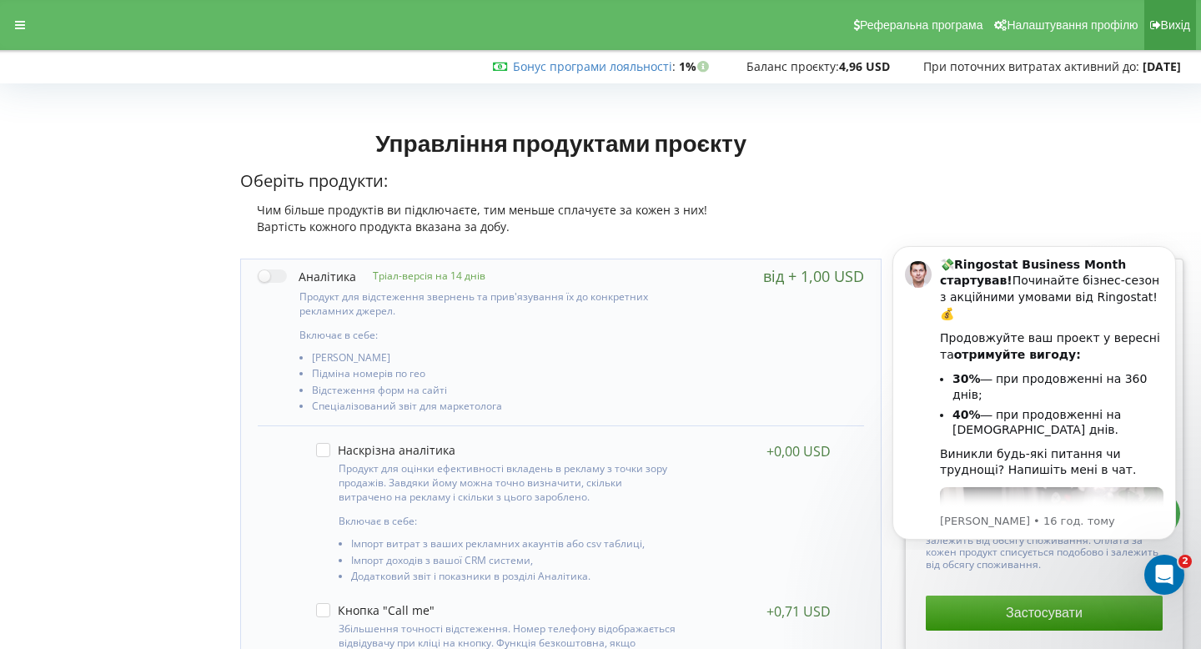
click at [1173, 28] on span "Вихід" at bounding box center [1175, 24] width 29 height 13
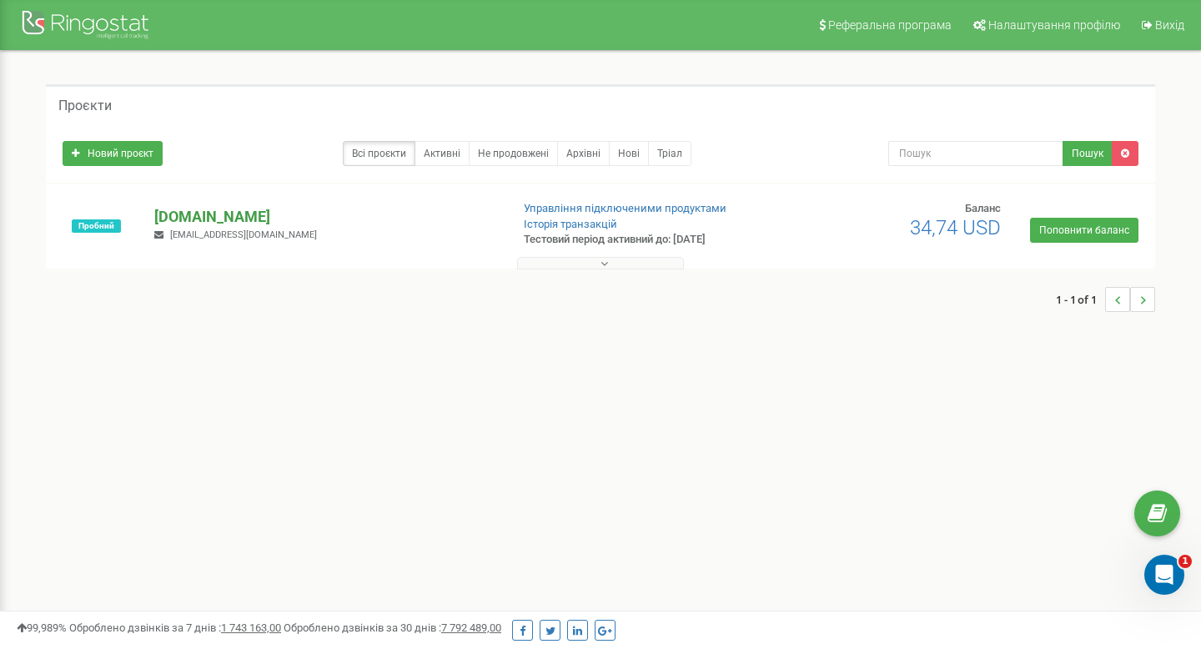
click at [234, 215] on p "[DOMAIN_NAME]" at bounding box center [325, 217] width 342 height 22
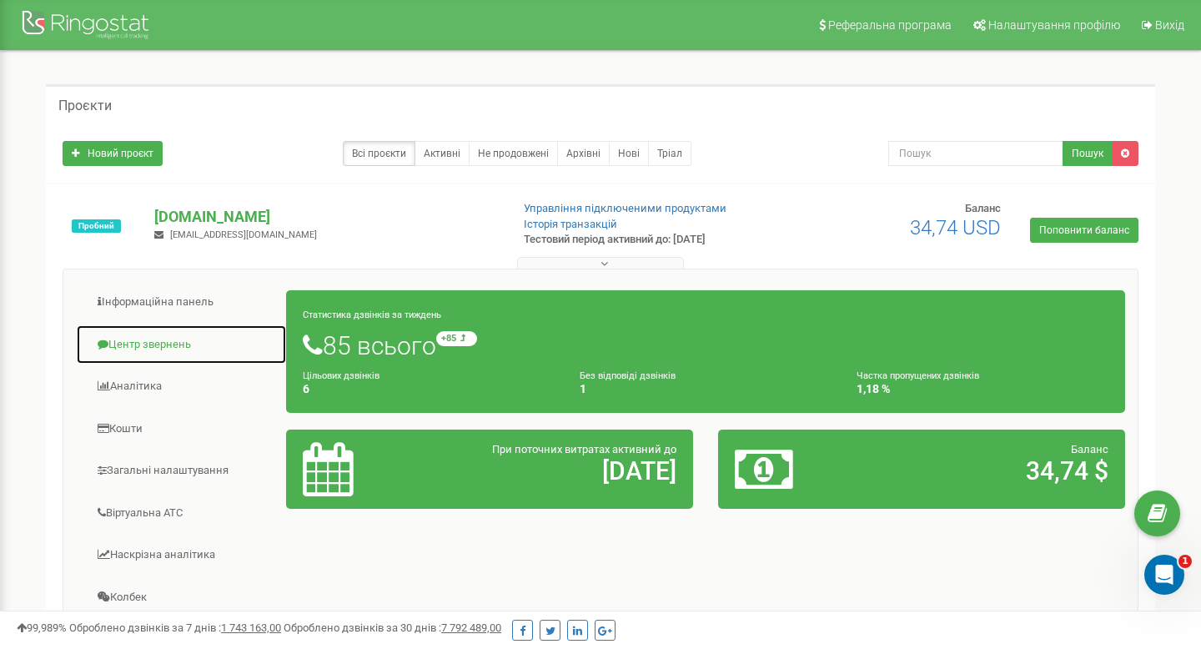
click at [159, 345] on link "Центр звернень" at bounding box center [181, 345] width 211 height 41
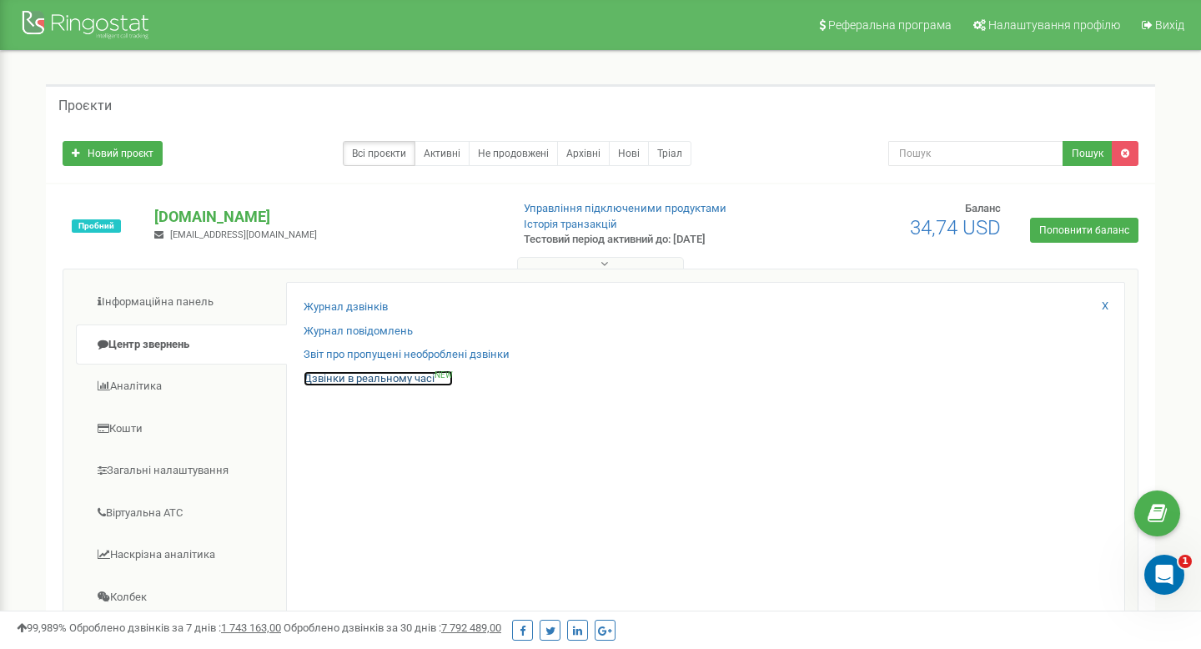
click at [348, 382] on link "Дзвінки в реальному часі NEW" at bounding box center [378, 379] width 149 height 16
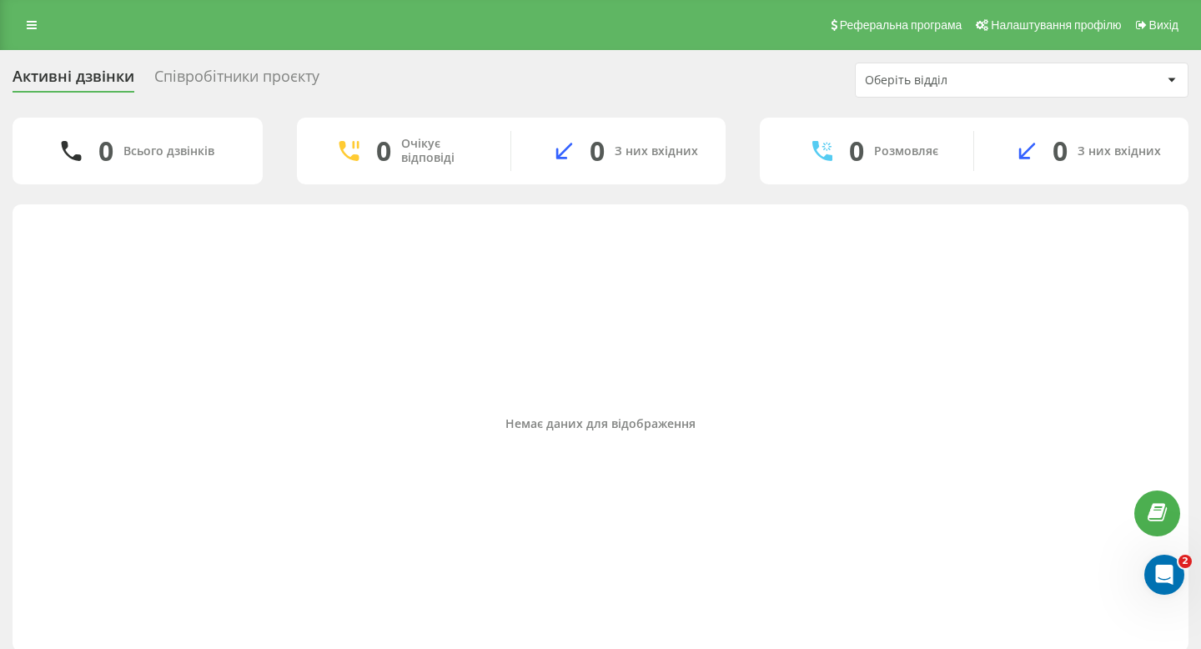
click at [270, 76] on div "Співробітники проєкту" at bounding box center [236, 81] width 165 height 26
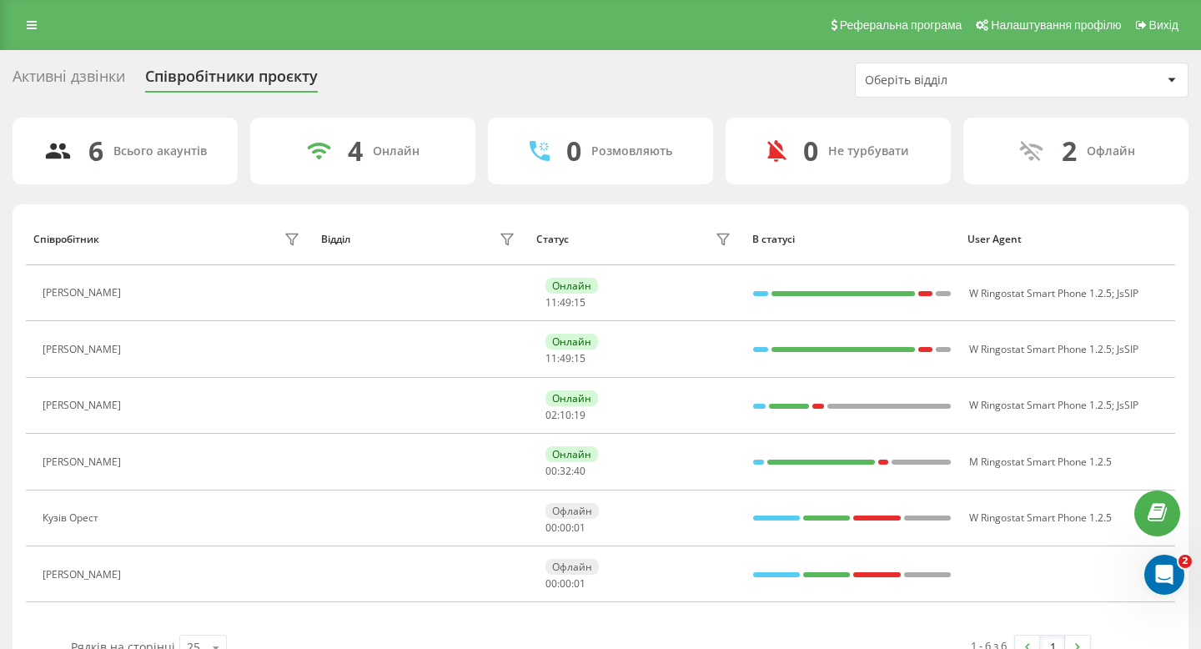
click at [78, 78] on div "Активні дзвінки" at bounding box center [69, 81] width 113 height 26
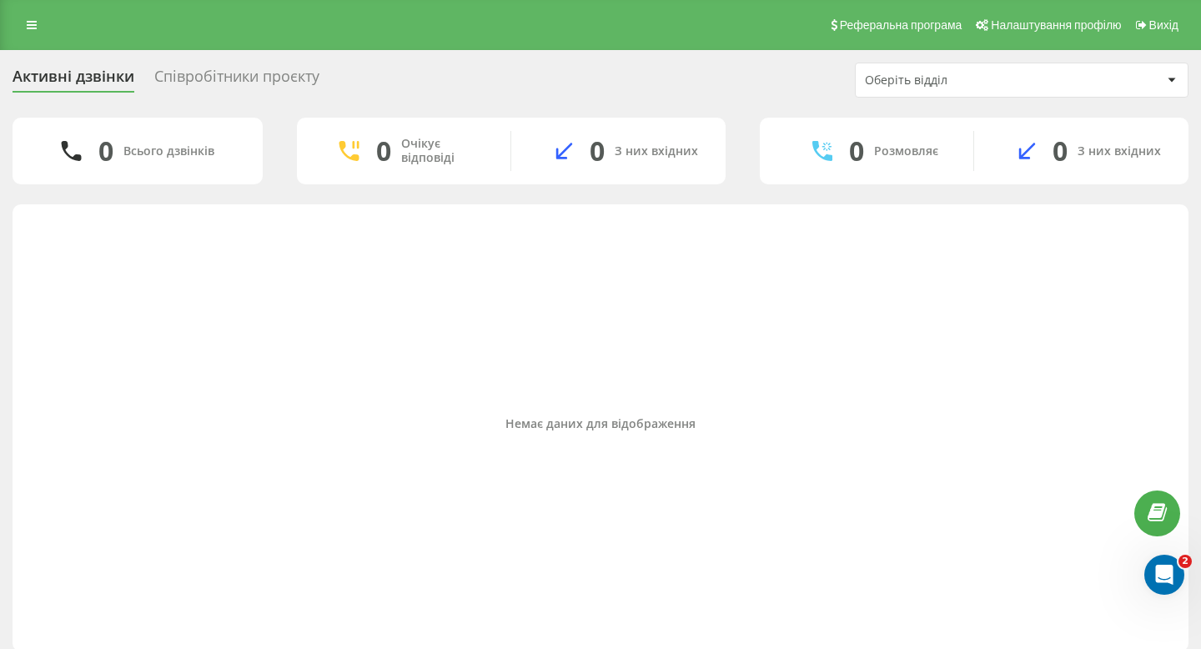
click at [286, 82] on div "Співробітники проєкту" at bounding box center [236, 81] width 165 height 26
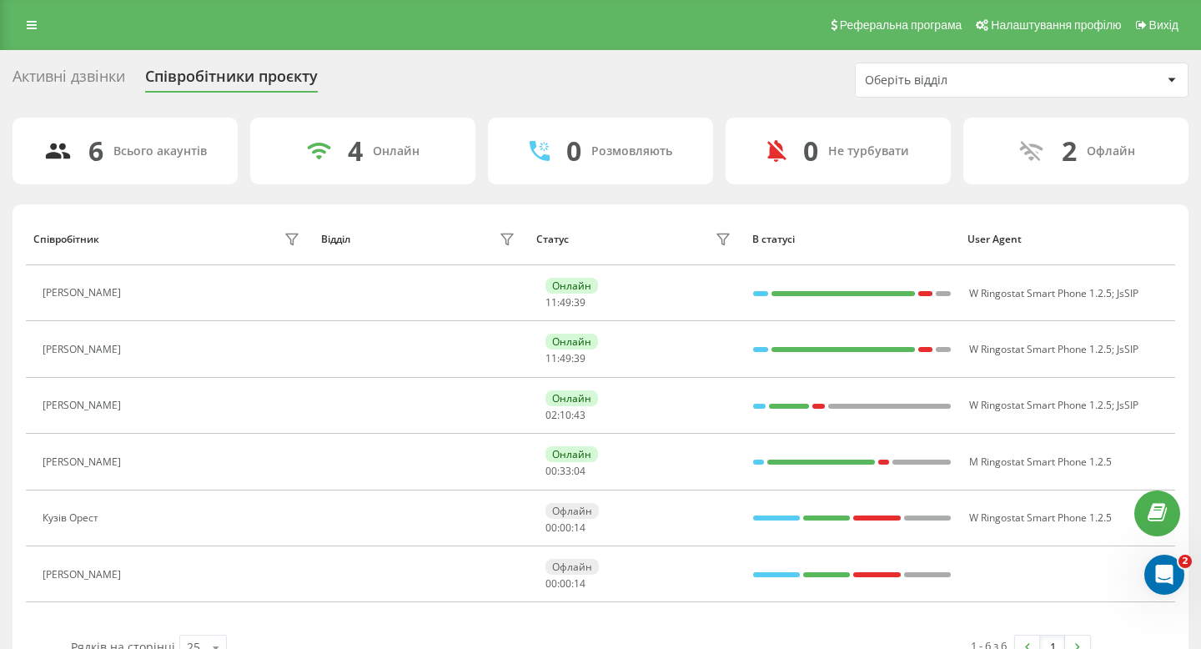
click at [106, 78] on div "Активні дзвінки" at bounding box center [69, 81] width 113 height 26
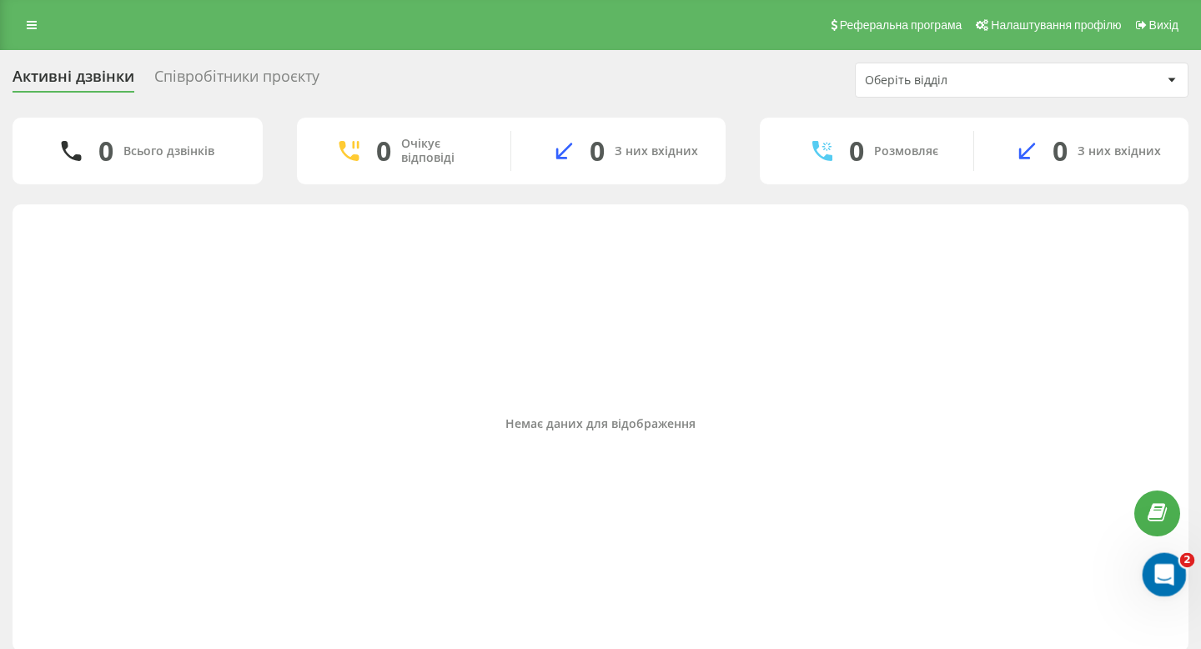
click at [1158, 567] on icon "Відкрити програму для спілкування Intercom" at bounding box center [1163, 573] width 28 height 28
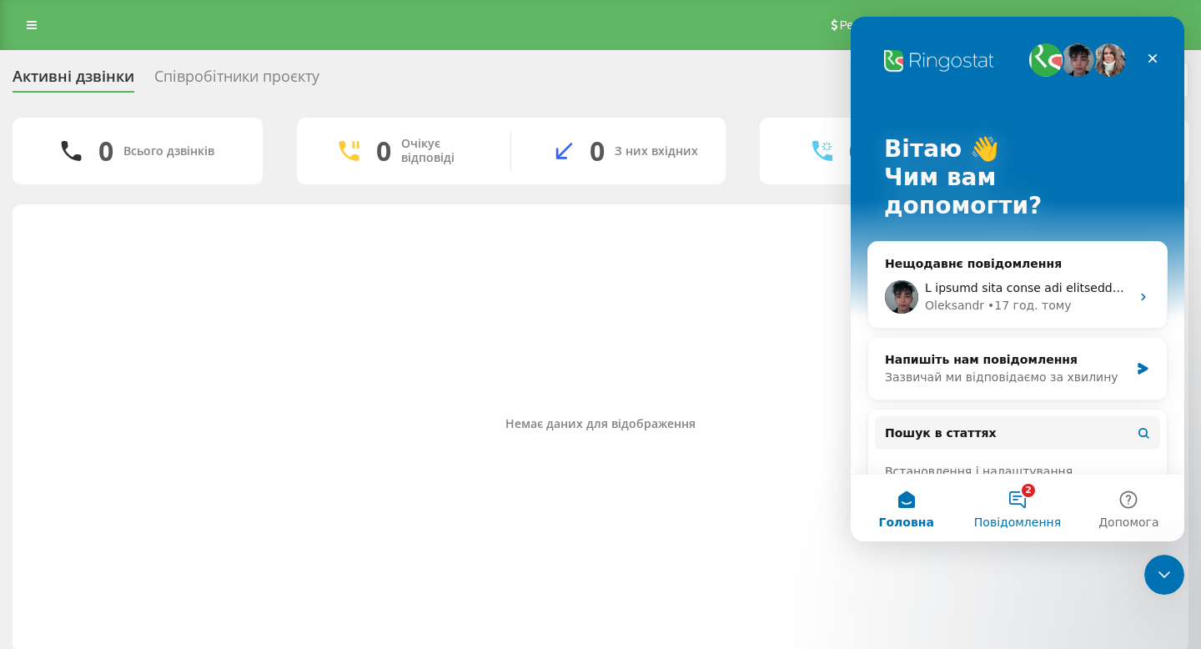
click at [1015, 496] on button "2 Повідомлення" at bounding box center [1017, 508] width 111 height 67
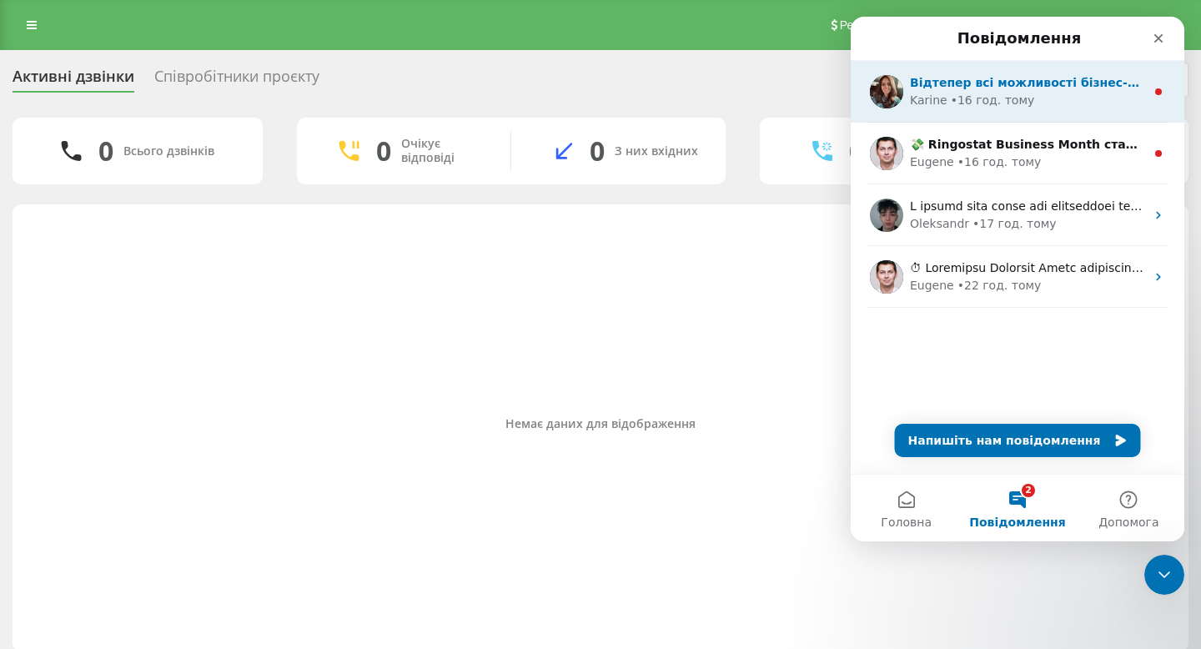
click at [1011, 105] on div "• 16 год. тому" at bounding box center [993, 101] width 84 height 18
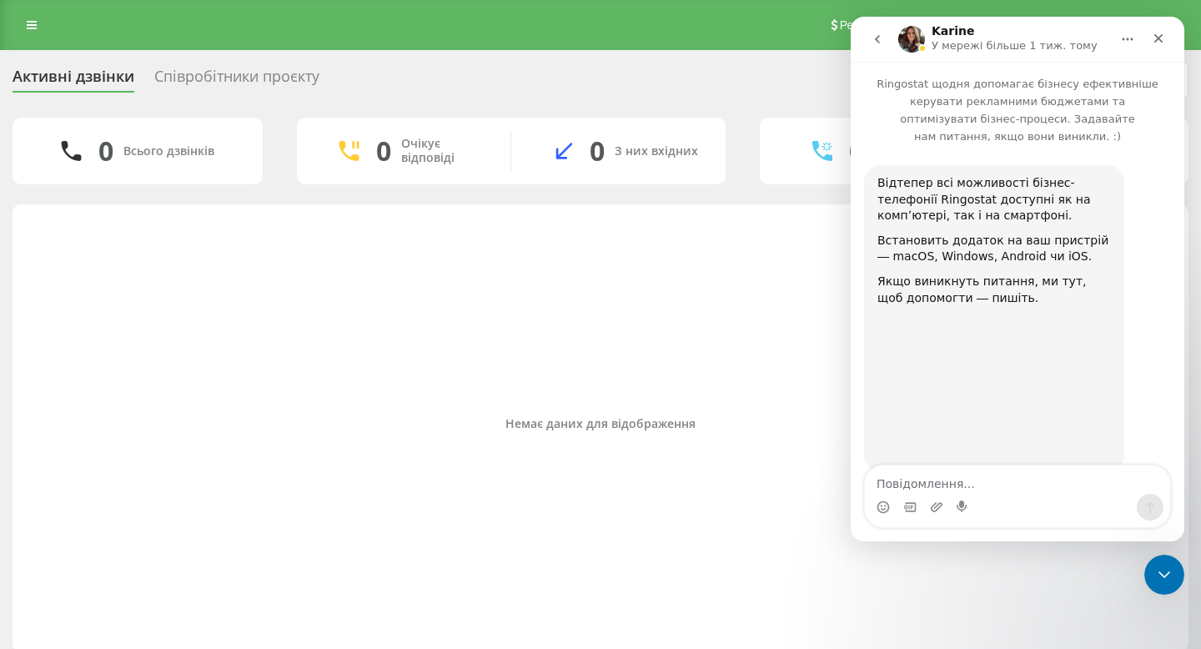
scroll to position [42, 0]
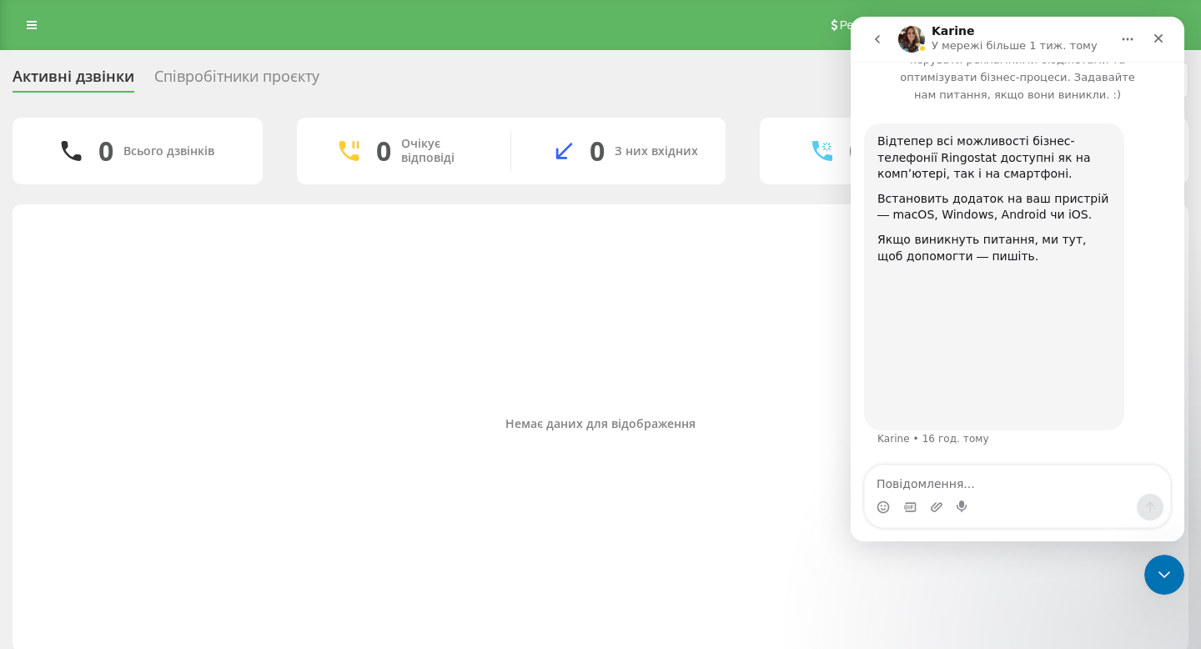
click at [882, 43] on icon "go back" at bounding box center [877, 39] width 13 height 13
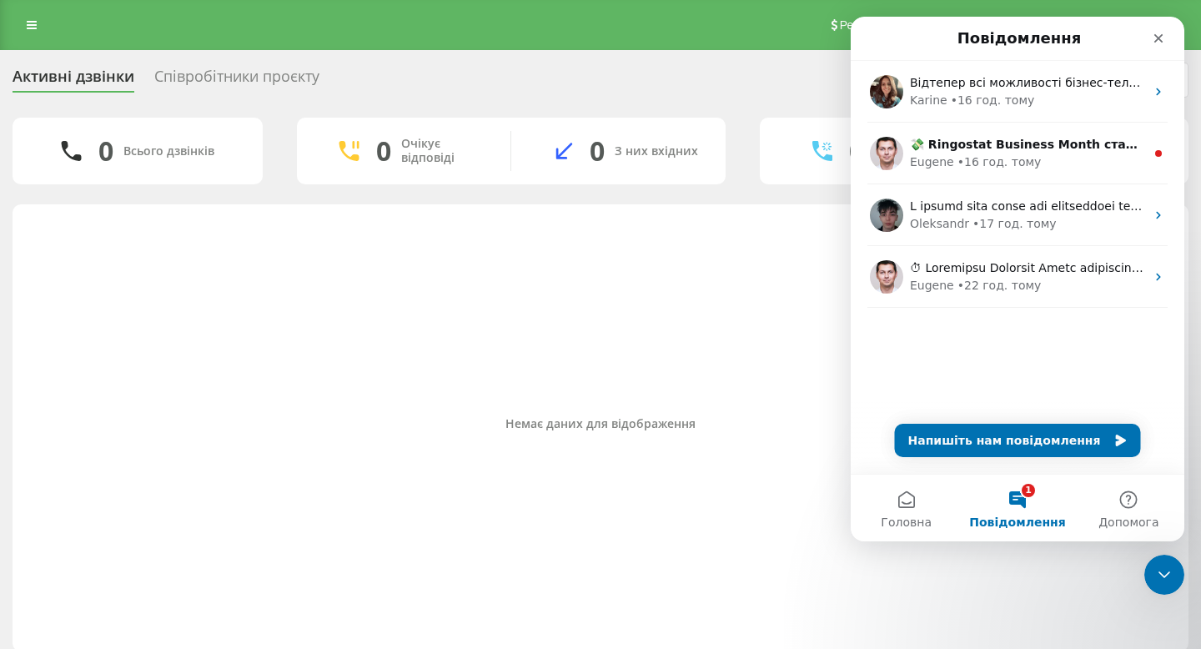
scroll to position [0, 0]
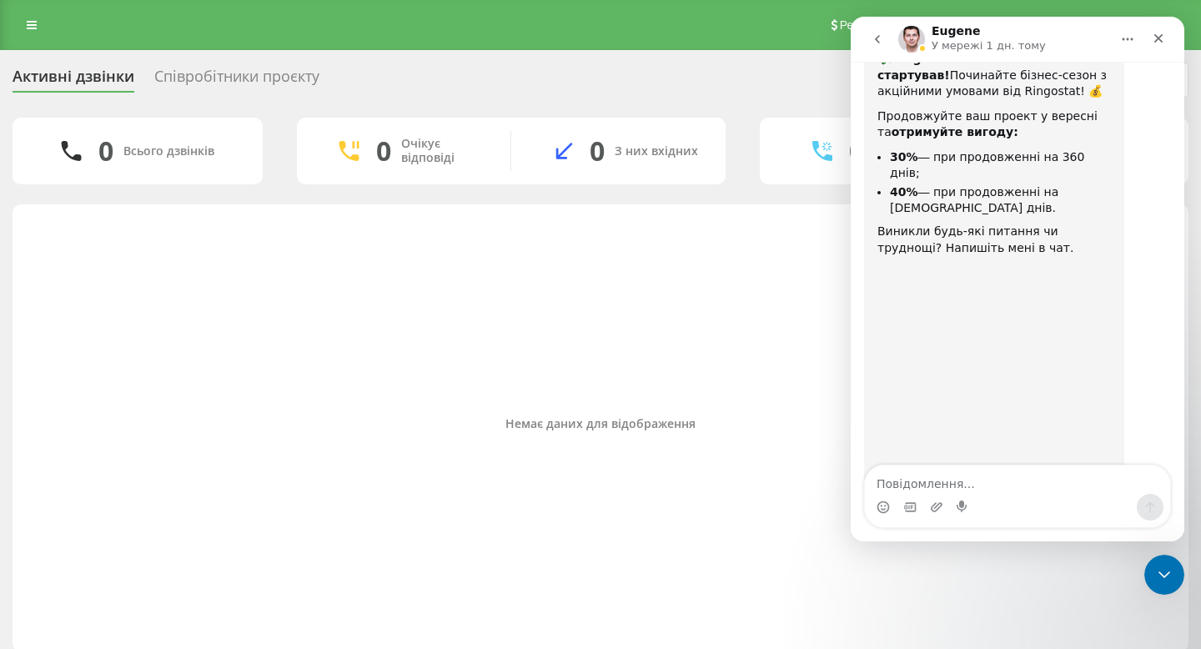
scroll to position [161, 0]
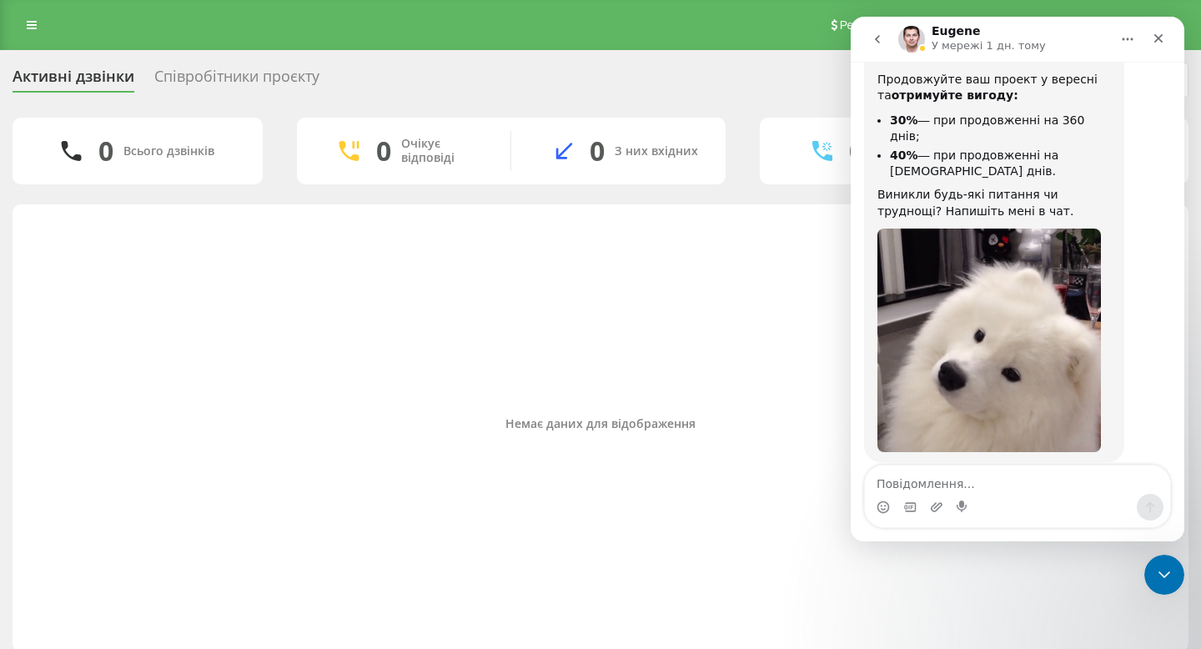
click at [871, 34] on icon "go back" at bounding box center [877, 39] width 13 height 13
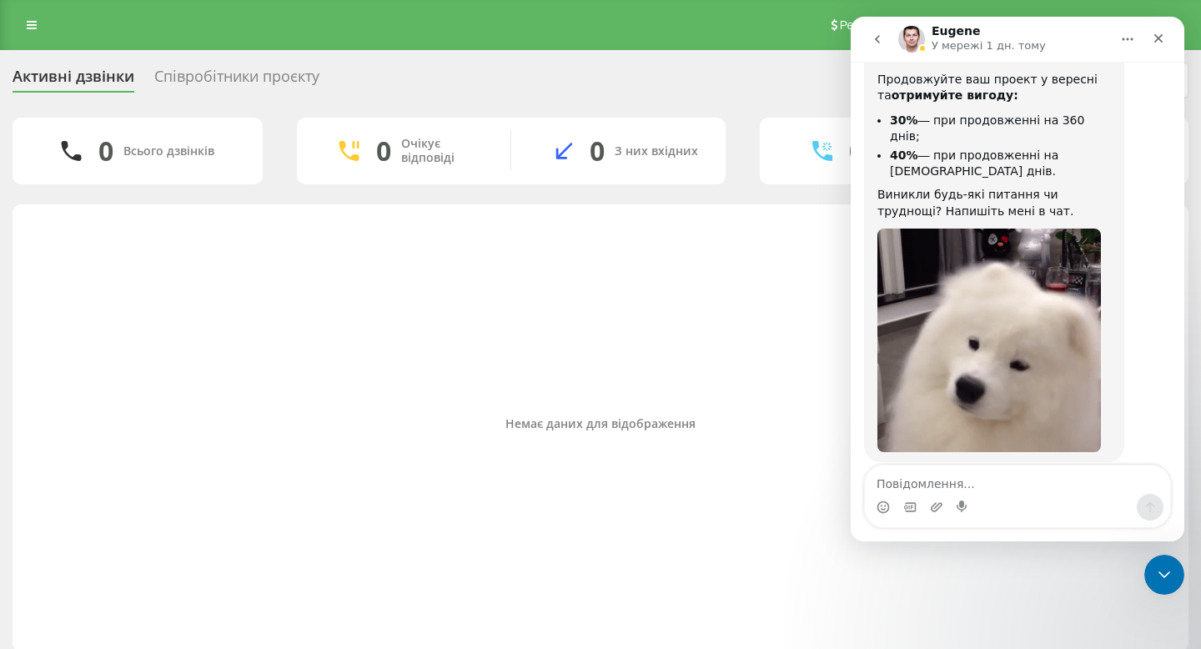
scroll to position [0, 0]
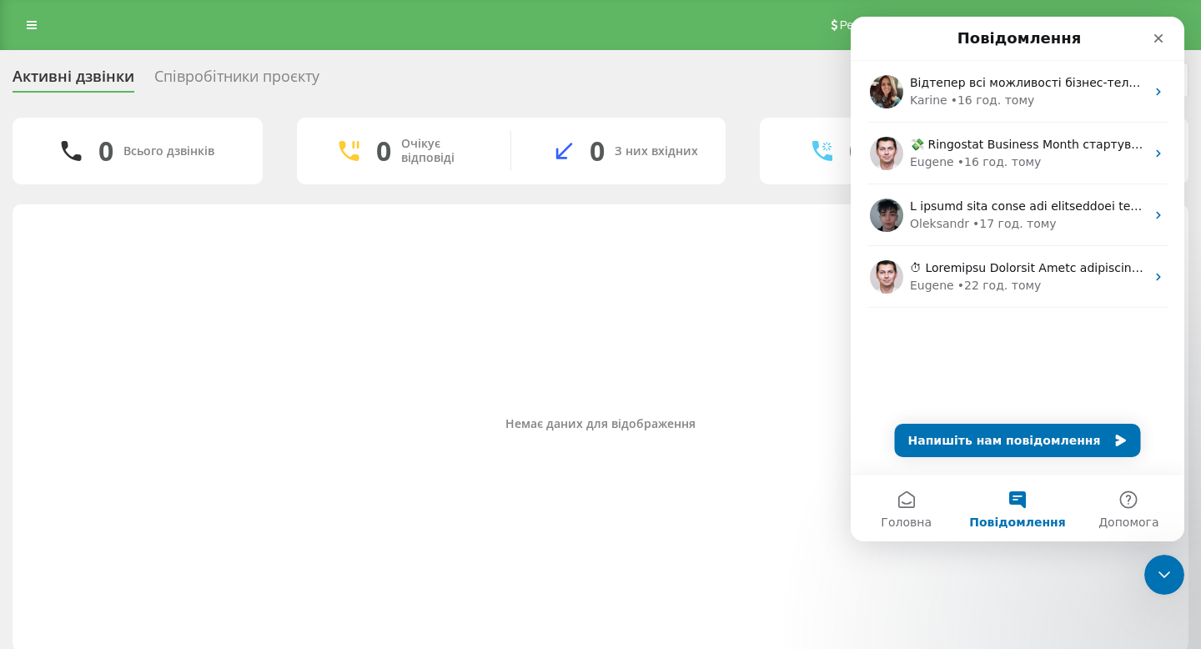
click at [471, 429] on div "Немає даних для відображення" at bounding box center [601, 423] width 1150 height 14
click at [1154, 40] on icon "Закрити" at bounding box center [1158, 38] width 13 height 13
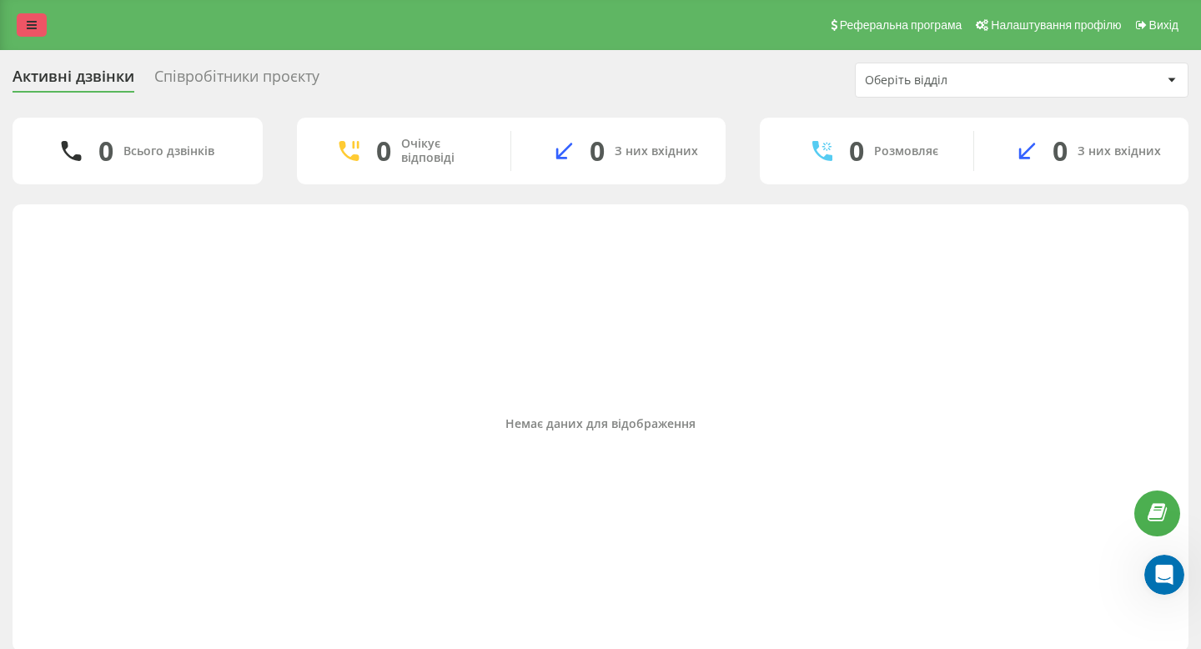
click at [35, 24] on icon at bounding box center [32, 25] width 10 height 12
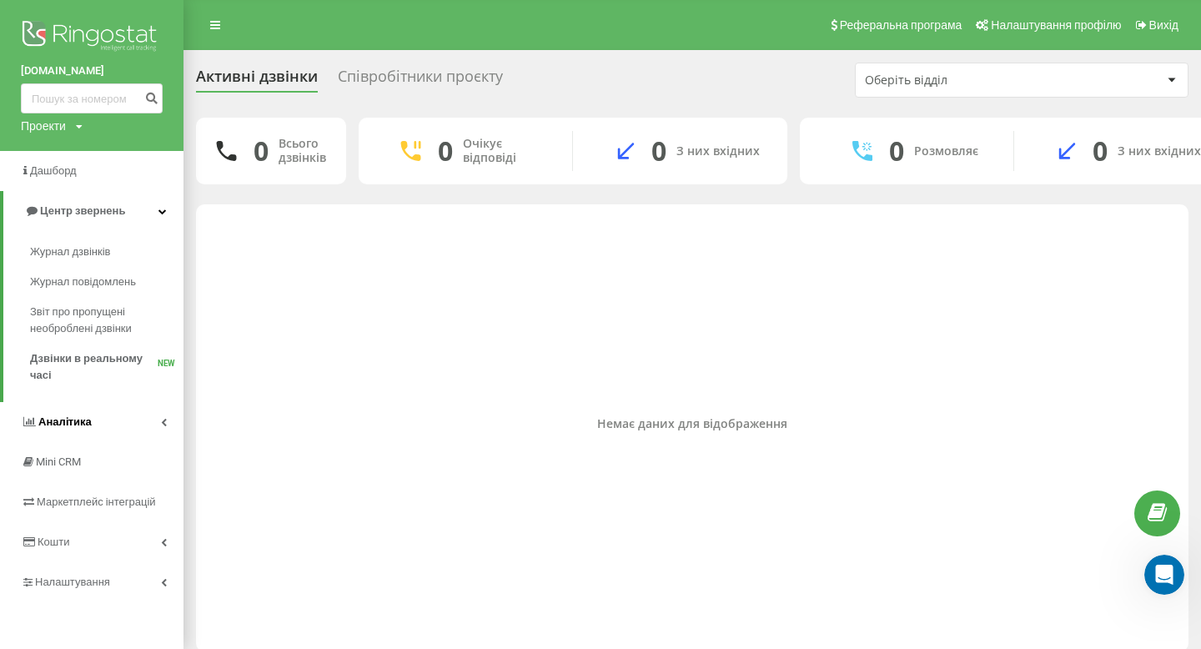
click at [83, 435] on link "Аналiтика" at bounding box center [92, 422] width 184 height 40
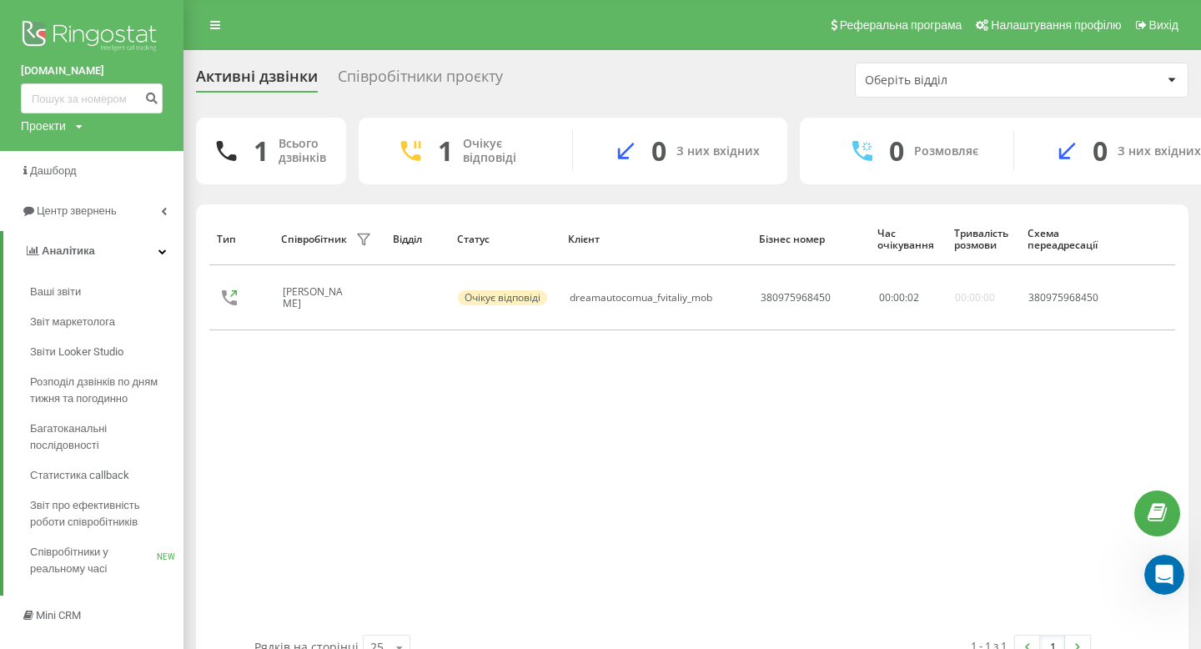
click at [493, 412] on div "Тип Співробітник фільтру Відділ Статус Клієнт Бізнес номер Час очікування Трива…" at bounding box center [692, 424] width 966 height 422
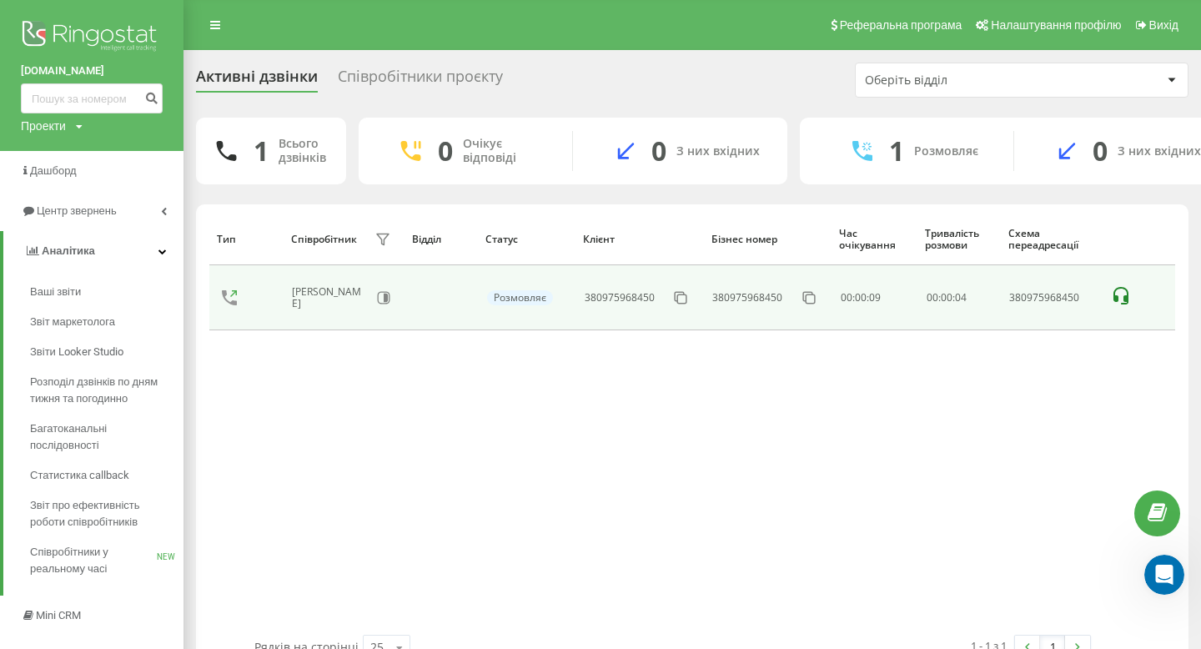
click at [1119, 300] on icon at bounding box center [1121, 296] width 20 height 20
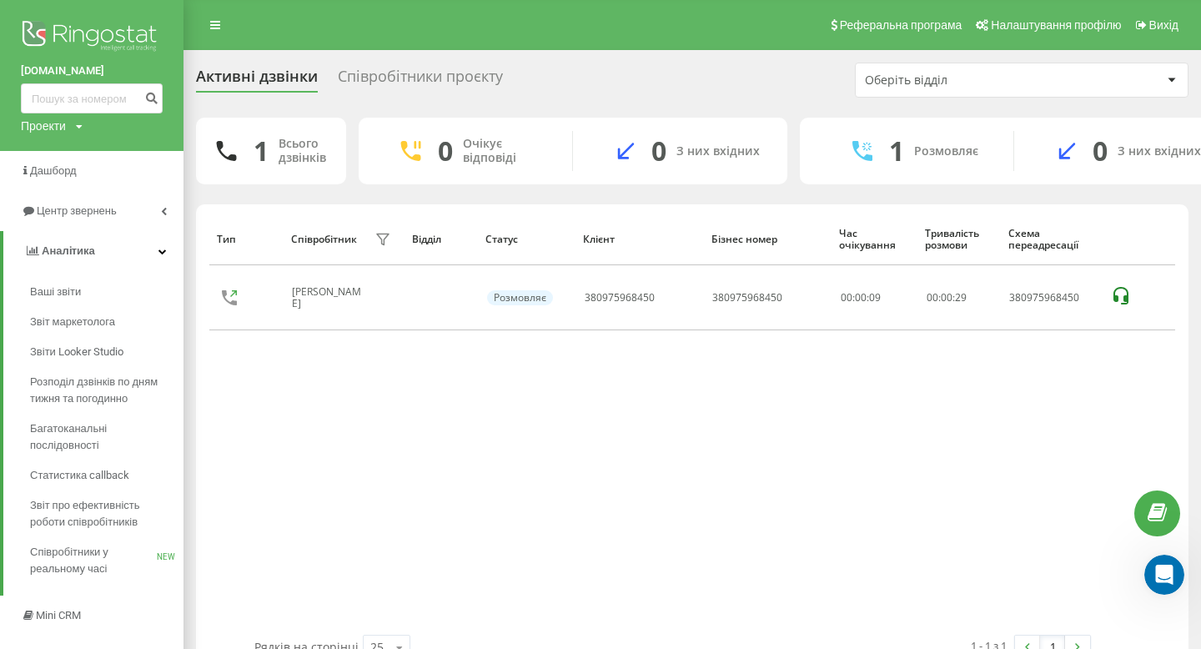
click at [745, 397] on div "Тип Співробітник фільтру Відділ Статус Клієнт Бізнес номер Час очікування Трива…" at bounding box center [692, 424] width 966 height 422
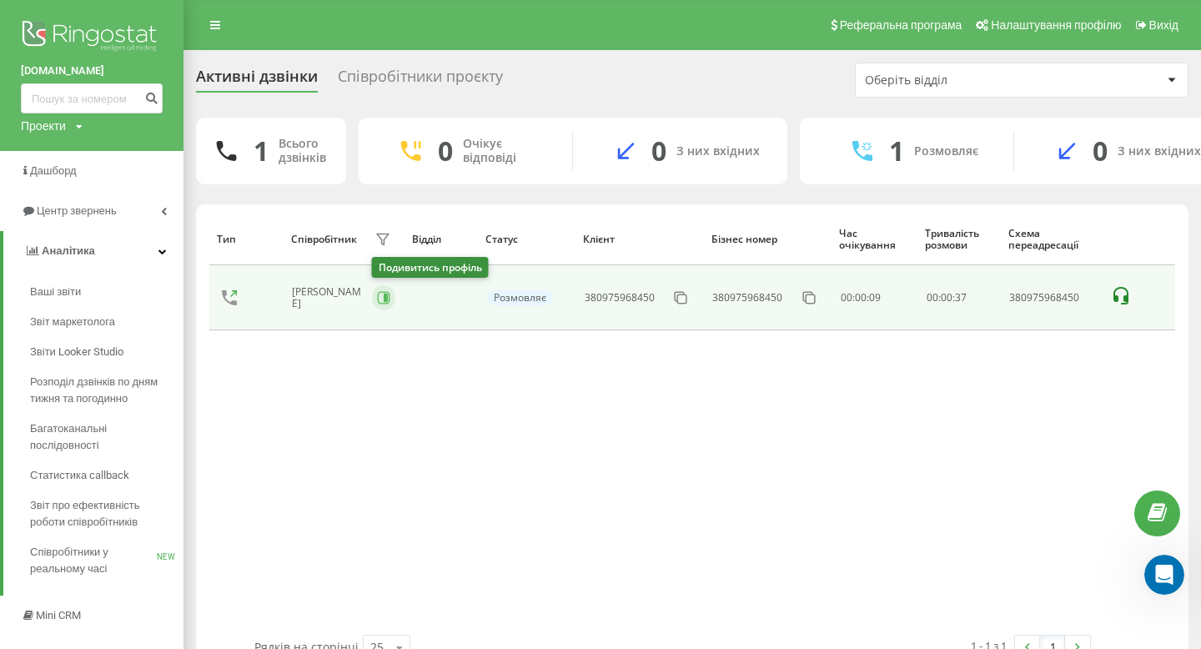
click at [375, 299] on button at bounding box center [383, 297] width 23 height 25
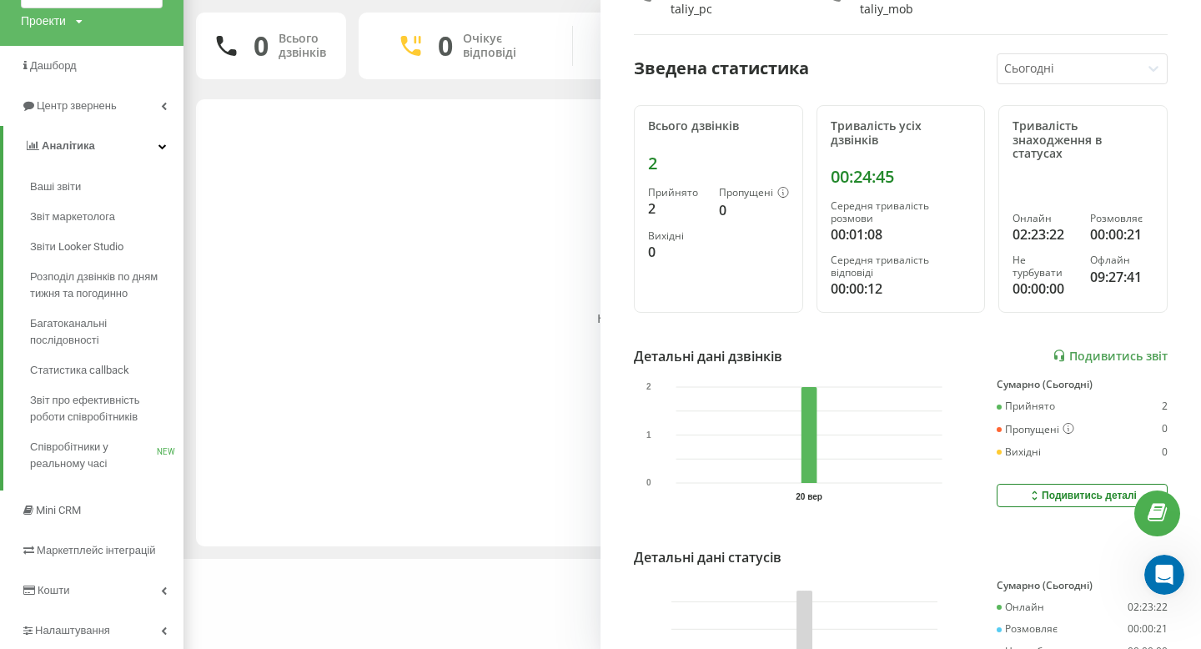
scroll to position [254, 0]
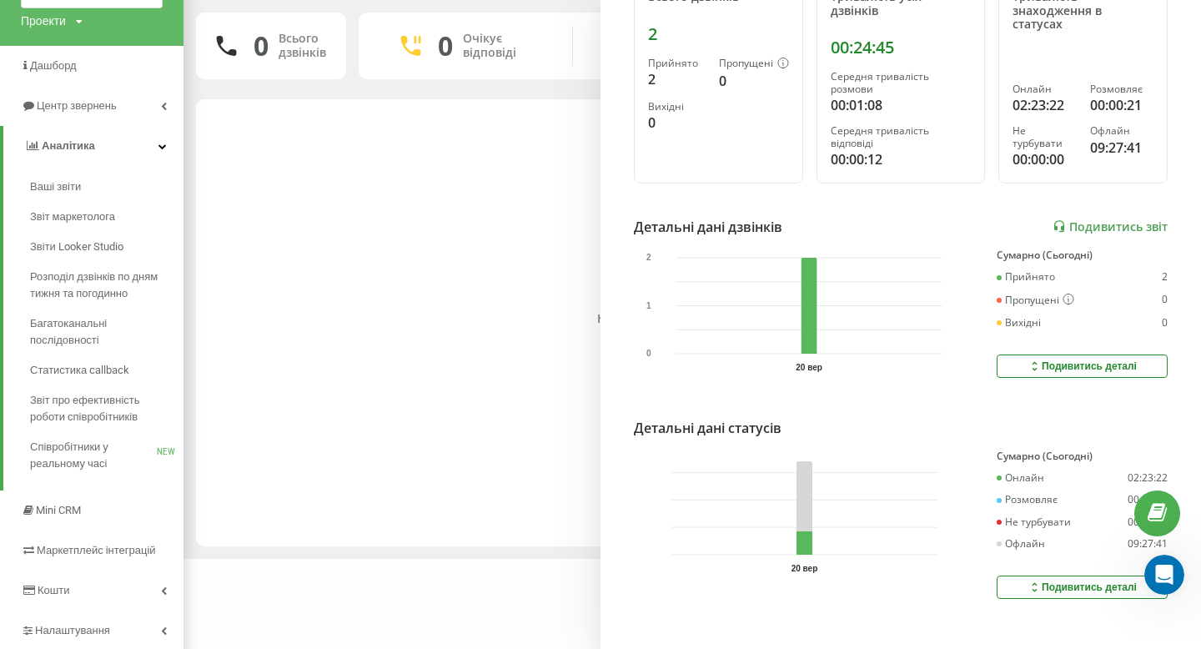
click at [1081, 360] on div "Подивитись деталі" at bounding box center [1082, 366] width 109 height 13
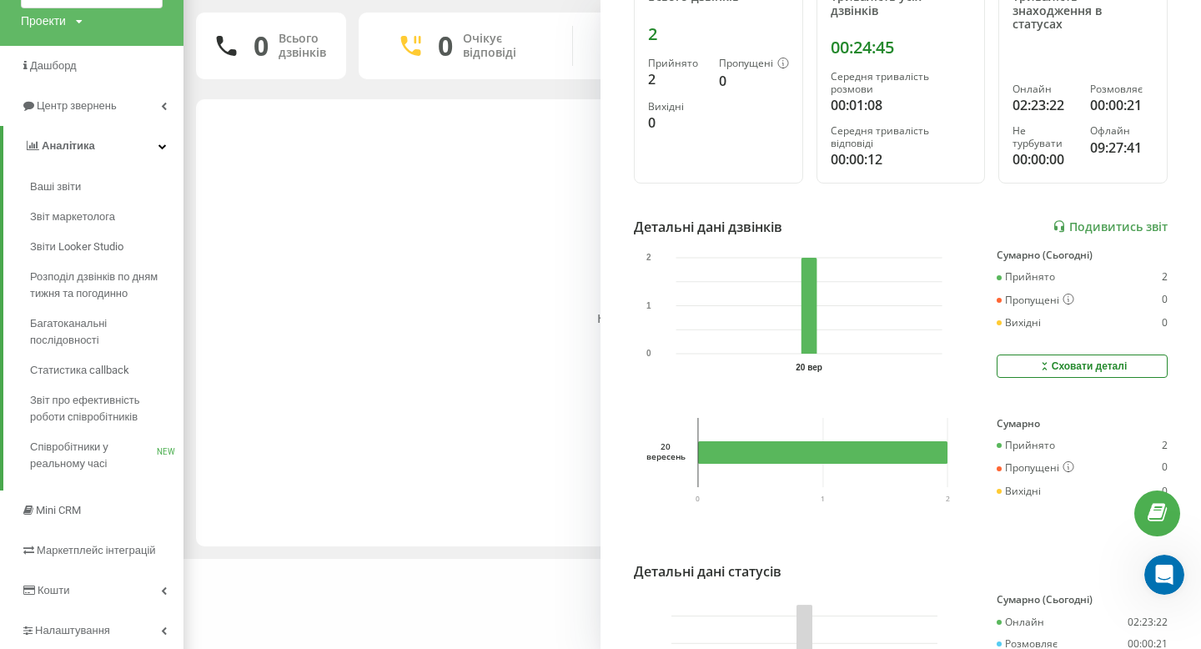
click at [1076, 360] on div "Сховати деталі" at bounding box center [1083, 366] width 90 height 13
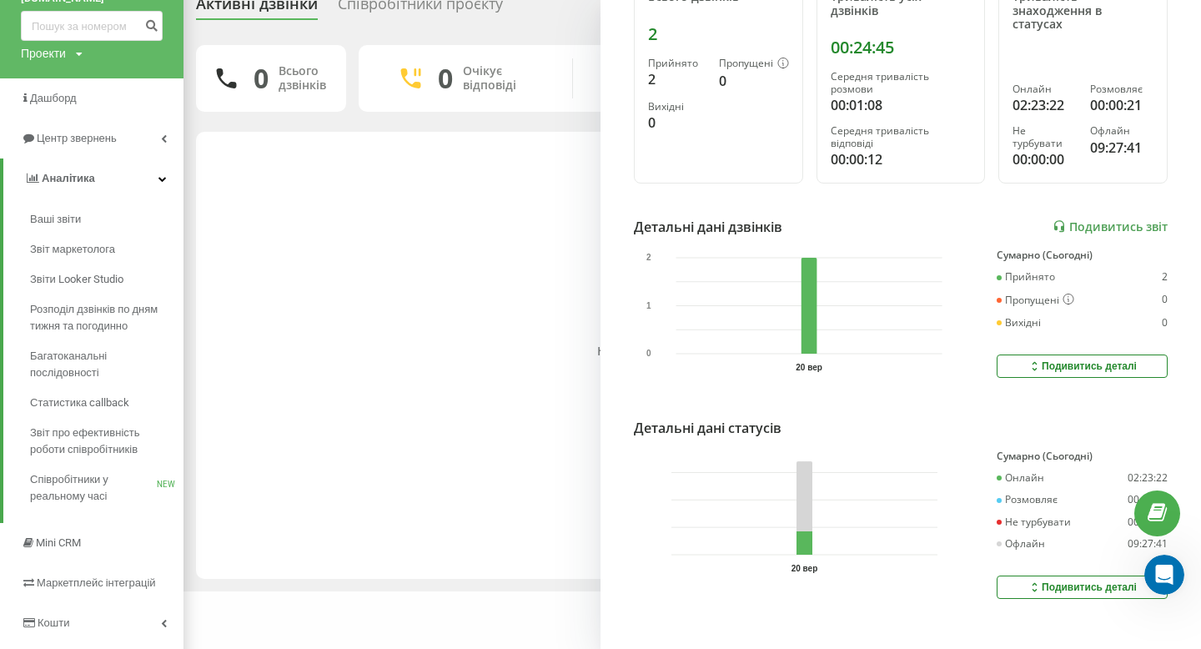
scroll to position [0, 0]
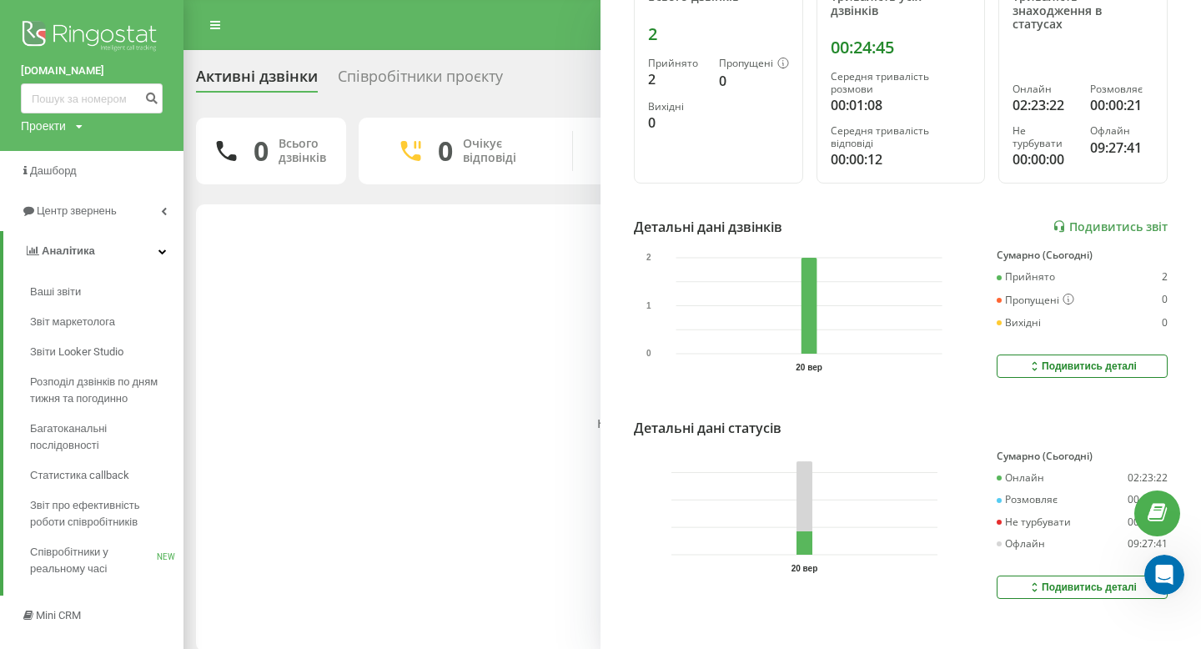
click at [471, 491] on div "Немає даних для відображення" at bounding box center [692, 424] width 966 height 422
click at [445, 274] on div "Немає даних для відображення" at bounding box center [692, 424] width 966 height 422
click at [426, 60] on div "Активні дзвінки Співробітники проєкту Оберіть відділ 0 Всього дзвінків 0 Очікує…" at bounding box center [600, 357] width 1201 height 614
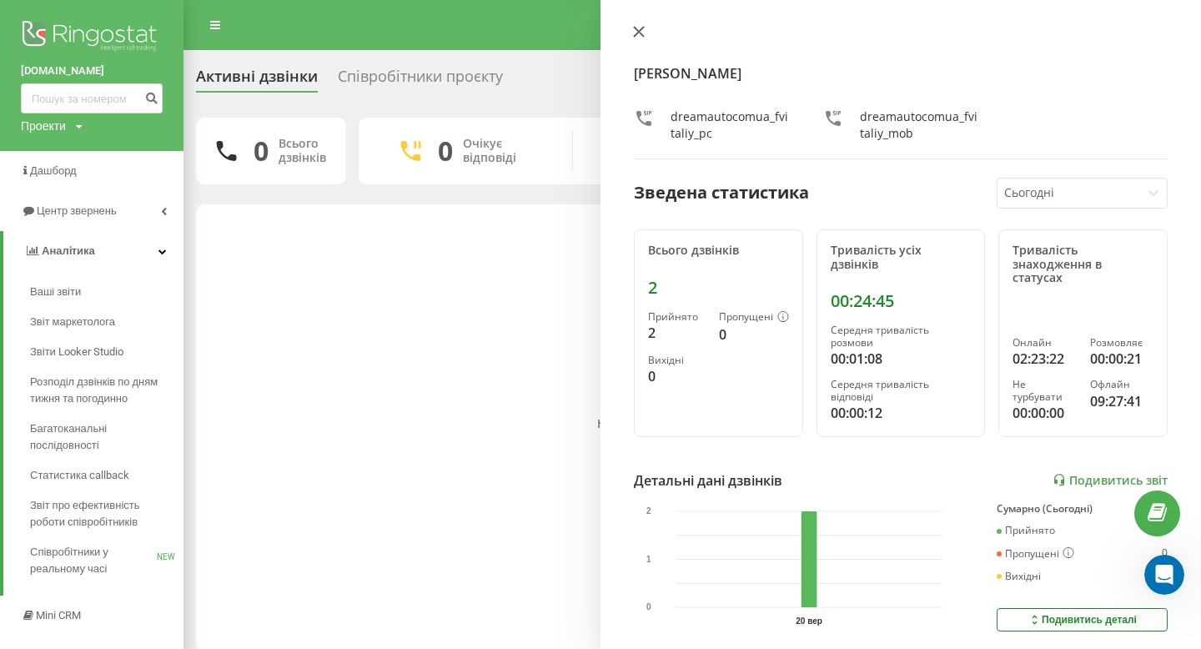
click at [640, 34] on icon at bounding box center [639, 32] width 10 height 10
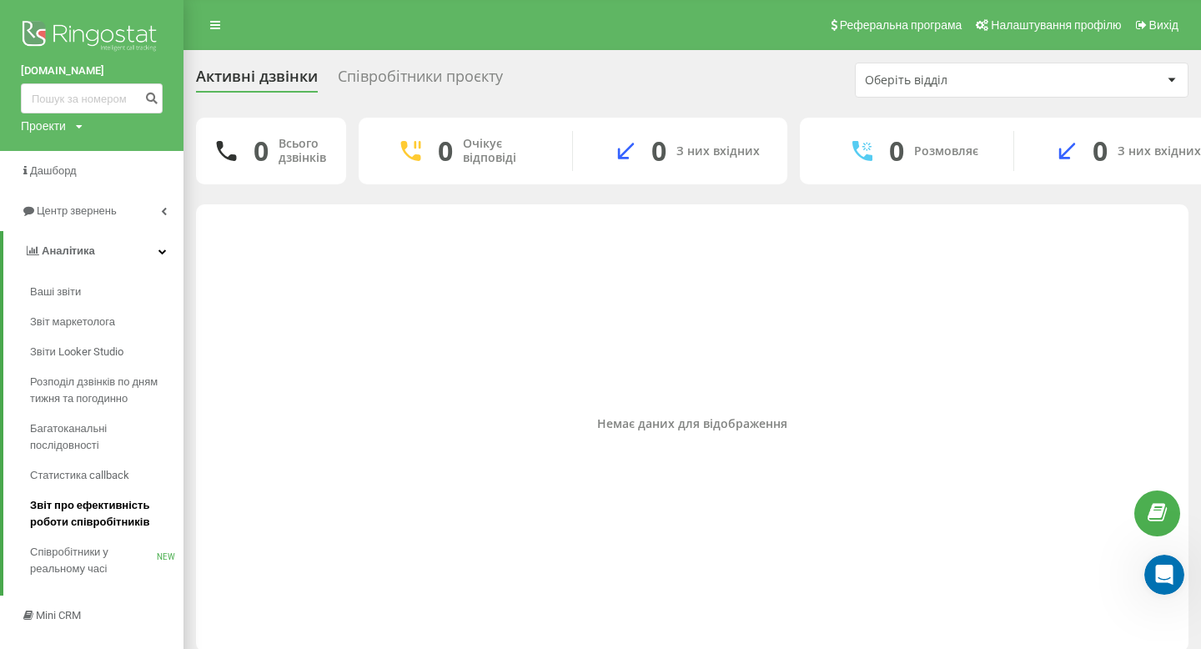
click at [88, 519] on span "Звіт про ефективність роботи співробітників" at bounding box center [102, 513] width 145 height 33
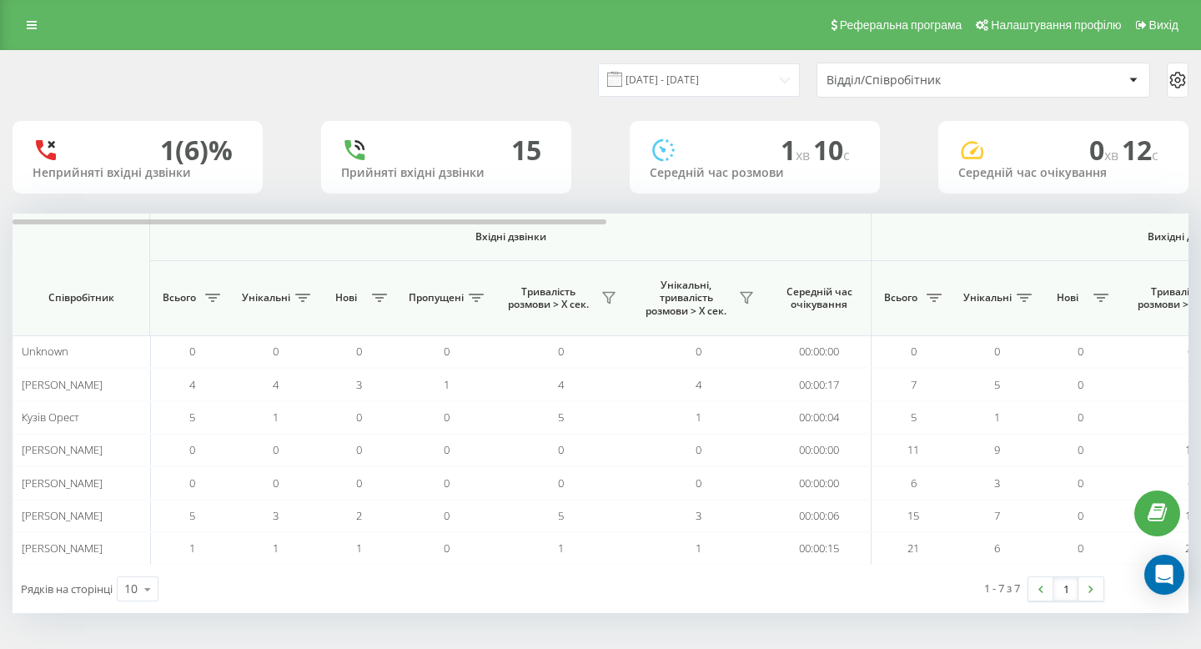
click at [189, 157] on div "1 (6)%" at bounding box center [196, 150] width 73 height 32
